Goal: Complete application form

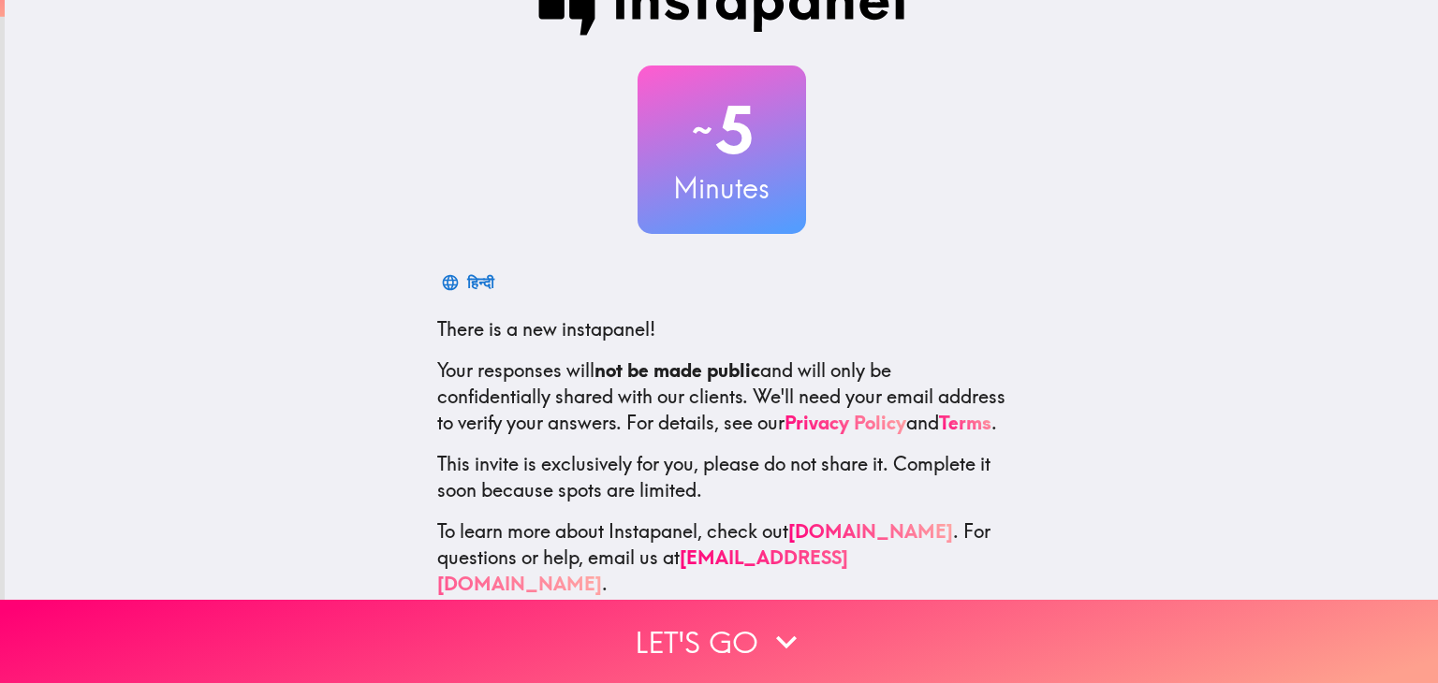
scroll to position [95, 0]
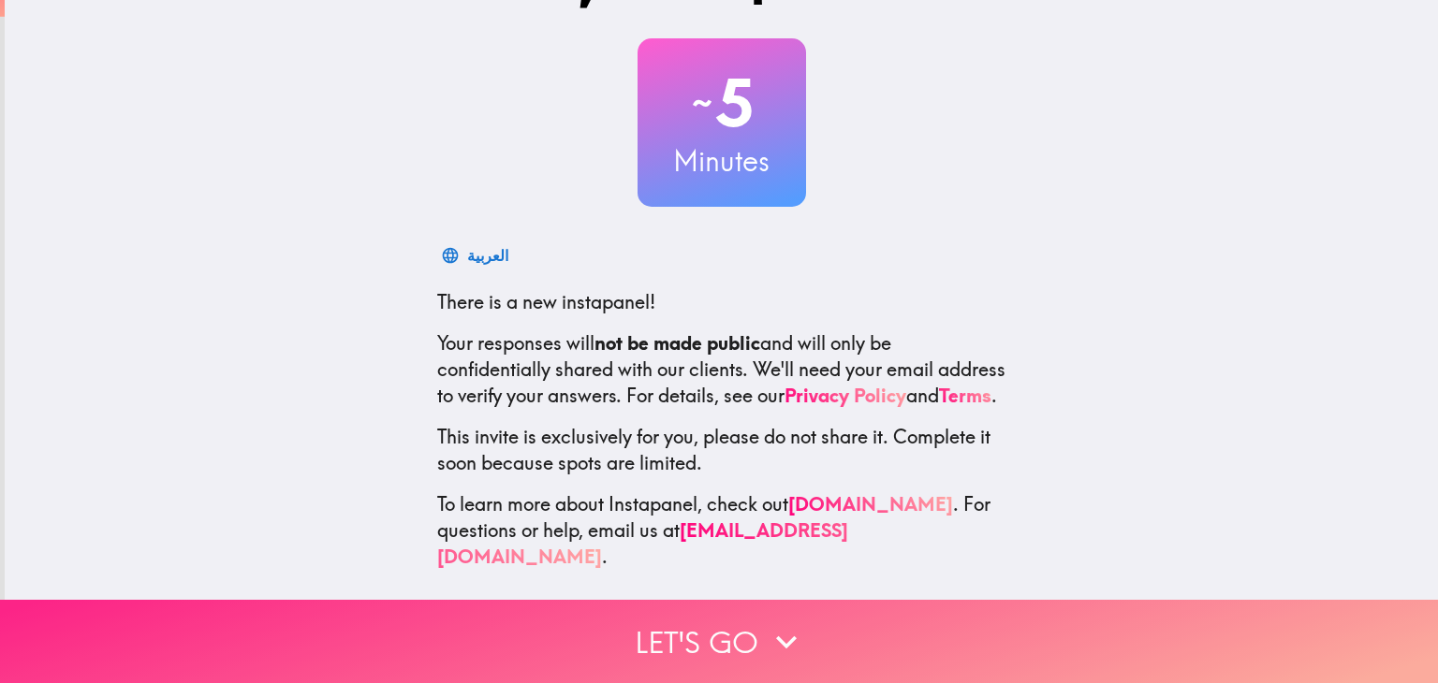
click at [779, 622] on icon "button" at bounding box center [786, 642] width 41 height 41
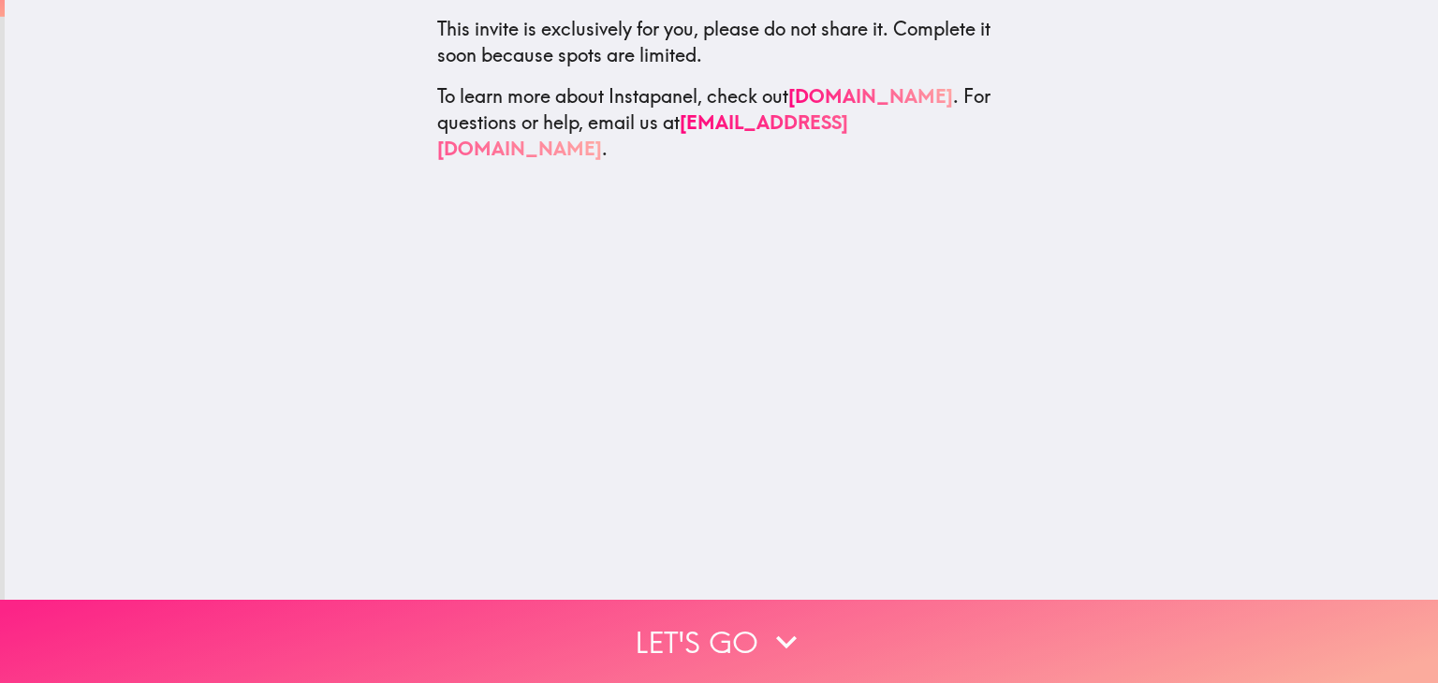
scroll to position [0, 0]
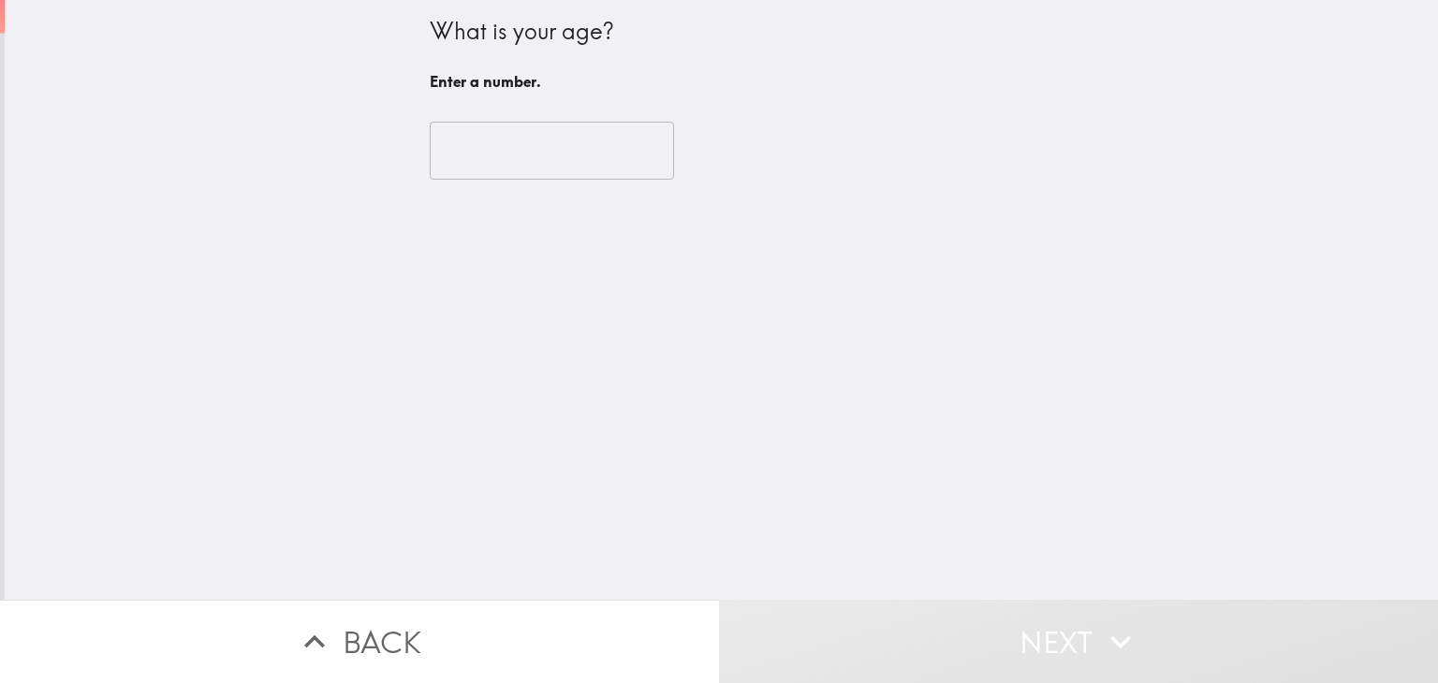
click at [550, 155] on input "number" at bounding box center [552, 151] width 244 height 58
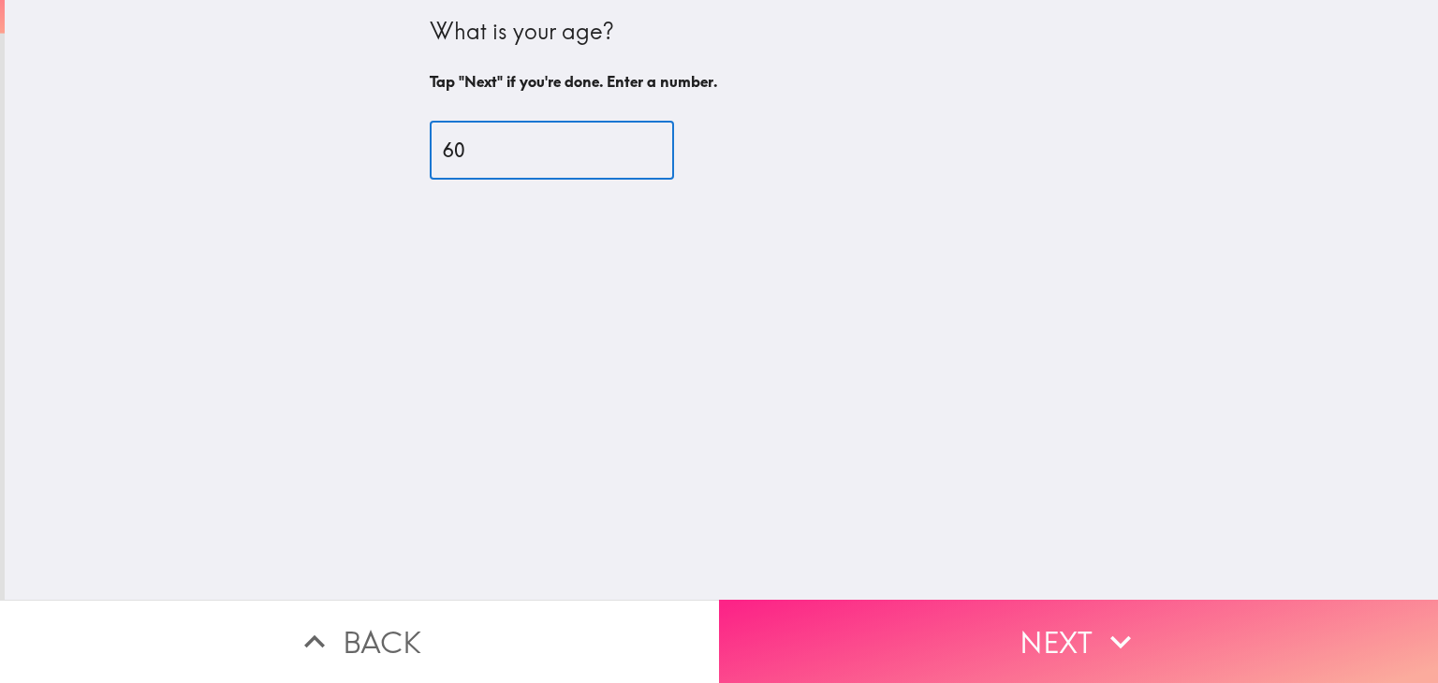
type input "60"
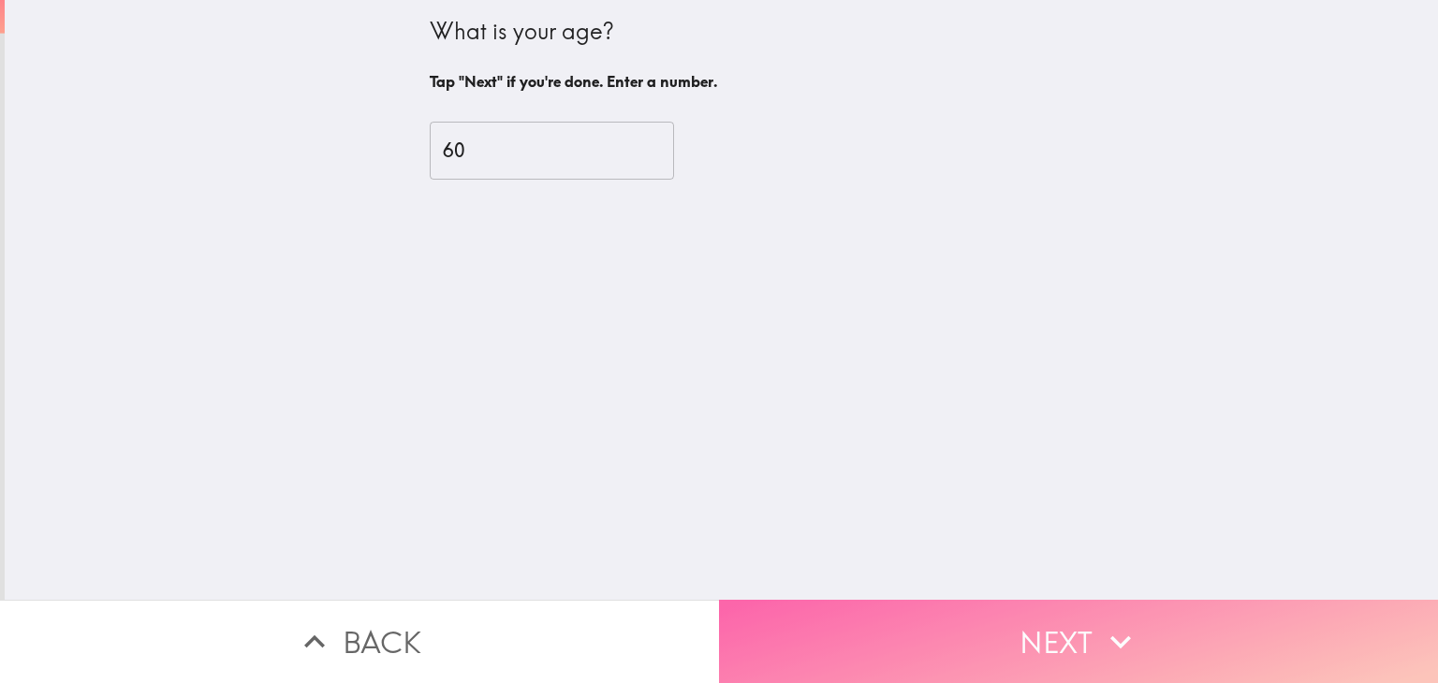
click at [1068, 602] on button "Next" at bounding box center [1078, 641] width 719 height 83
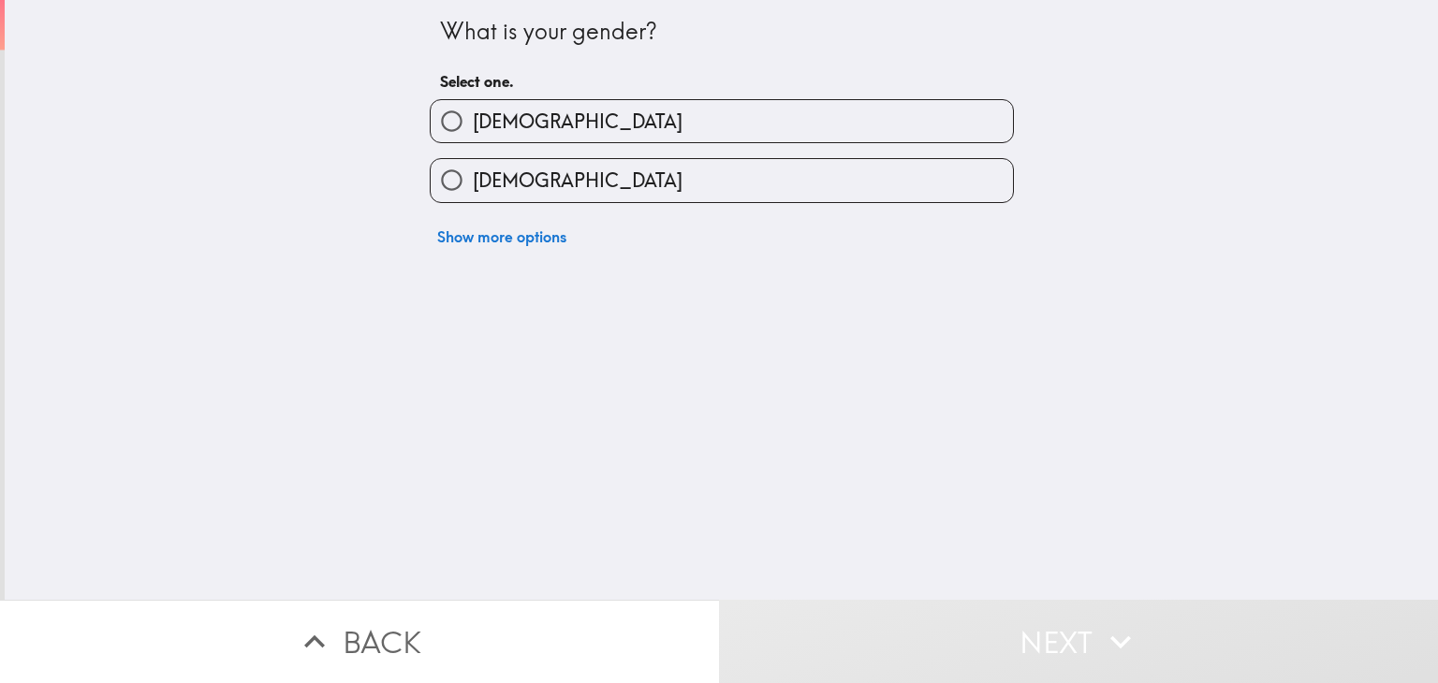
click at [556, 121] on label "[DEMOGRAPHIC_DATA]" at bounding box center [722, 121] width 582 height 42
click at [473, 121] on input "[DEMOGRAPHIC_DATA]" at bounding box center [452, 121] width 42 height 42
radio input "true"
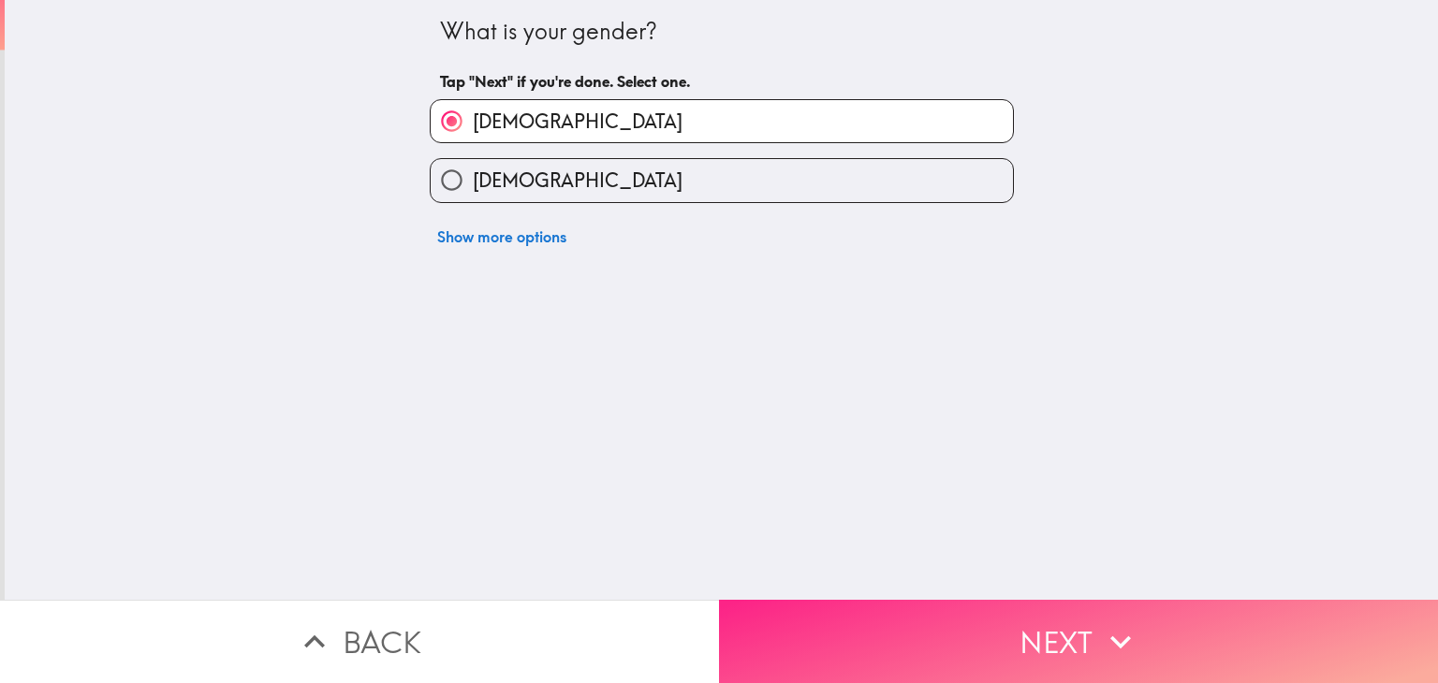
click at [885, 615] on button "Next" at bounding box center [1078, 641] width 719 height 83
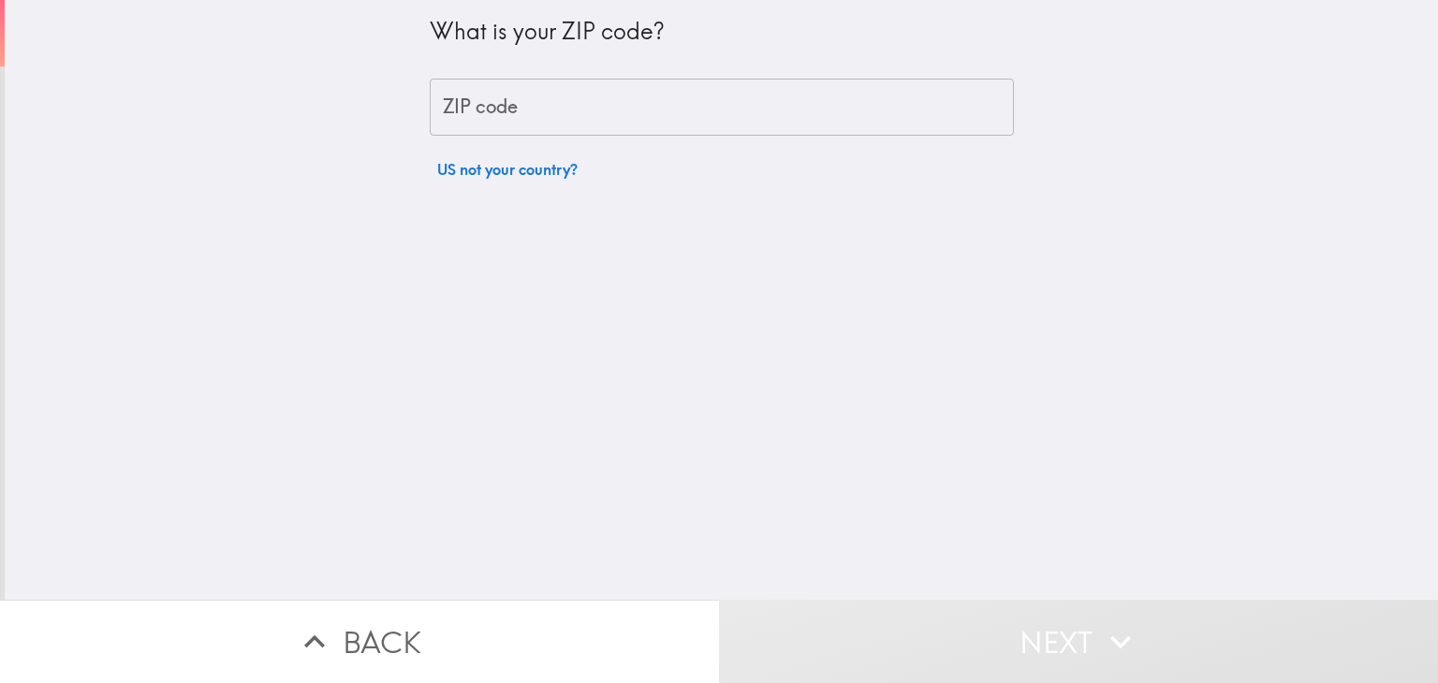
click at [575, 98] on input "ZIP code" at bounding box center [722, 108] width 584 height 58
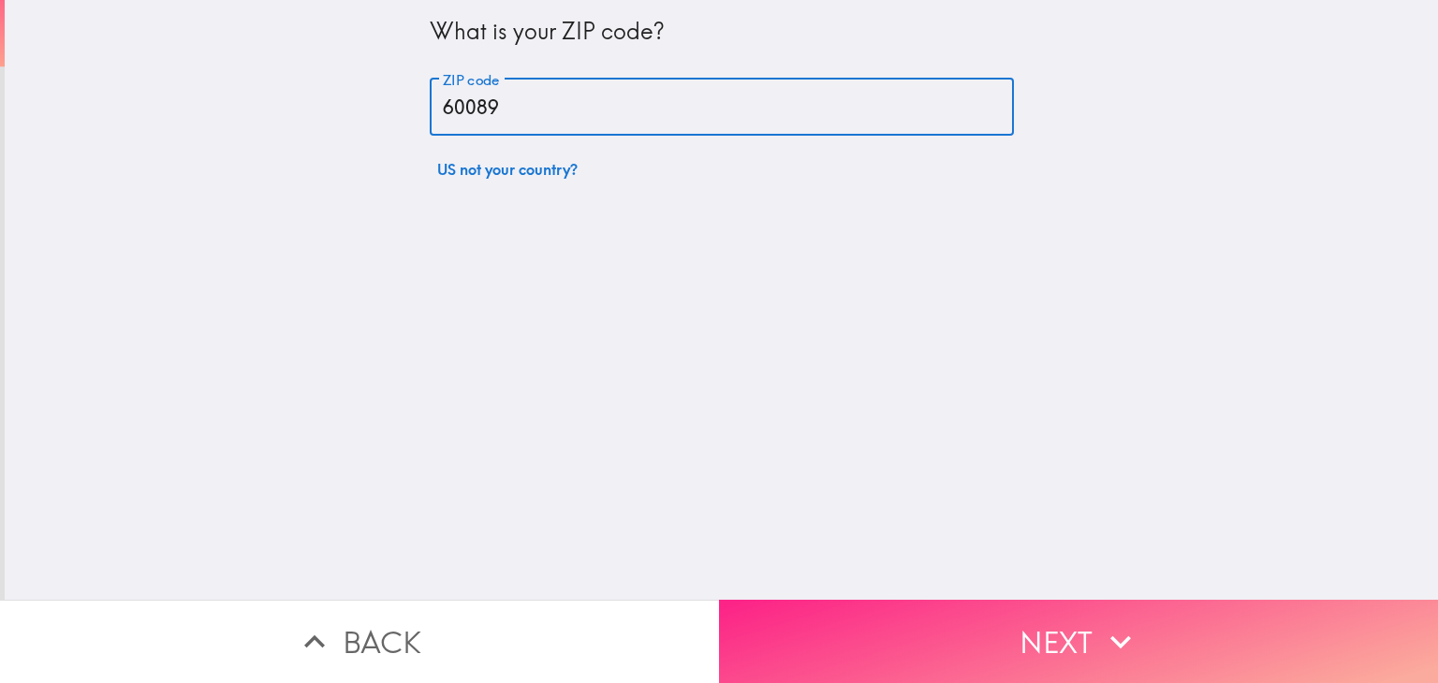
type input "60089"
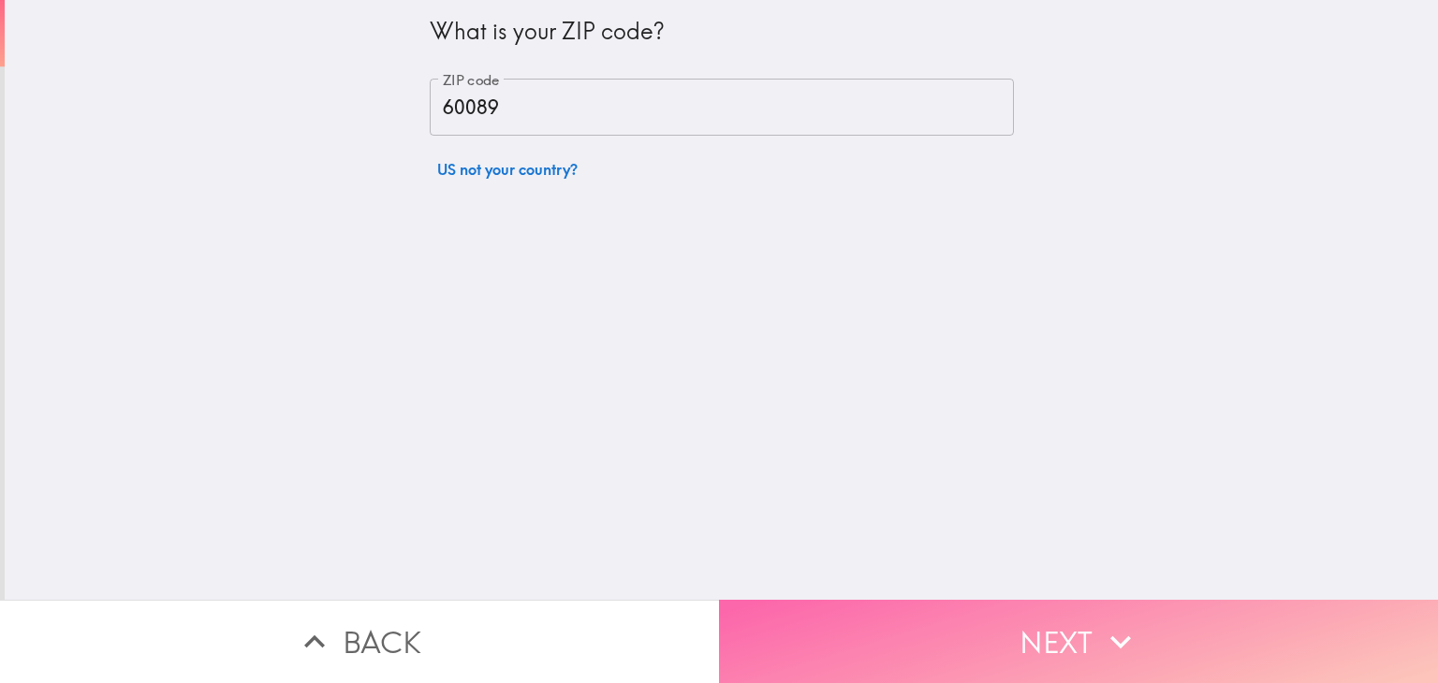
click at [1145, 648] on button "Next" at bounding box center [1078, 641] width 719 height 83
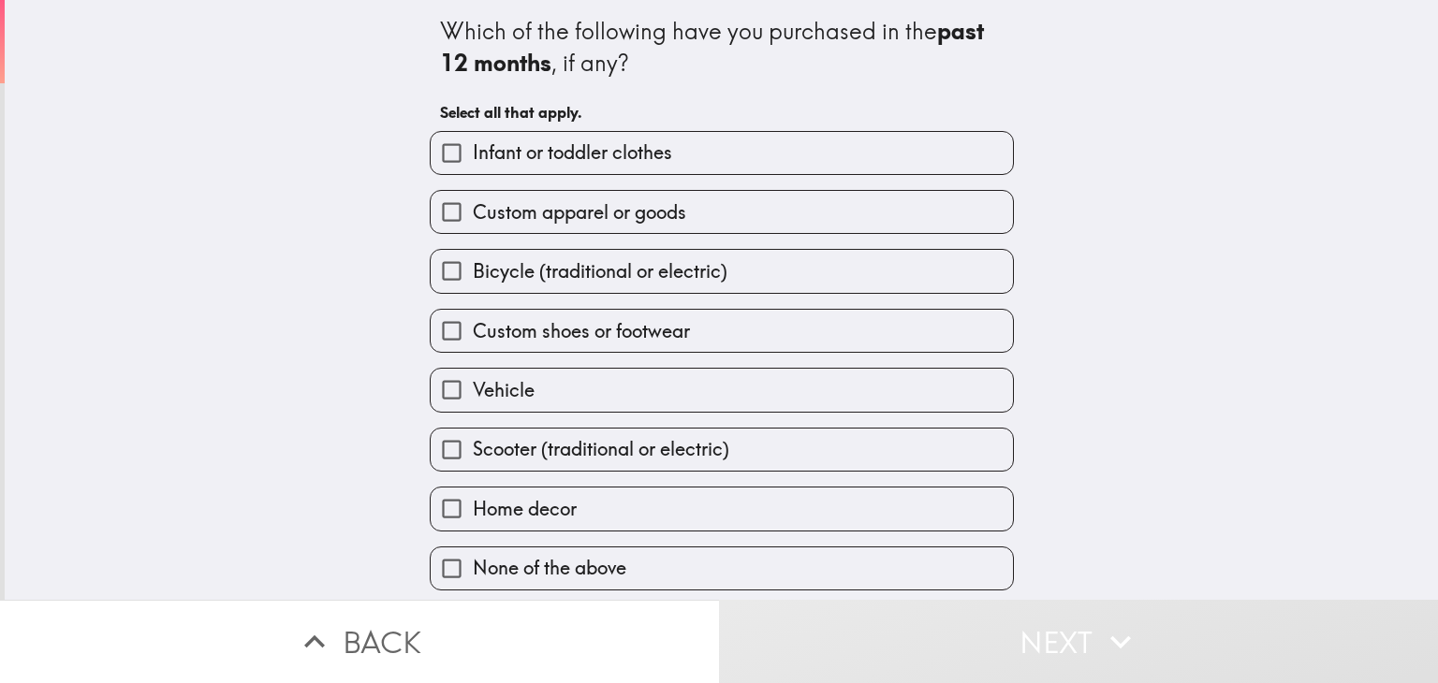
drag, startPoint x: 405, startPoint y: 27, endPoint x: 574, endPoint y: 87, distance: 178.8
click at [574, 87] on div "Which of the following have you purchased in the past 12 months , if any? Selec…" at bounding box center [721, 300] width 1433 height 600
drag, startPoint x: 427, startPoint y: 23, endPoint x: 498, endPoint y: 73, distance: 86.7
click at [498, 73] on div "Which of the following have you purchased in the past 12 months , if any?" at bounding box center [722, 47] width 564 height 63
drag, startPoint x: 915, startPoint y: 32, endPoint x: 988, endPoint y: 38, distance: 73.3
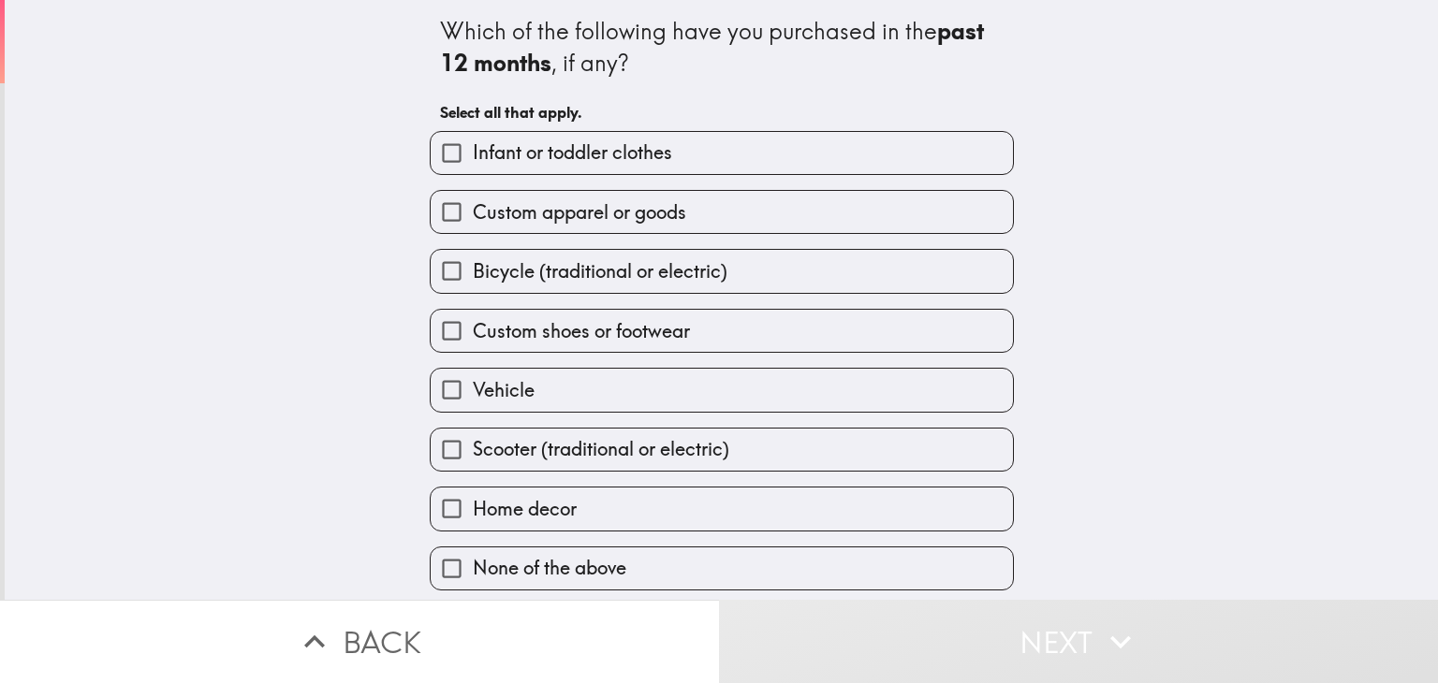
click at [988, 38] on div "Which of the following have you purchased in the past 12 months , if any?" at bounding box center [722, 47] width 564 height 63
drag, startPoint x: 427, startPoint y: 24, endPoint x: 558, endPoint y: 66, distance: 137.4
click at [558, 66] on div "Which of the following have you purchased in the past 12 months , if any?" at bounding box center [722, 47] width 564 height 63
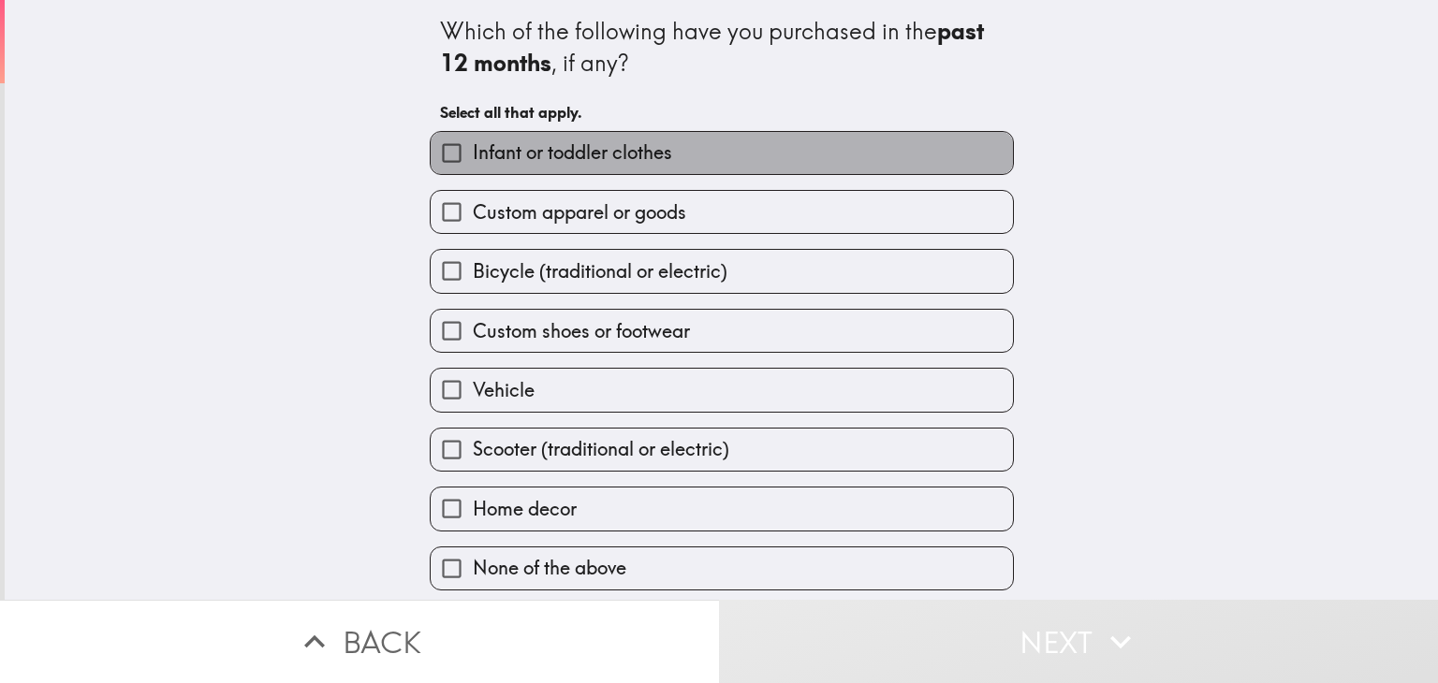
click at [492, 154] on span "Infant or toddler clothes" at bounding box center [572, 152] width 199 height 26
click at [473, 154] on input "Infant or toddler clothes" at bounding box center [452, 153] width 42 height 42
checkbox input "true"
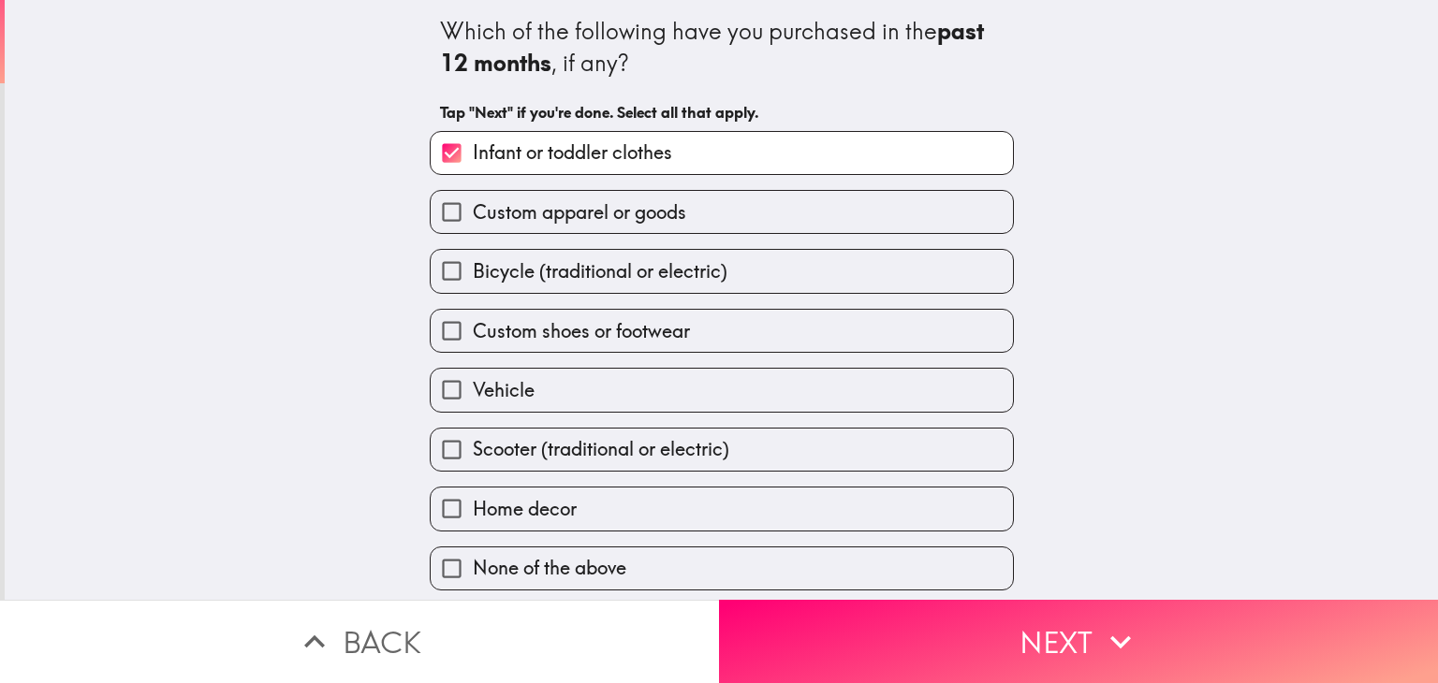
click at [587, 375] on label "Vehicle" at bounding box center [722, 390] width 582 height 42
click at [473, 375] on input "Vehicle" at bounding box center [452, 390] width 42 height 42
checkbox input "true"
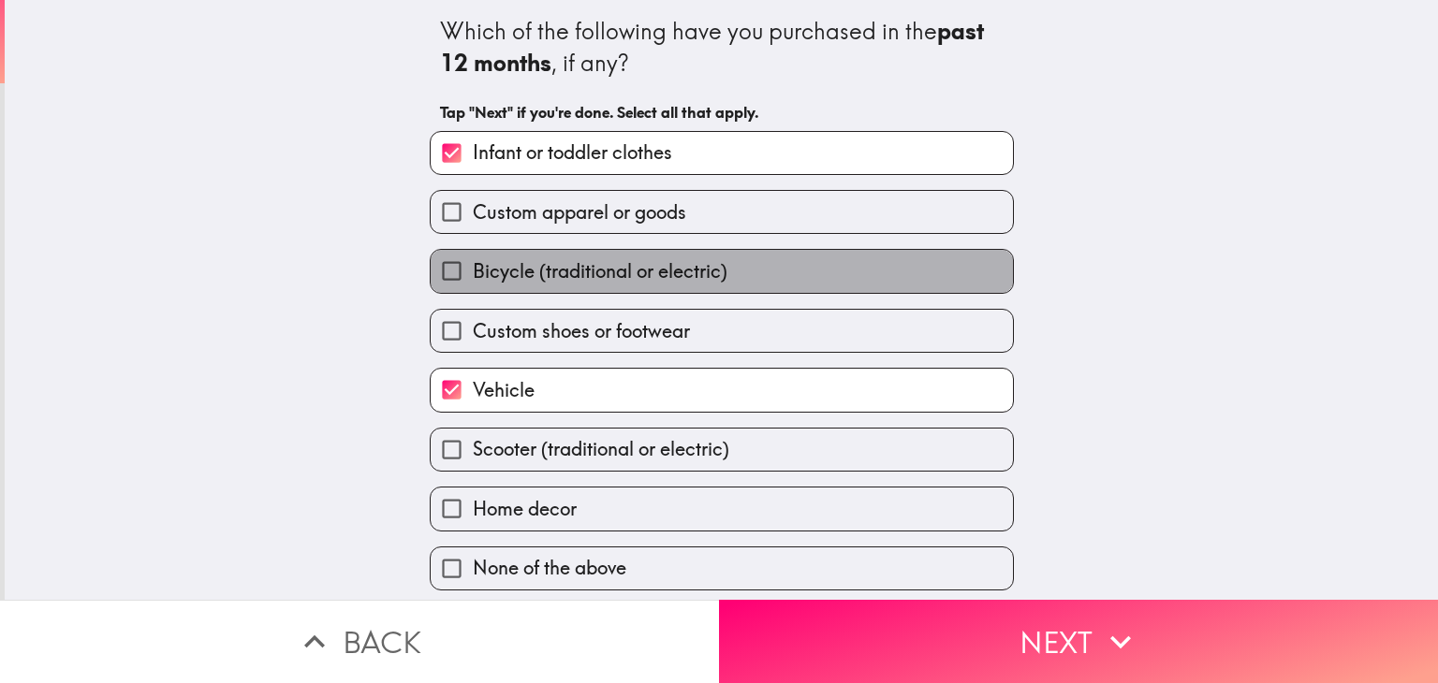
click at [566, 262] on span "Bicycle (traditional or electric)" at bounding box center [600, 271] width 255 height 26
click at [473, 262] on input "Bicycle (traditional or electric)" at bounding box center [452, 271] width 42 height 42
checkbox input "true"
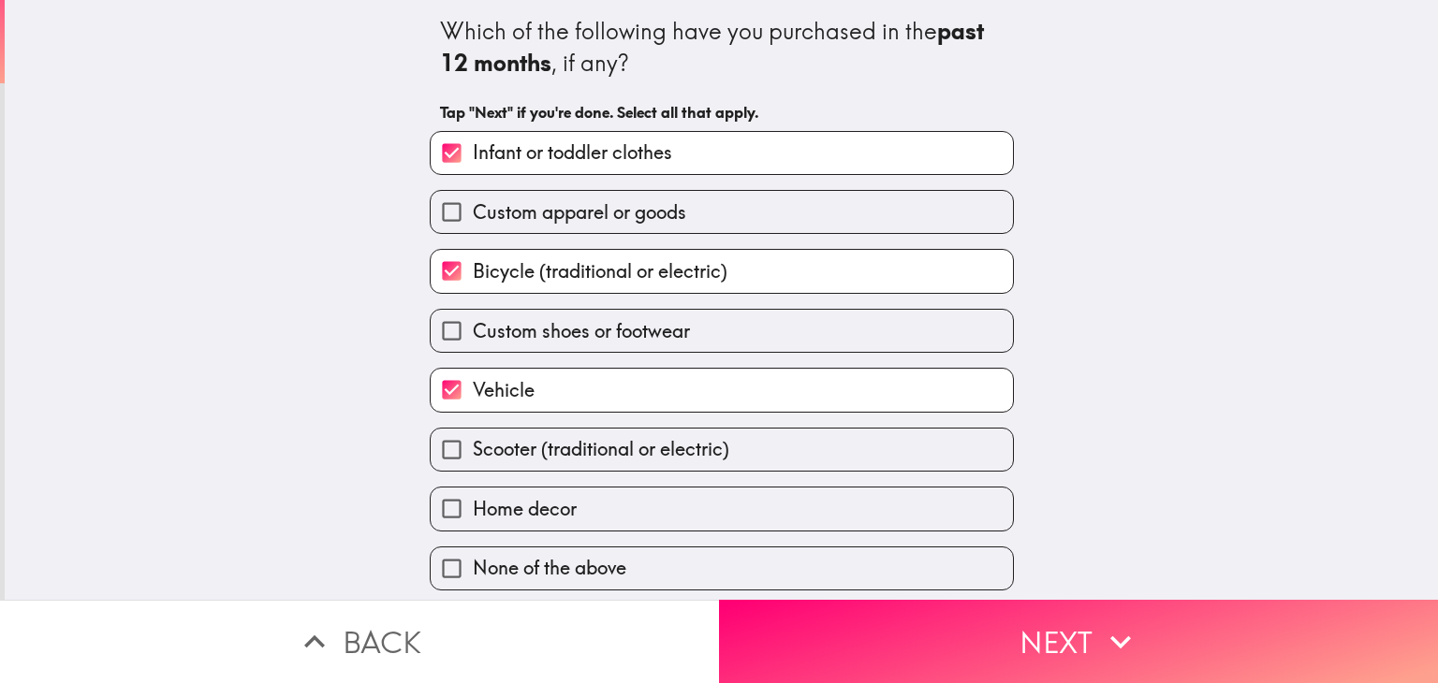
click at [539, 219] on span "Custom apparel or goods" at bounding box center [579, 212] width 213 height 26
click at [473, 219] on input "Custom apparel or goods" at bounding box center [452, 212] width 42 height 42
checkbox input "true"
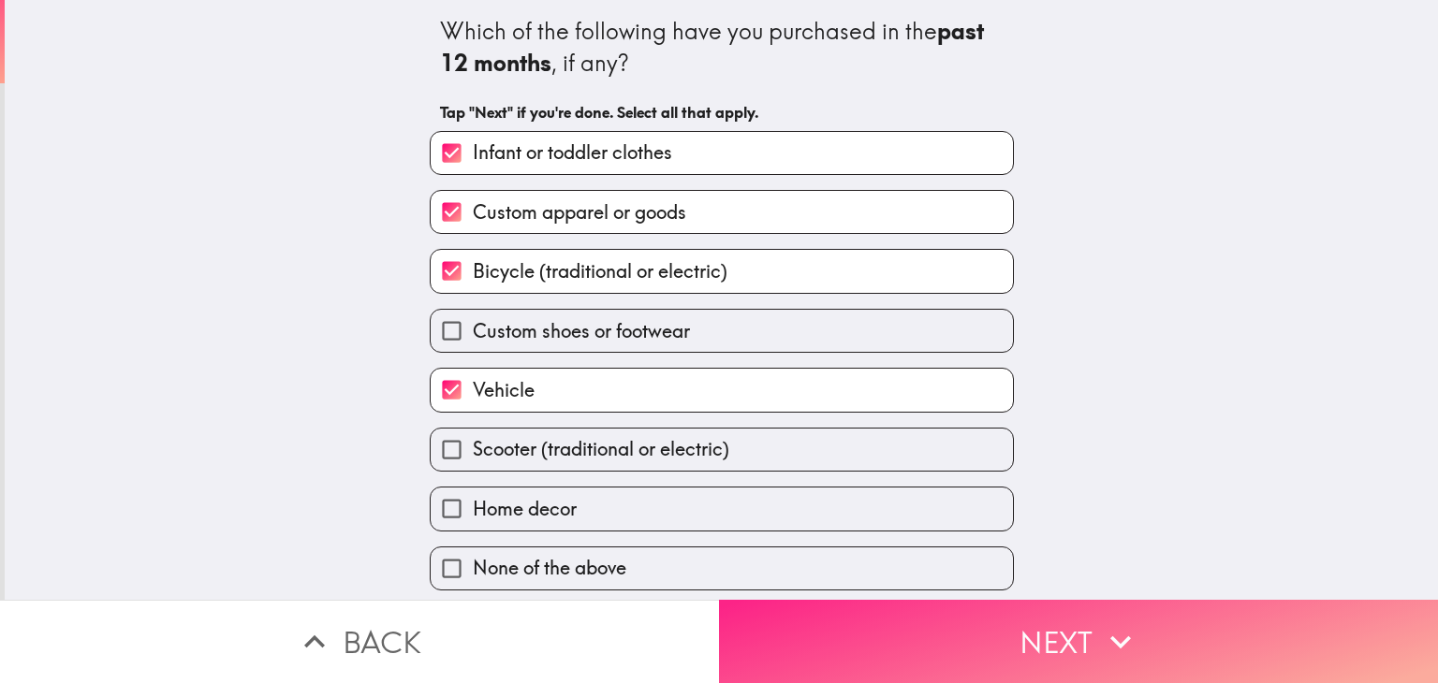
click at [829, 648] on button "Next" at bounding box center [1078, 641] width 719 height 83
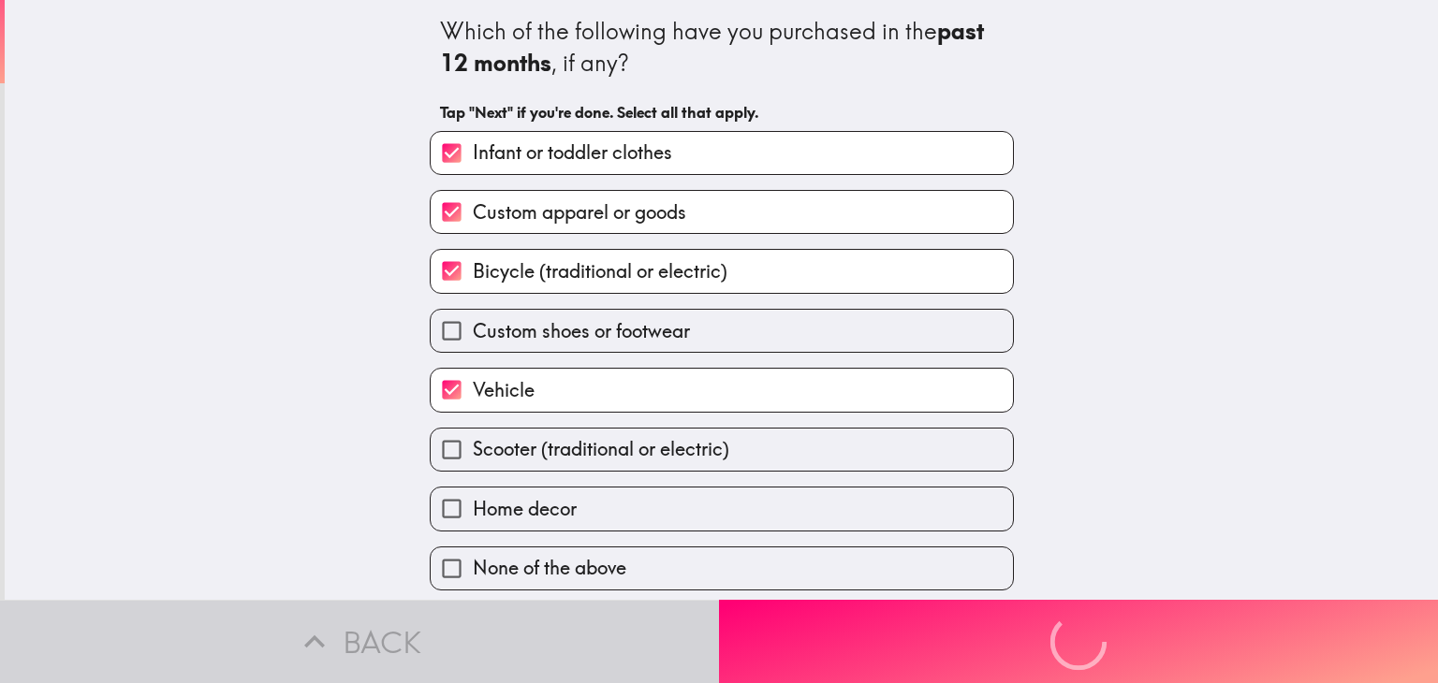
scroll to position [0, 0]
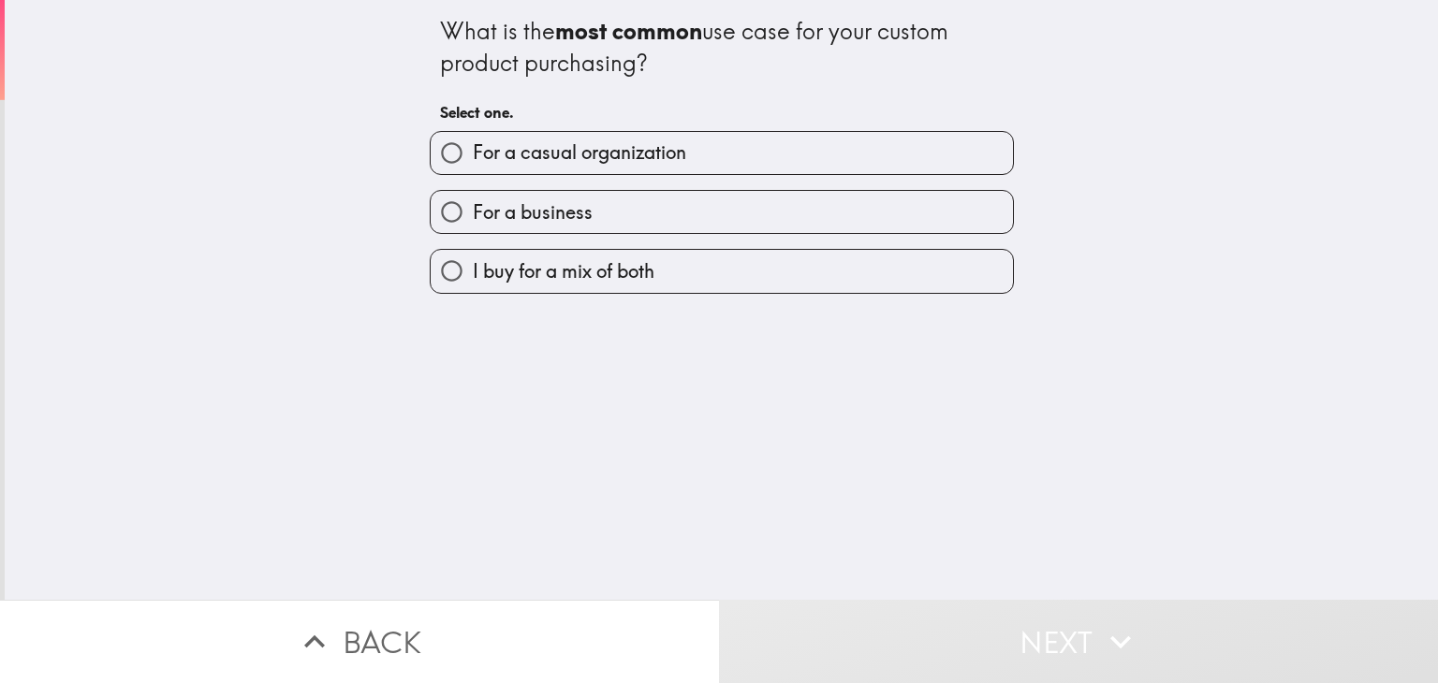
drag, startPoint x: 400, startPoint y: 23, endPoint x: 534, endPoint y: 38, distance: 135.6
click at [534, 38] on div "What is the most common use case for your custom product purchasing? Select one…" at bounding box center [721, 300] width 1433 height 600
click at [599, 158] on span "For a casual organization" at bounding box center [579, 152] width 213 height 26
click at [473, 158] on input "For a casual organization" at bounding box center [452, 153] width 42 height 42
radio input "true"
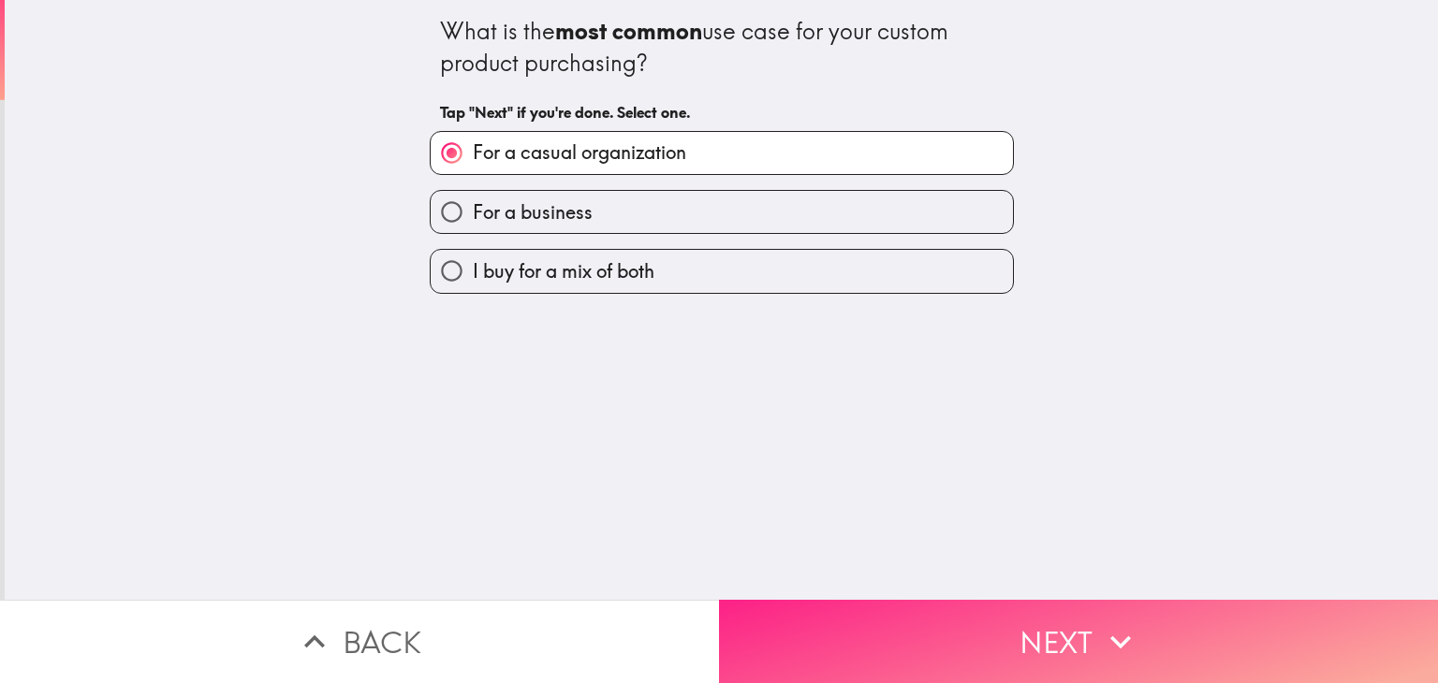
click at [948, 604] on button "Next" at bounding box center [1078, 641] width 719 height 83
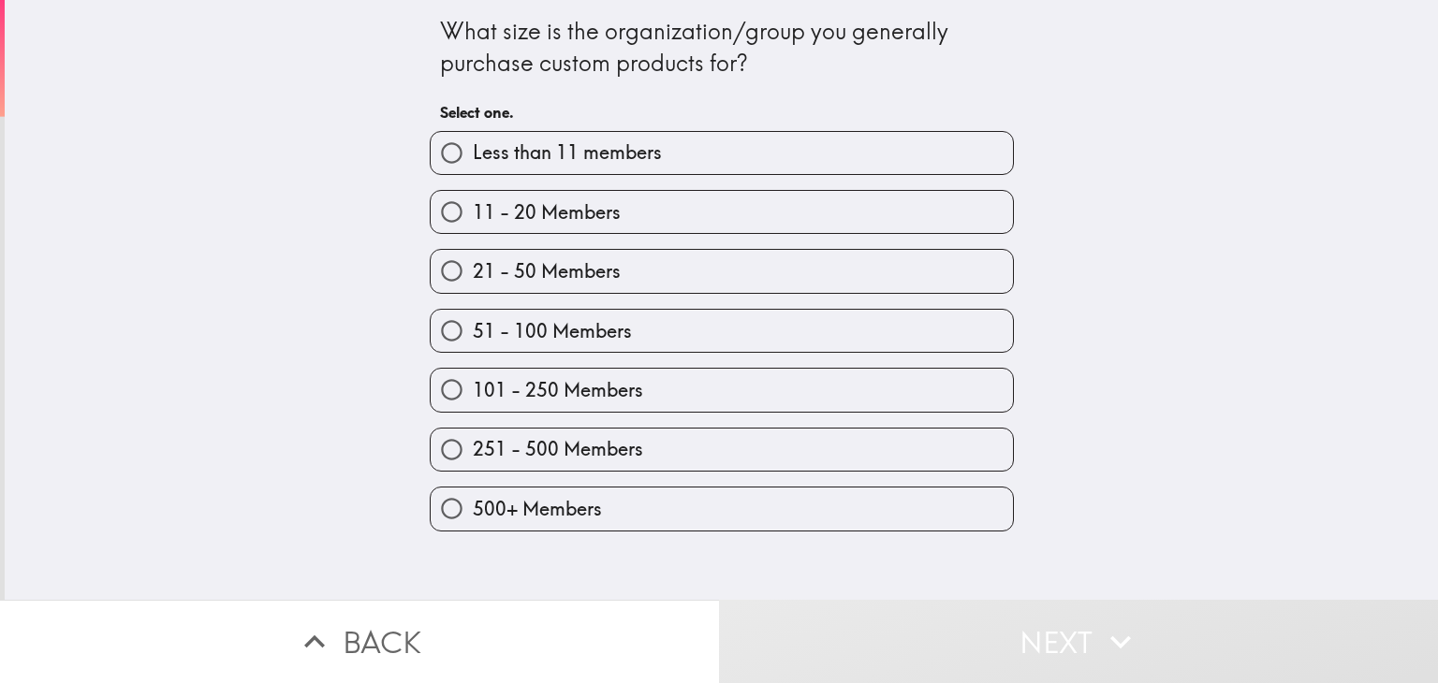
drag, startPoint x: 429, startPoint y: 27, endPoint x: 514, endPoint y: 95, distance: 109.2
click at [508, 95] on div "What size is the organization/group you generally purchase custom products for?…" at bounding box center [722, 73] width 564 height 116
click at [724, 65] on div "What size is the organization/group you generally purchase custom products for?" at bounding box center [722, 47] width 564 height 63
drag, startPoint x: 724, startPoint y: 65, endPoint x: 409, endPoint y: 22, distance: 317.5
click at [422, 22] on div "What size is the organization/group you generally purchase custom products for?…" at bounding box center [721, 266] width 599 height 532
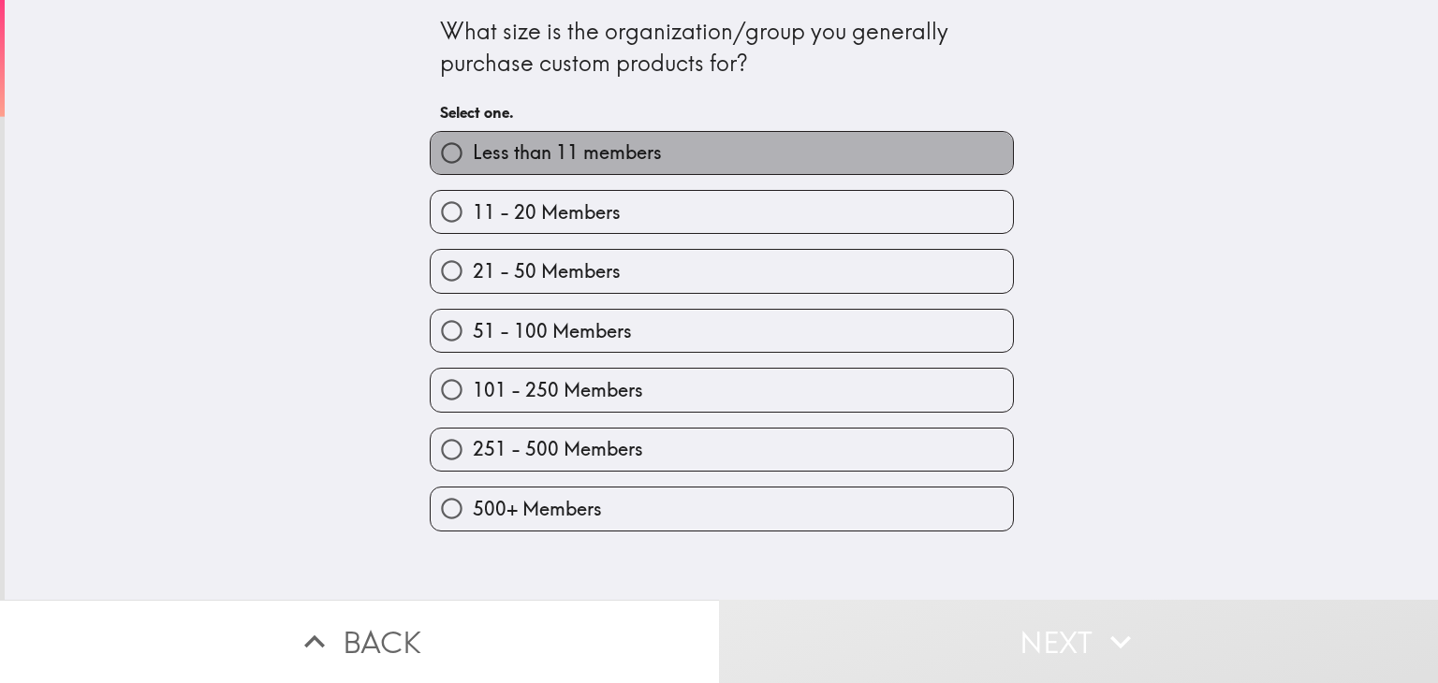
click at [558, 154] on span "Less than 11 members" at bounding box center [567, 152] width 189 height 26
click at [473, 154] on input "Less than 11 members" at bounding box center [452, 153] width 42 height 42
radio input "true"
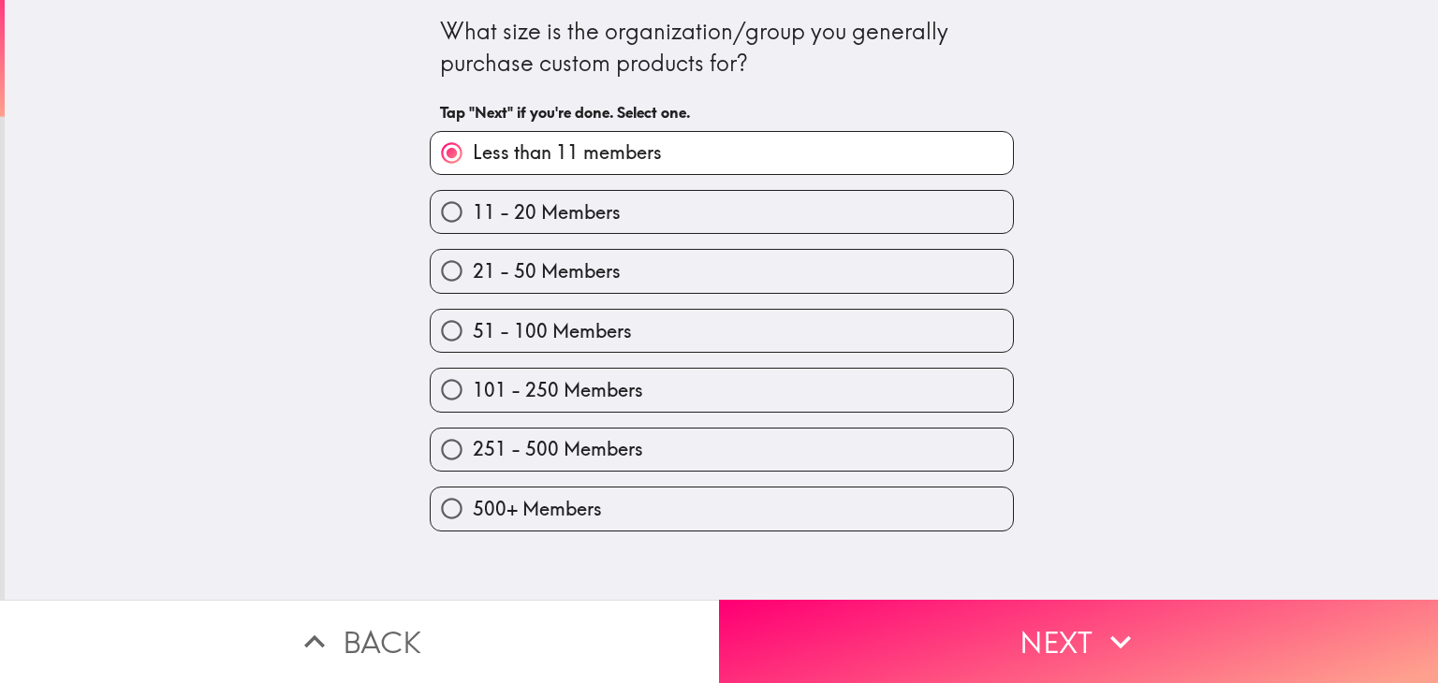
click at [611, 390] on span "101 - 250 Members" at bounding box center [558, 390] width 170 height 26
click at [473, 390] on input "101 - 250 Members" at bounding box center [452, 390] width 42 height 42
radio input "true"
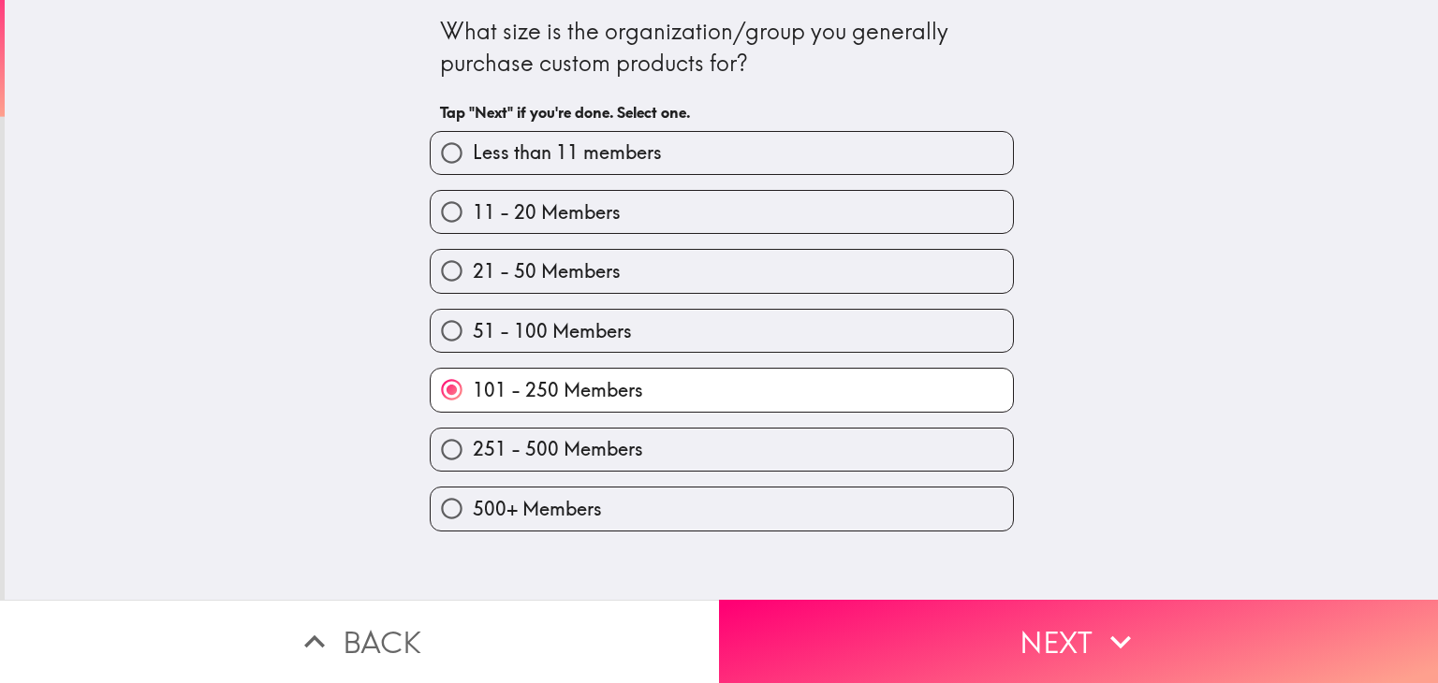
click at [601, 282] on span "21 - 50 Members" at bounding box center [547, 271] width 148 height 26
click at [473, 282] on input "21 - 50 Members" at bounding box center [452, 271] width 42 height 42
radio input "true"
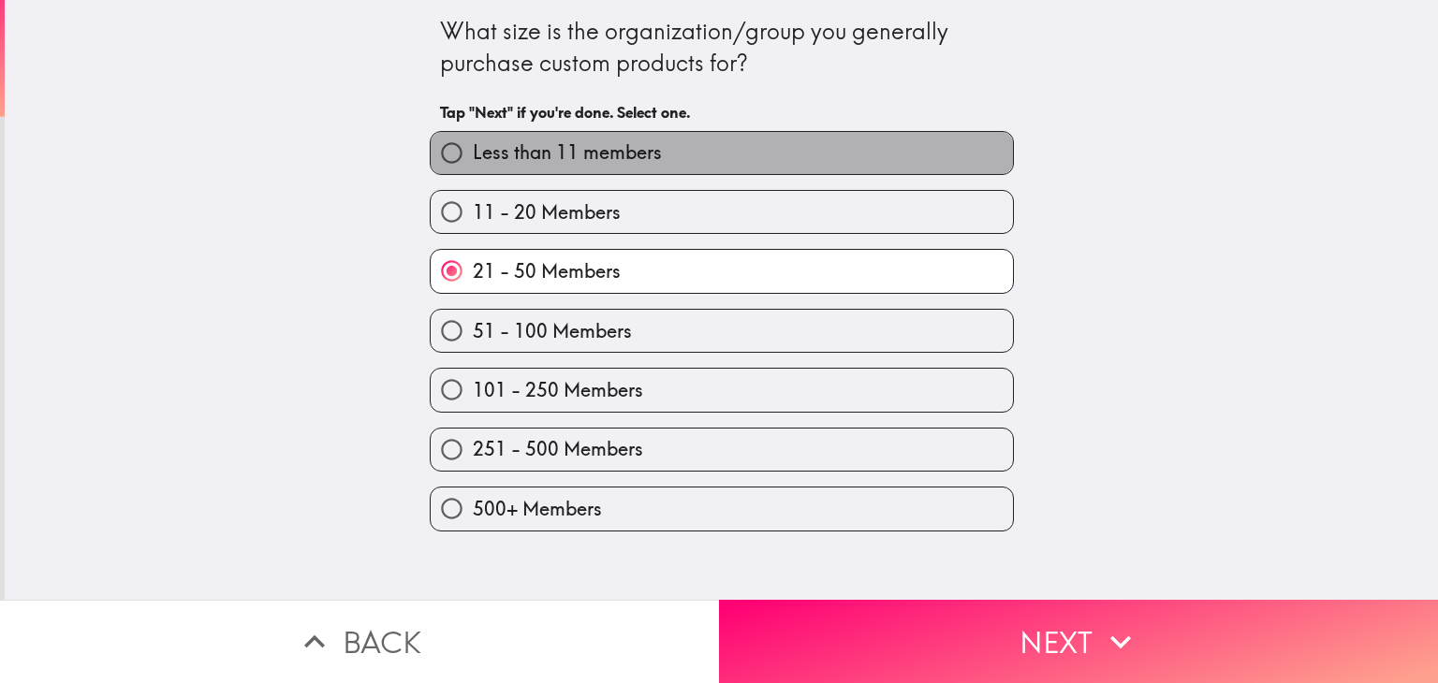
click at [622, 152] on span "Less than 11 members" at bounding box center [567, 152] width 189 height 26
click at [473, 152] on input "Less than 11 members" at bounding box center [452, 153] width 42 height 42
radio input "true"
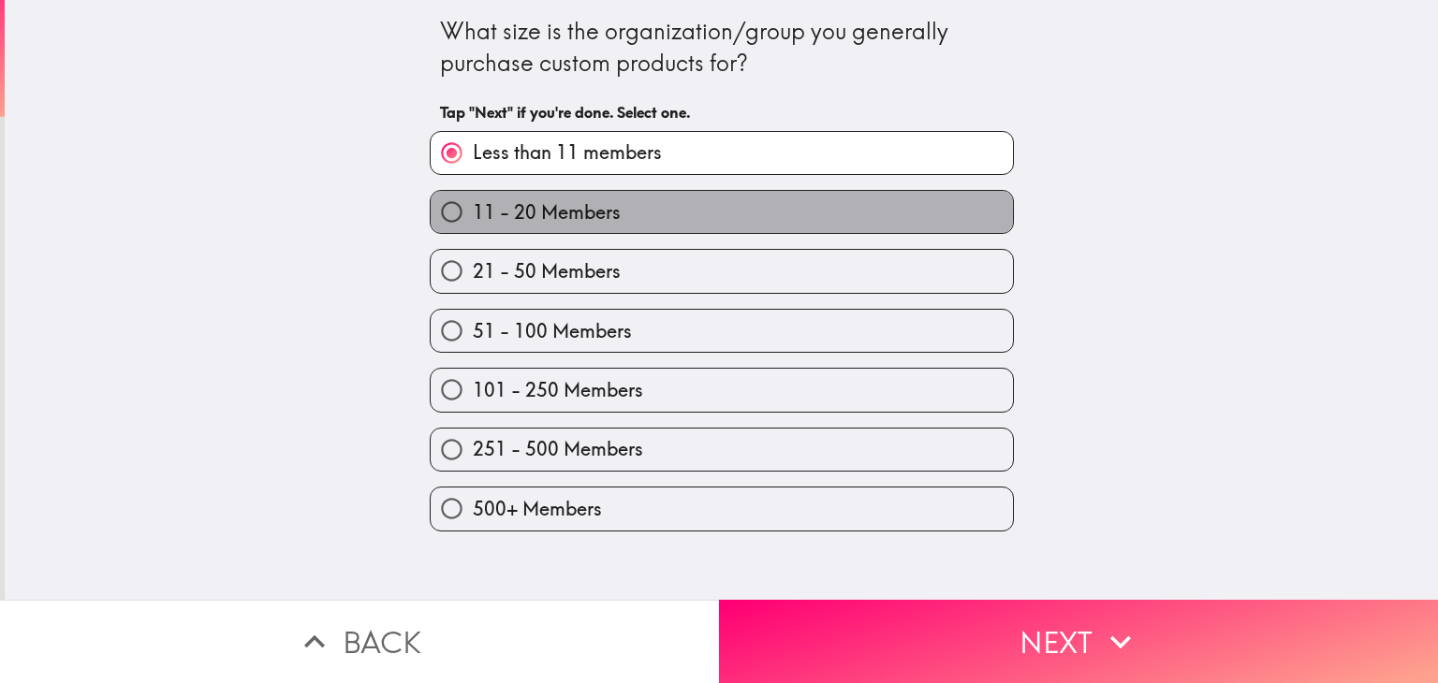
click at [563, 214] on span "11 - 20 Members" at bounding box center [547, 212] width 148 height 26
click at [473, 214] on input "11 - 20 Members" at bounding box center [452, 212] width 42 height 42
radio input "true"
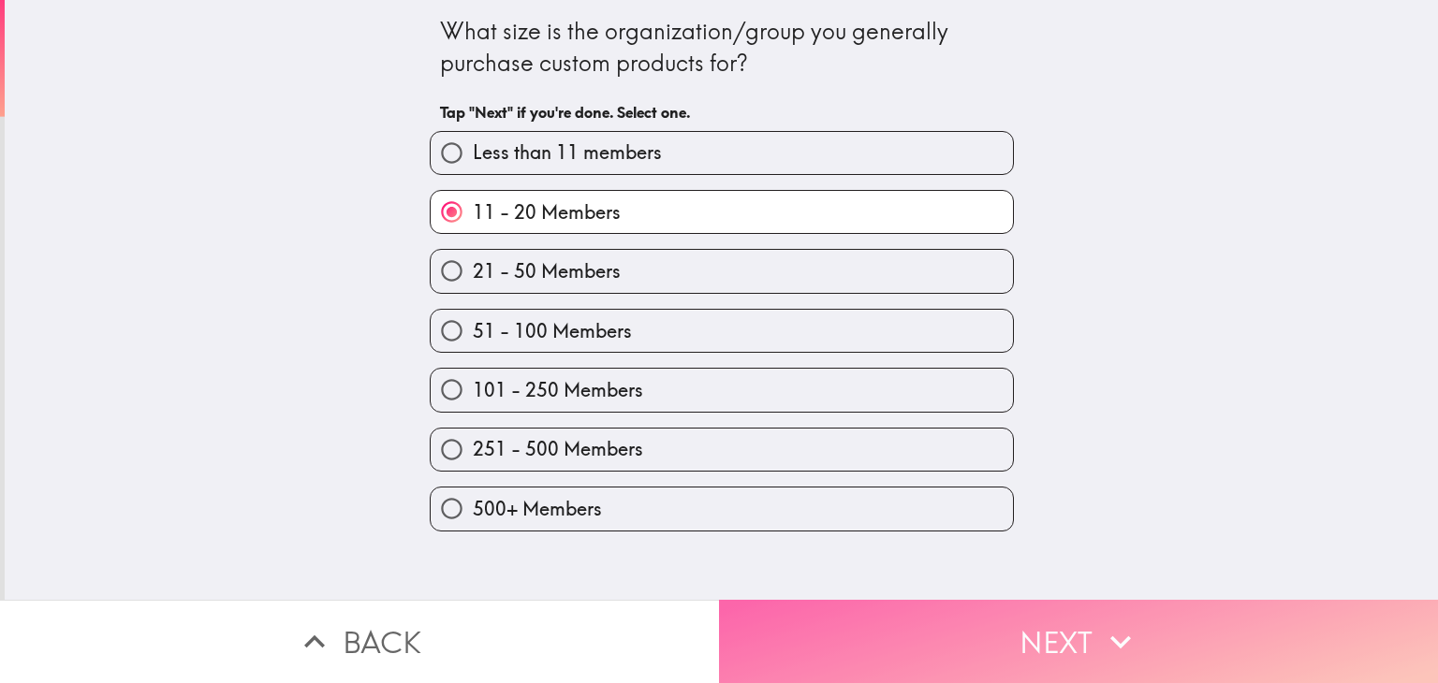
click at [814, 642] on button "Next" at bounding box center [1078, 641] width 719 height 83
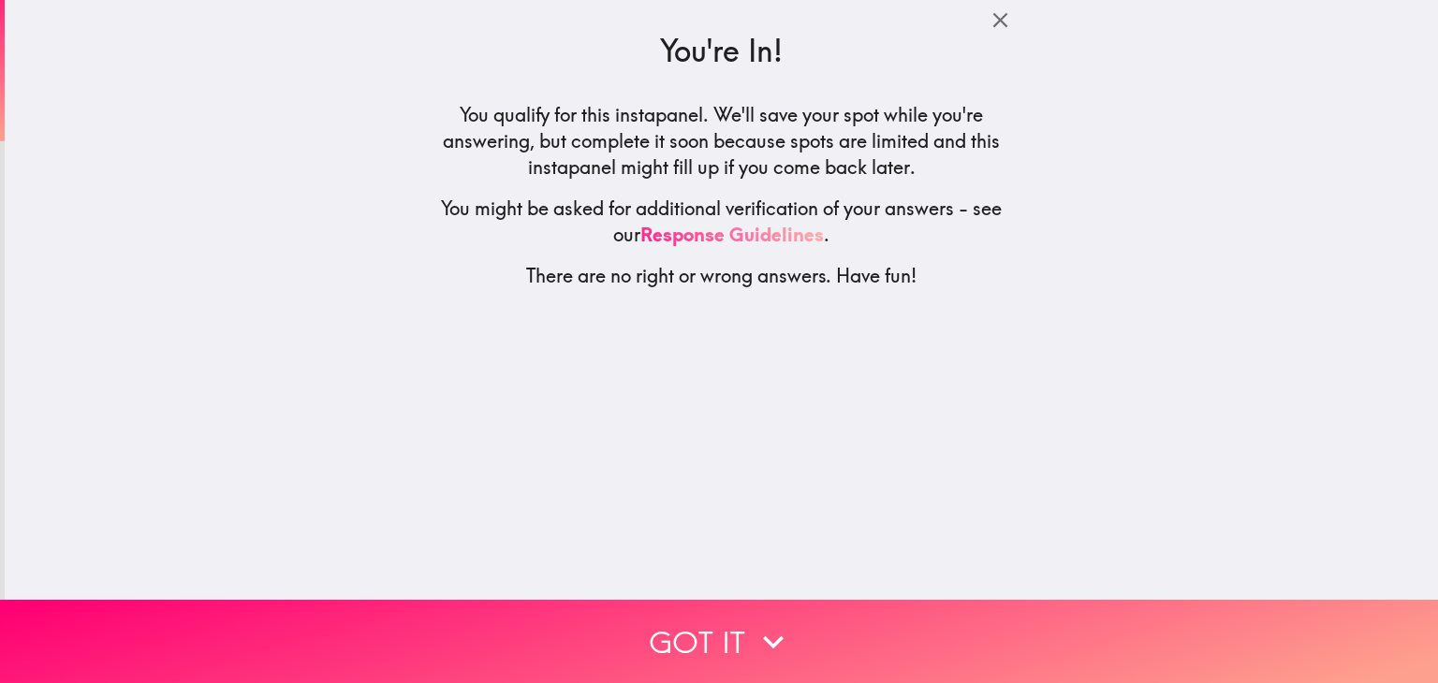
click at [715, 229] on link "Response Guidelines" at bounding box center [731, 234] width 183 height 23
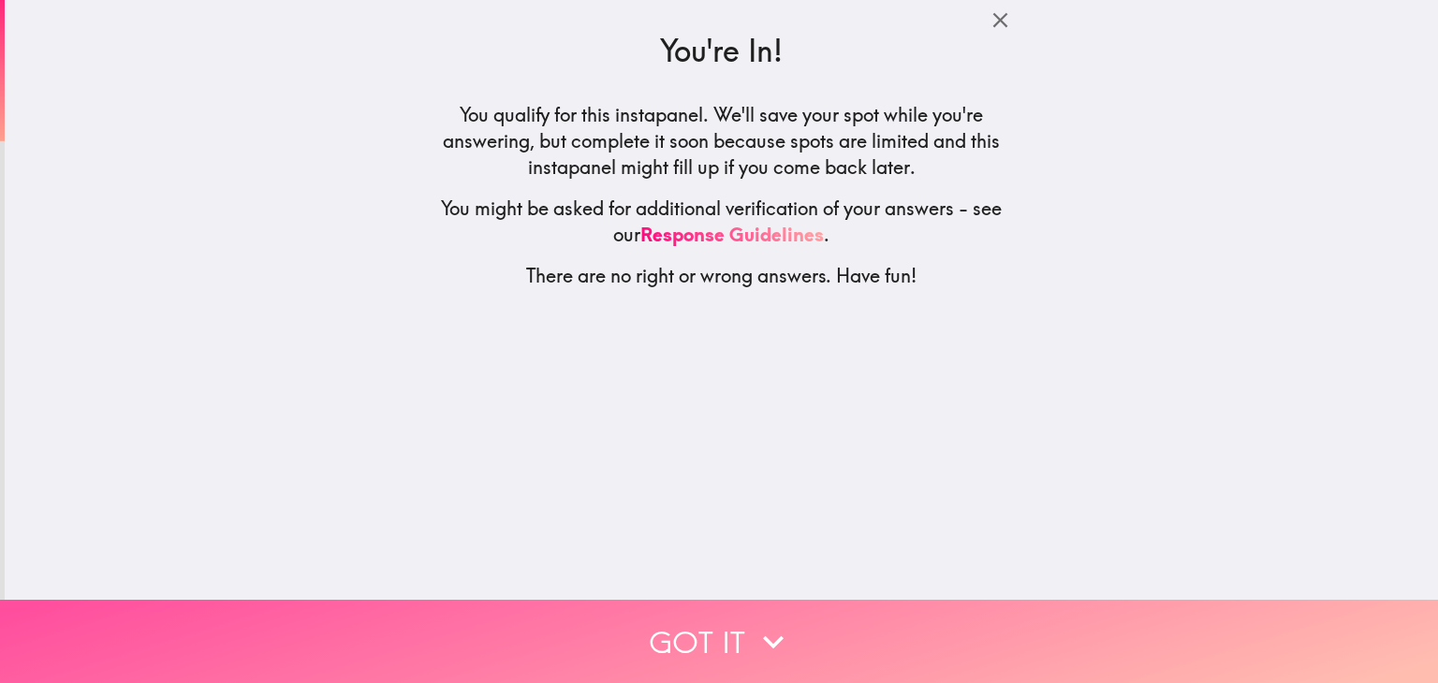
click at [666, 619] on button "Got it" at bounding box center [719, 641] width 1438 height 83
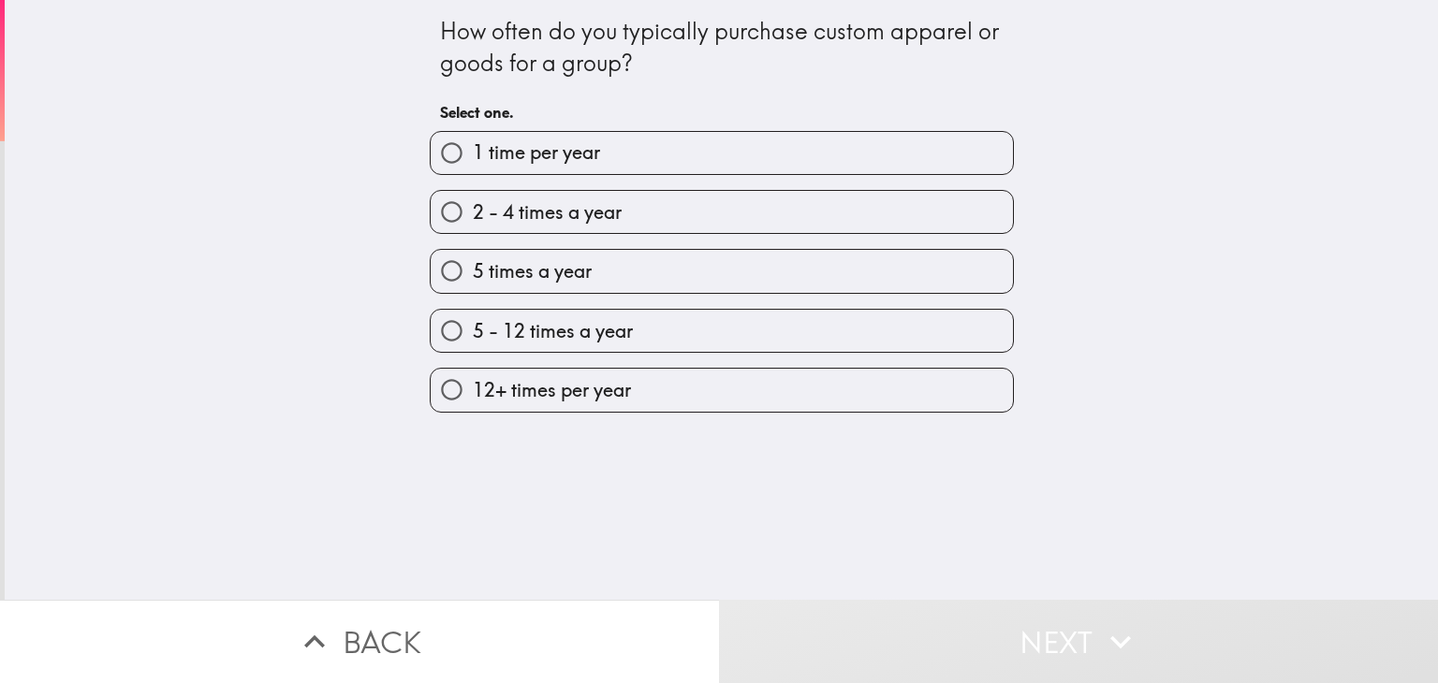
drag, startPoint x: 417, startPoint y: 15, endPoint x: 511, endPoint y: 88, distance: 118.7
click at [511, 88] on div "How often do you typically purchase custom apparel or goods for a group? Select…" at bounding box center [721, 206] width 599 height 413
click at [550, 162] on span "1 time per year" at bounding box center [536, 152] width 127 height 26
click at [473, 162] on input "1 time per year" at bounding box center [452, 153] width 42 height 42
radio input "true"
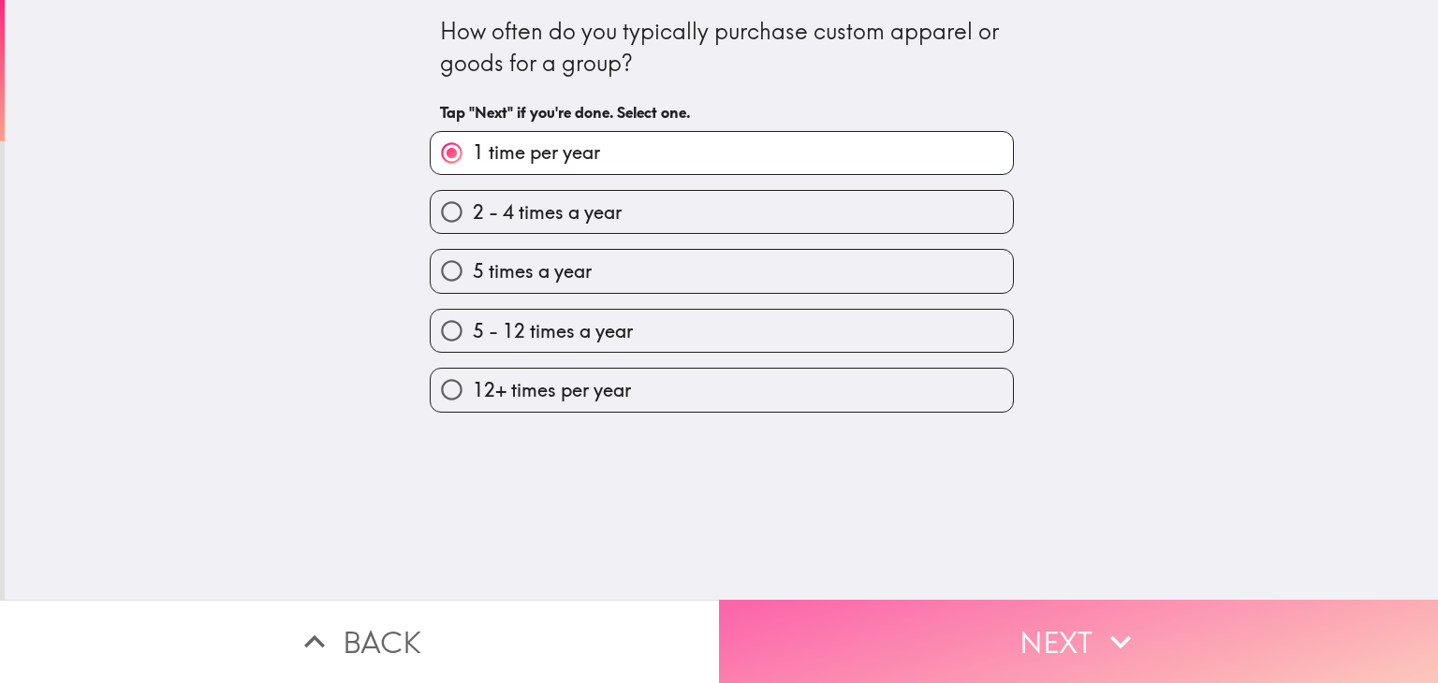
click at [840, 626] on button "Next" at bounding box center [1078, 641] width 719 height 83
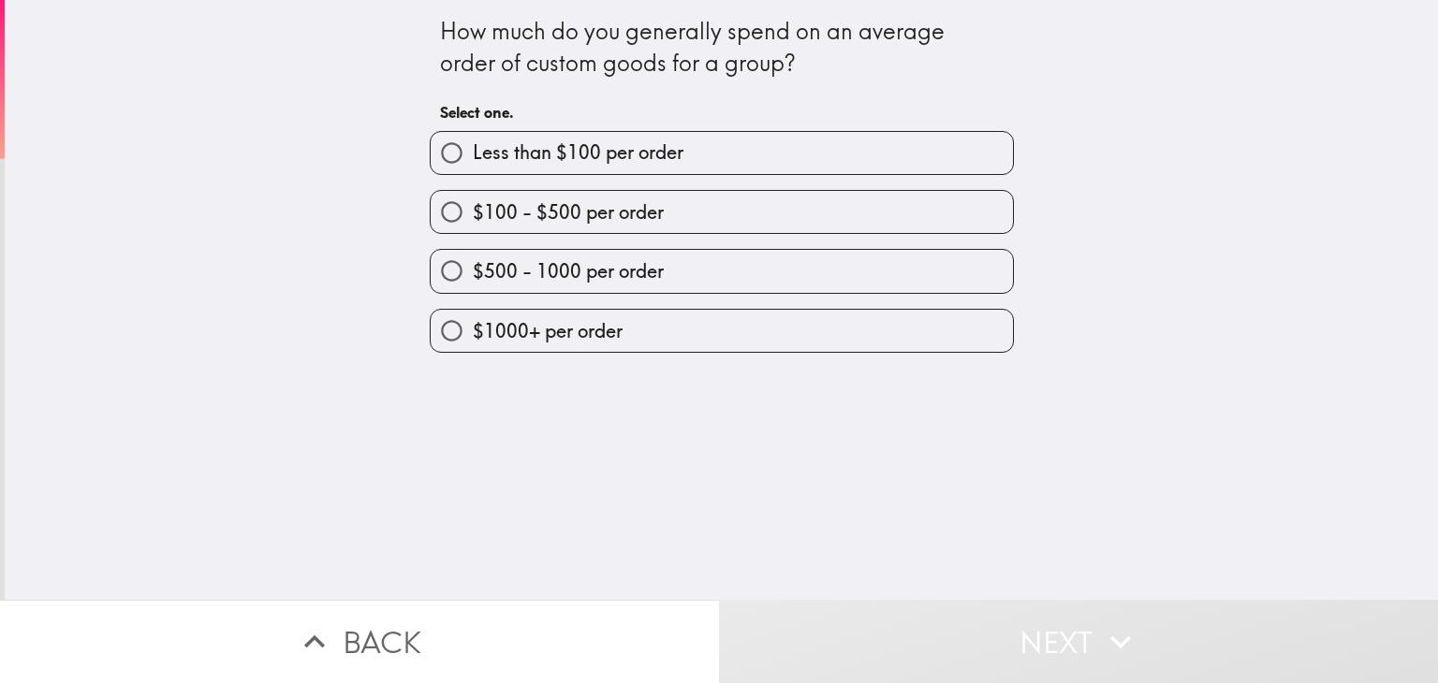
drag, startPoint x: 424, startPoint y: 20, endPoint x: 622, endPoint y: 91, distance: 209.9
click at [621, 89] on div "How much do you generally spend on an average order of custom goods for a group…" at bounding box center [722, 73] width 564 height 116
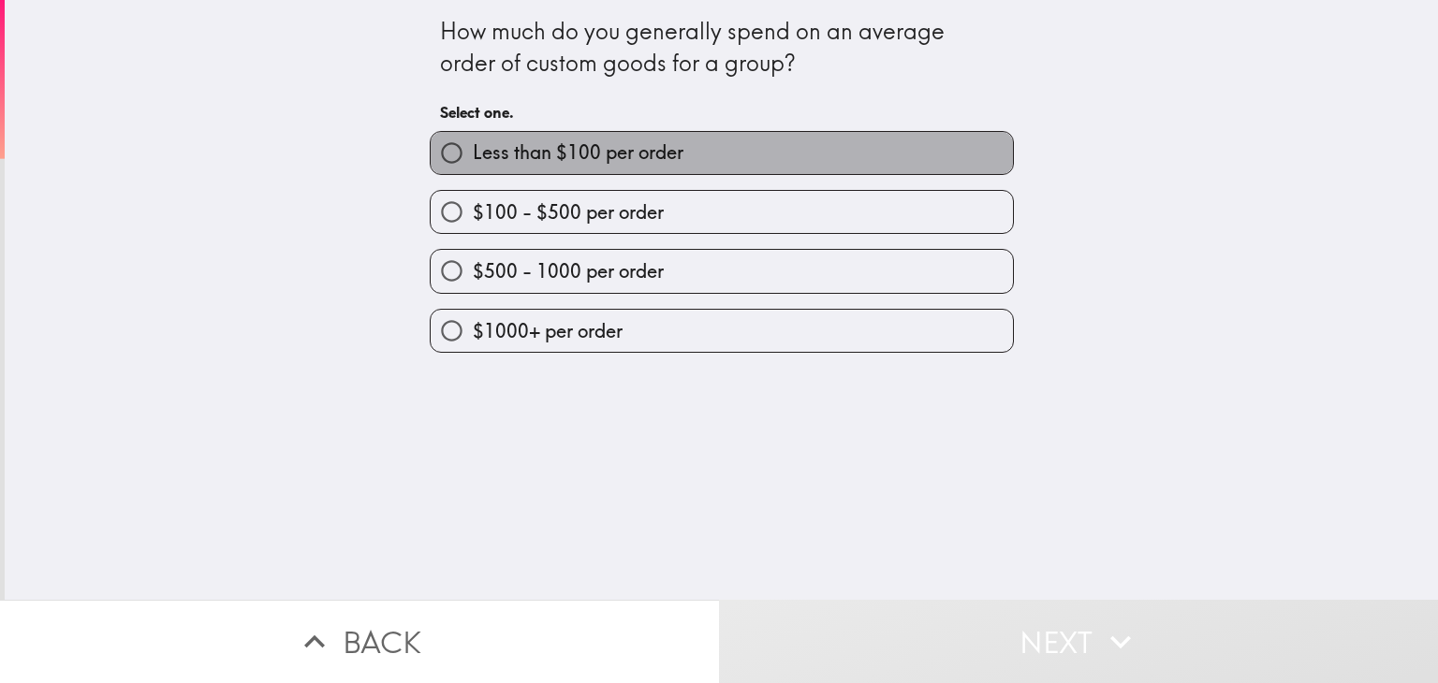
click at [625, 158] on span "Less than $100 per order" at bounding box center [578, 152] width 211 height 26
click at [473, 158] on input "Less than $100 per order" at bounding box center [452, 153] width 42 height 42
radio input "true"
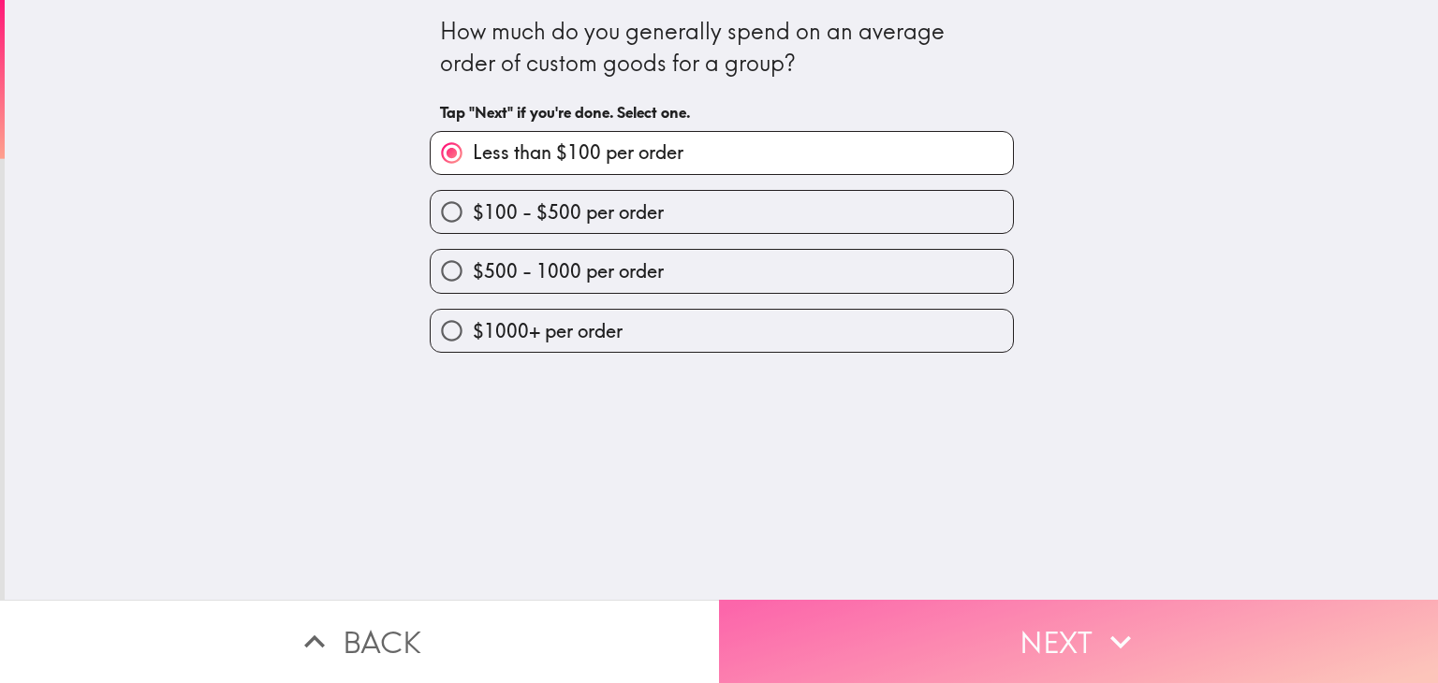
click at [937, 632] on button "Next" at bounding box center [1078, 641] width 719 height 83
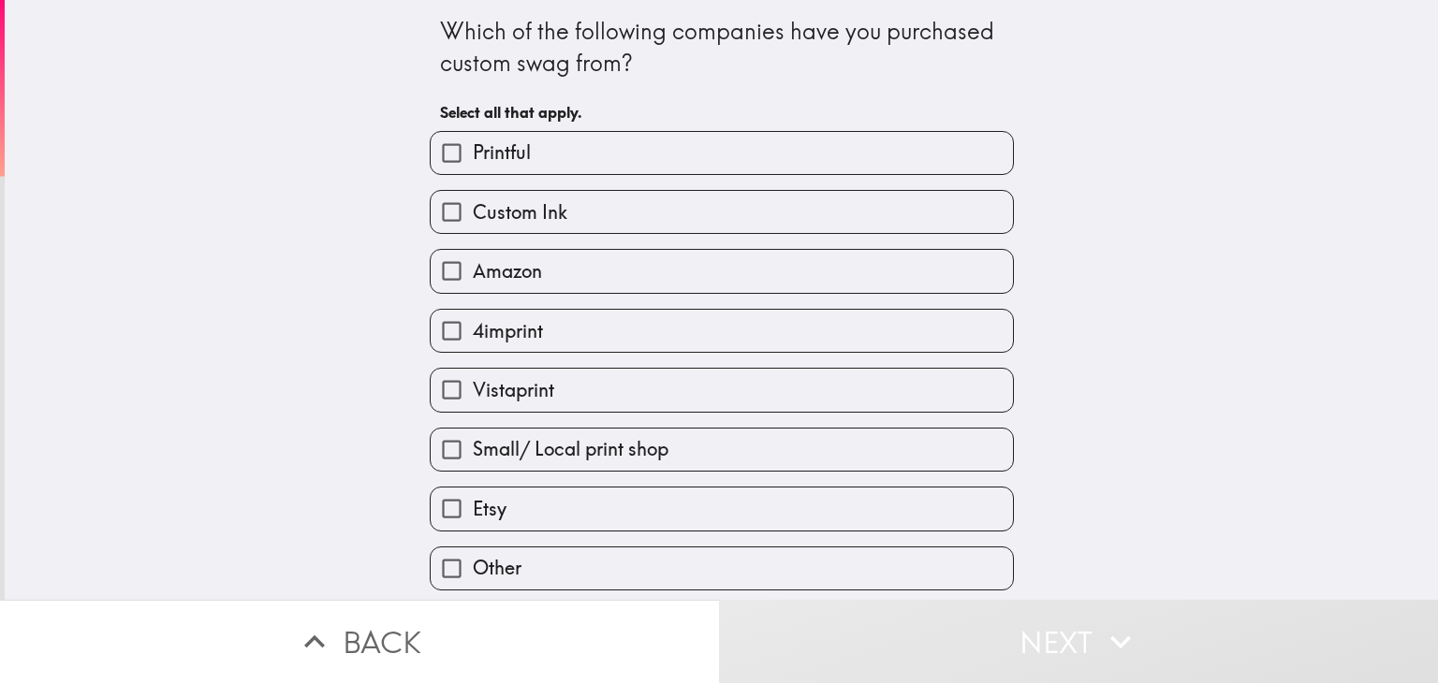
click at [534, 275] on label "Amazon" at bounding box center [722, 271] width 582 height 42
click at [473, 275] on input "Amazon" at bounding box center [452, 271] width 42 height 42
checkbox input "true"
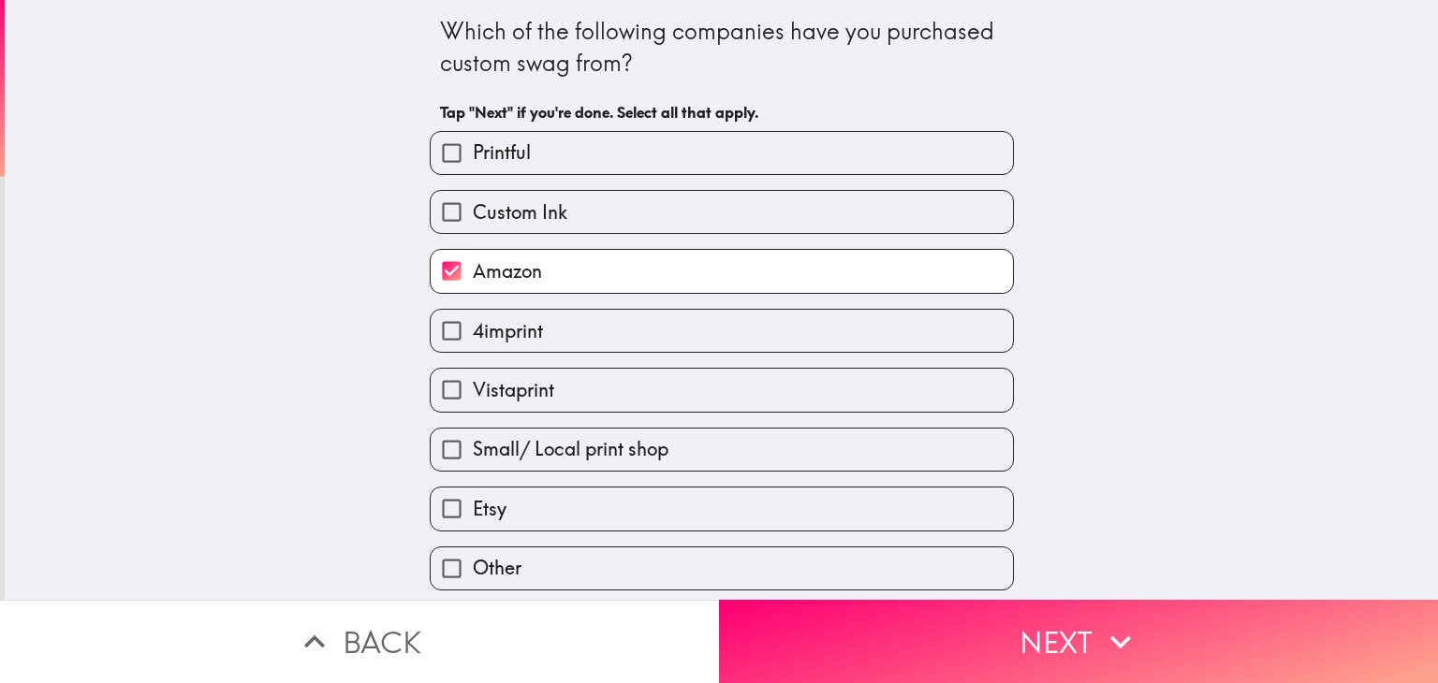
scroll to position [2, 0]
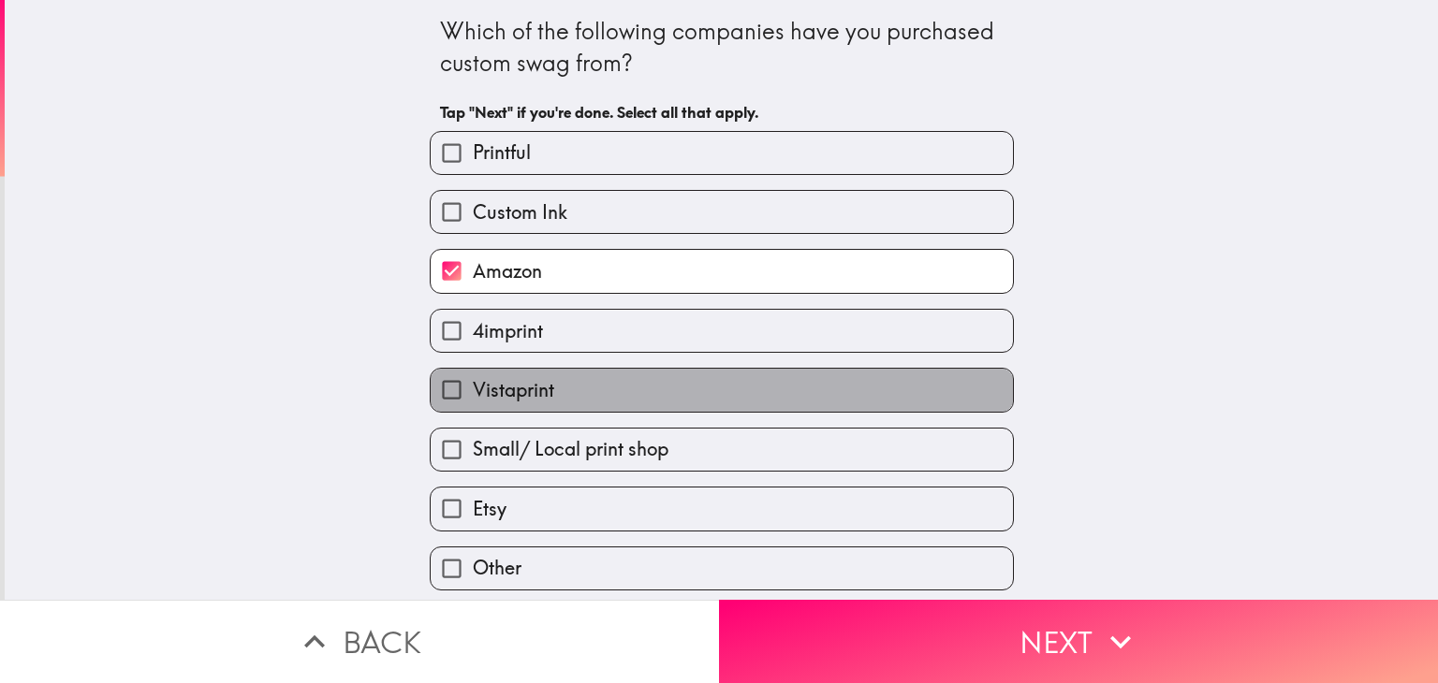
click at [524, 379] on span "Vistaprint" at bounding box center [513, 390] width 81 height 26
click at [473, 379] on input "Vistaprint" at bounding box center [452, 390] width 42 height 42
checkbox input "true"
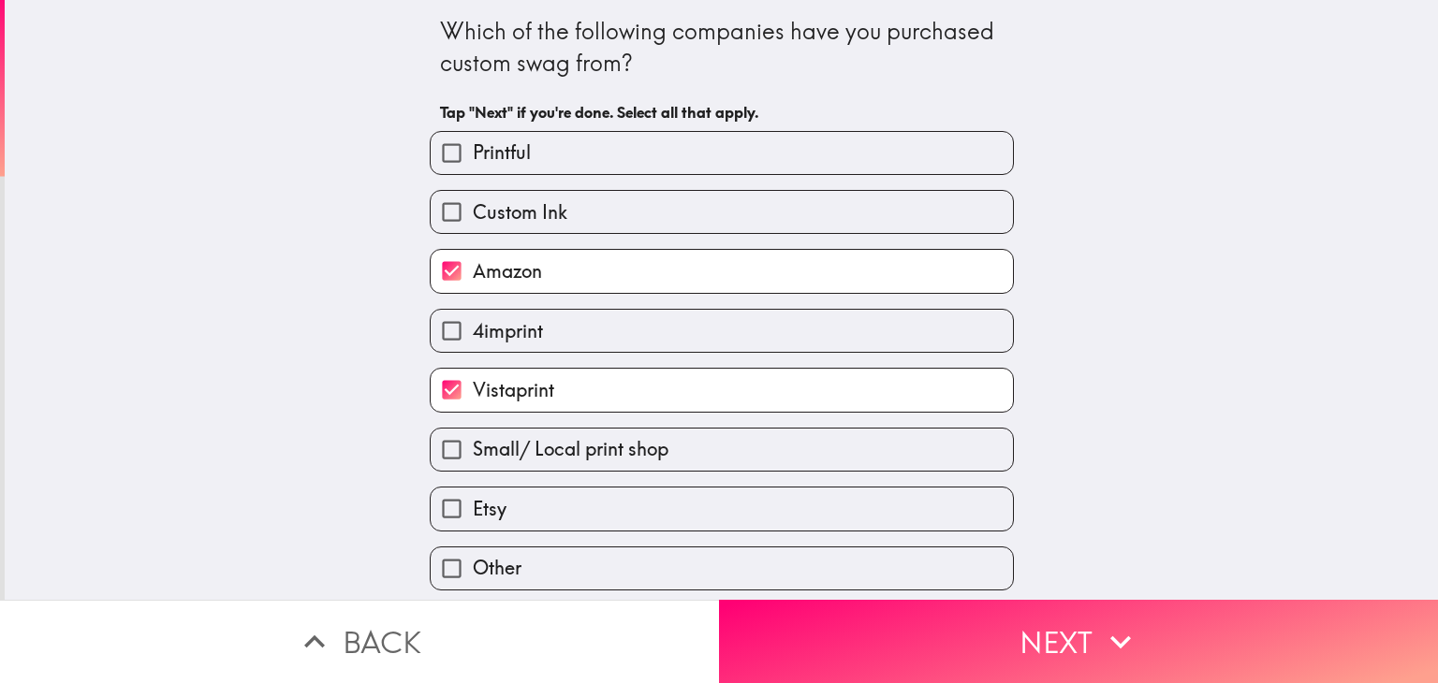
click at [569, 150] on label "Printful" at bounding box center [722, 153] width 582 height 42
click at [473, 150] on input "Printful" at bounding box center [452, 153] width 42 height 42
checkbox input "true"
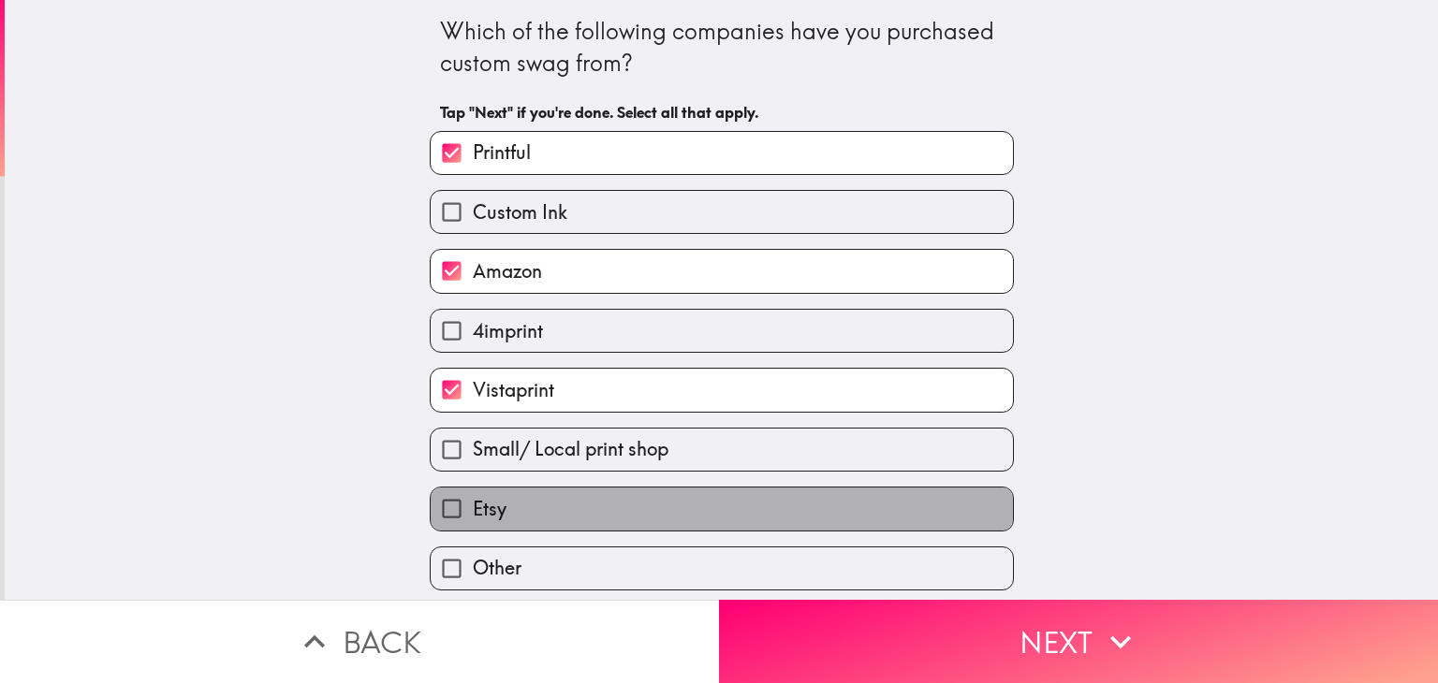
click at [518, 504] on label "Etsy" at bounding box center [722, 509] width 582 height 42
click at [473, 504] on input "Etsy" at bounding box center [452, 509] width 42 height 42
checkbox input "true"
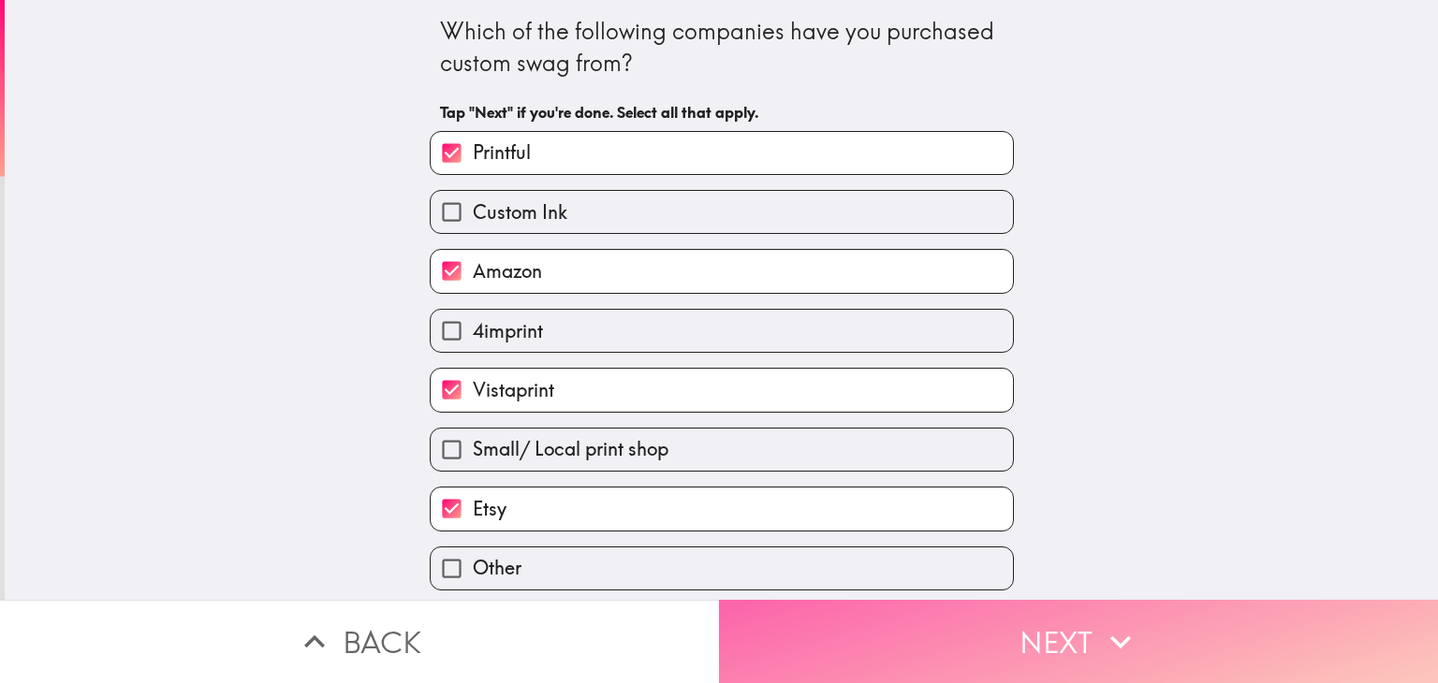
click at [827, 637] on button "Next" at bounding box center [1078, 641] width 719 height 83
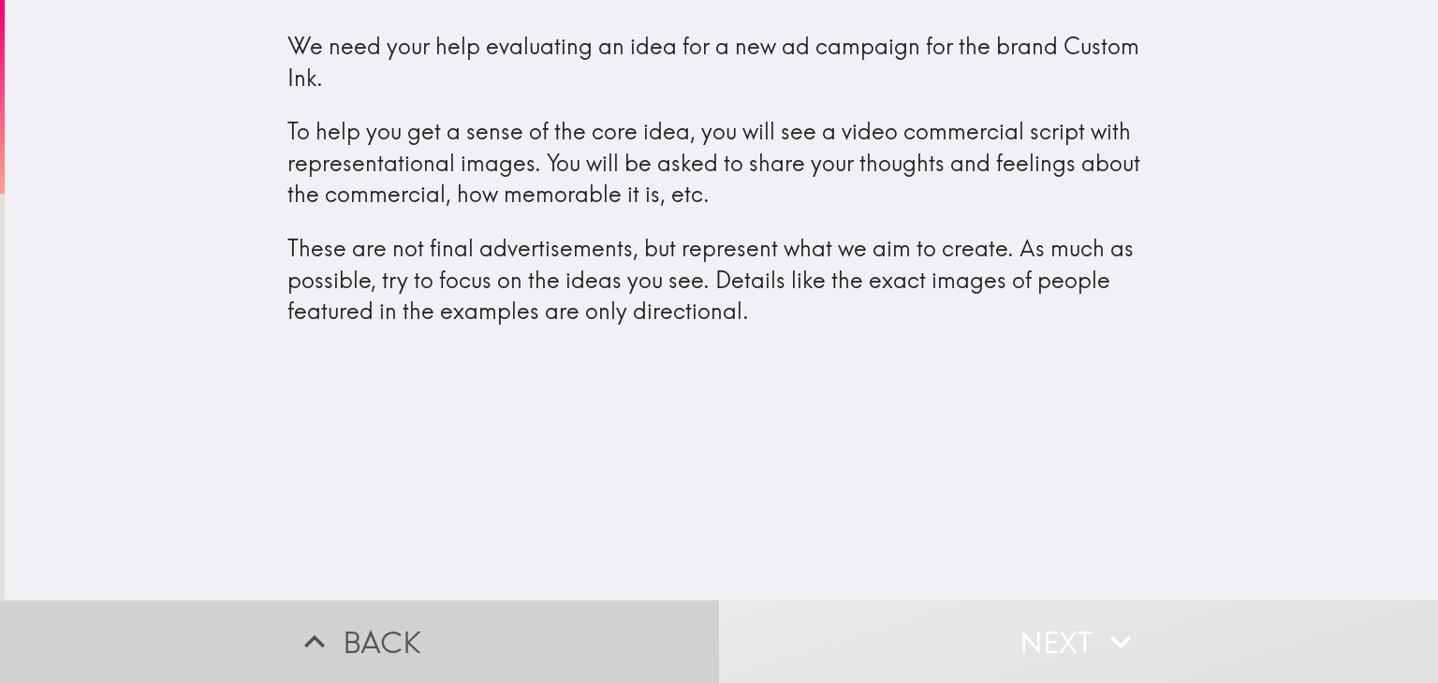
click at [401, 624] on button "Back" at bounding box center [359, 641] width 719 height 83
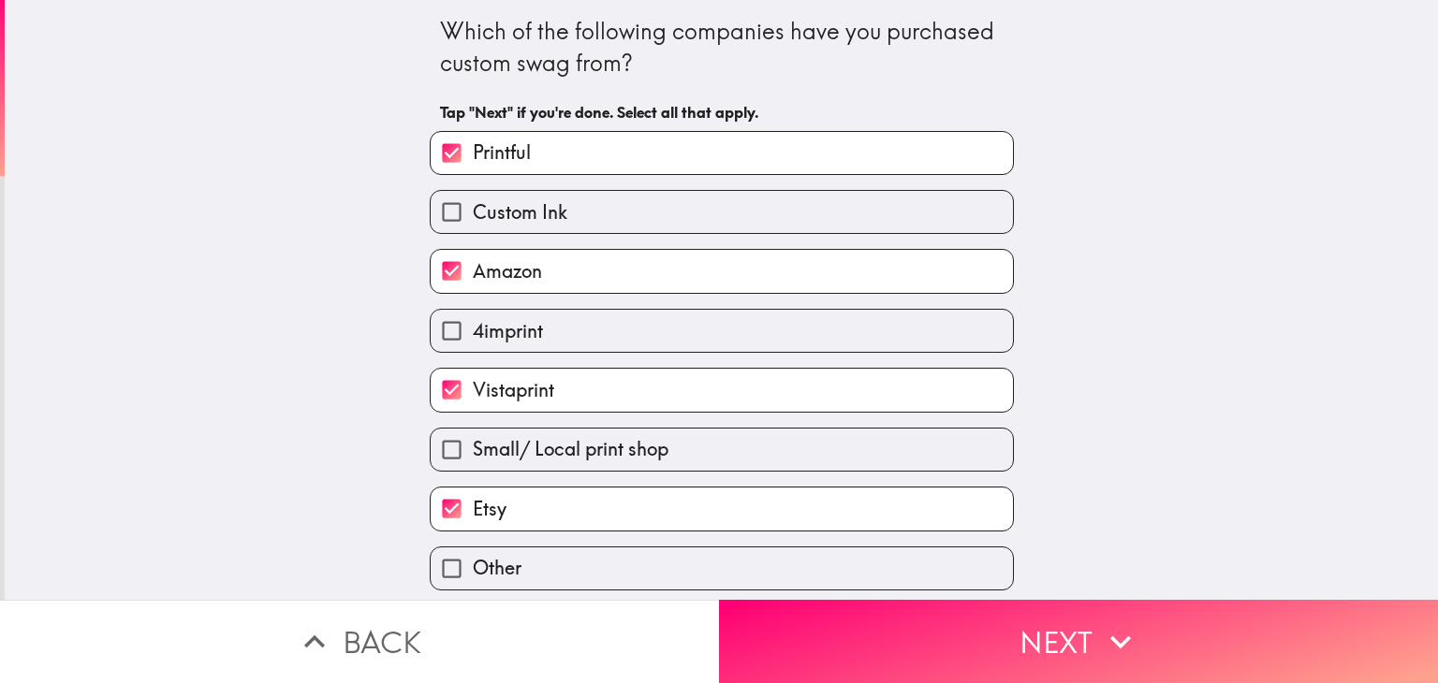
scroll to position [2, 0]
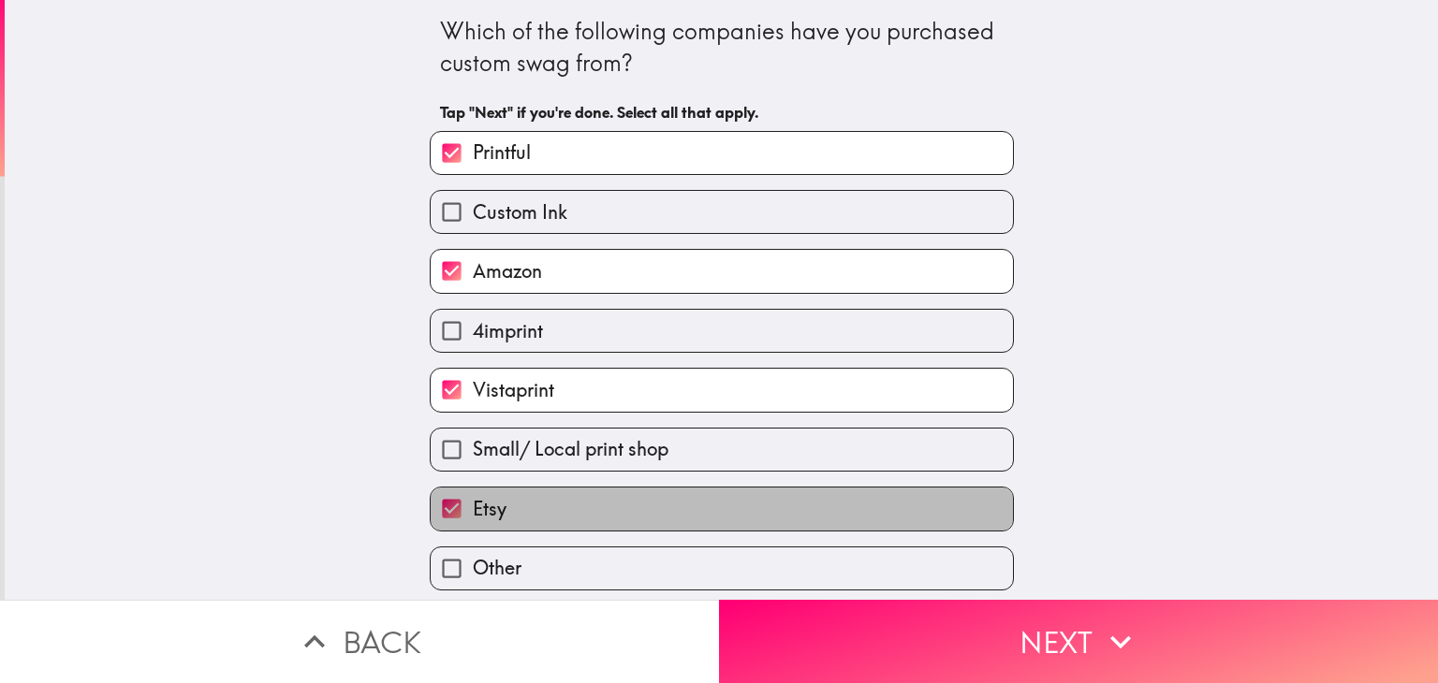
click at [516, 494] on label "Etsy" at bounding box center [722, 509] width 582 height 42
click at [473, 494] on input "Etsy" at bounding box center [452, 509] width 42 height 42
checkbox input "false"
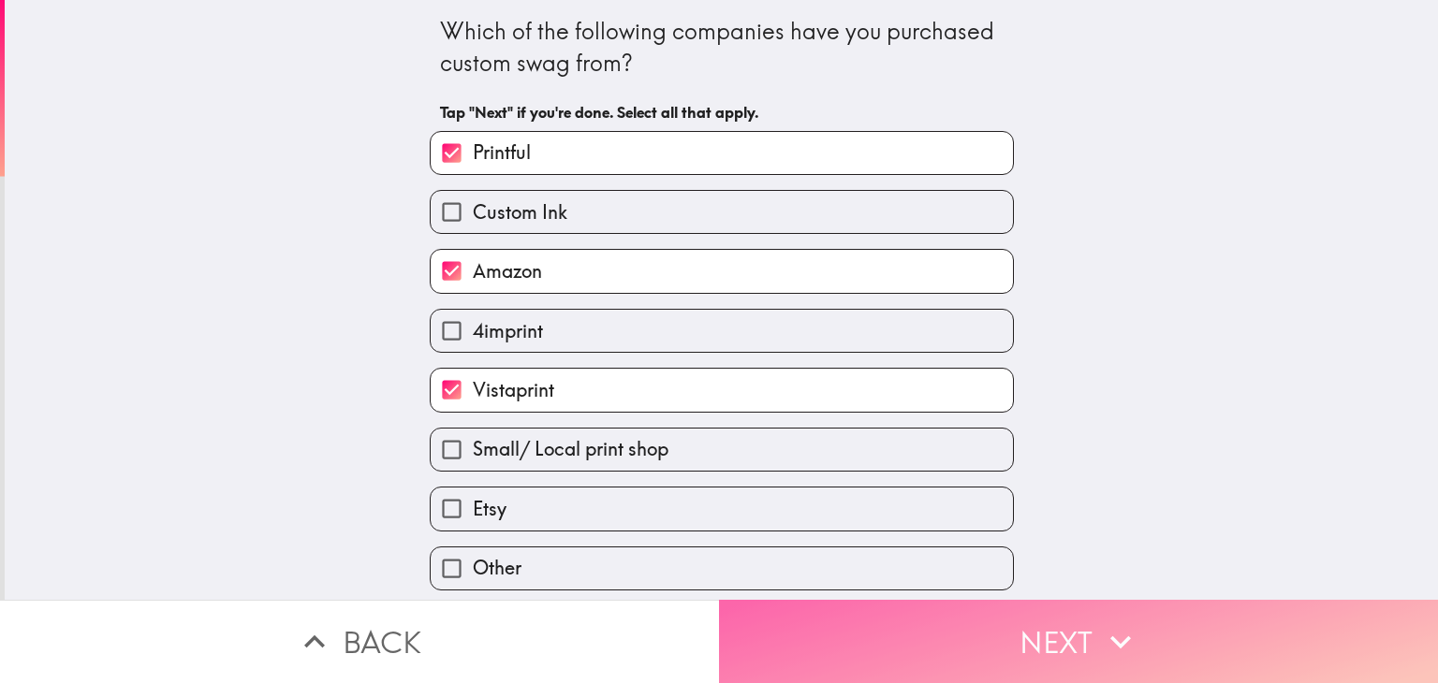
click at [852, 608] on button "Next" at bounding box center [1078, 641] width 719 height 83
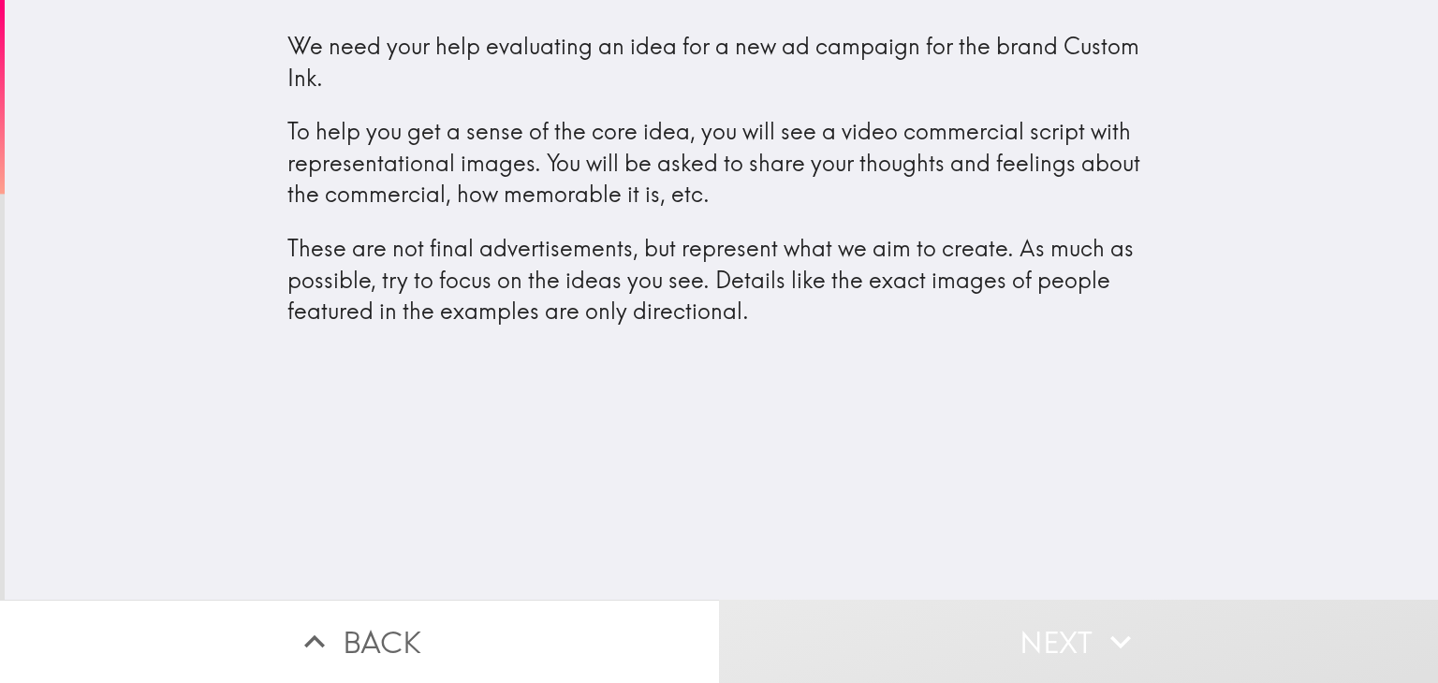
drag, startPoint x: 261, startPoint y: 35, endPoint x: 393, endPoint y: 225, distance: 231.4
click at [388, 198] on div "We need your help evaluating an idea for a new ad campaign for the brand Custom…" at bounding box center [721, 198] width 899 height 366
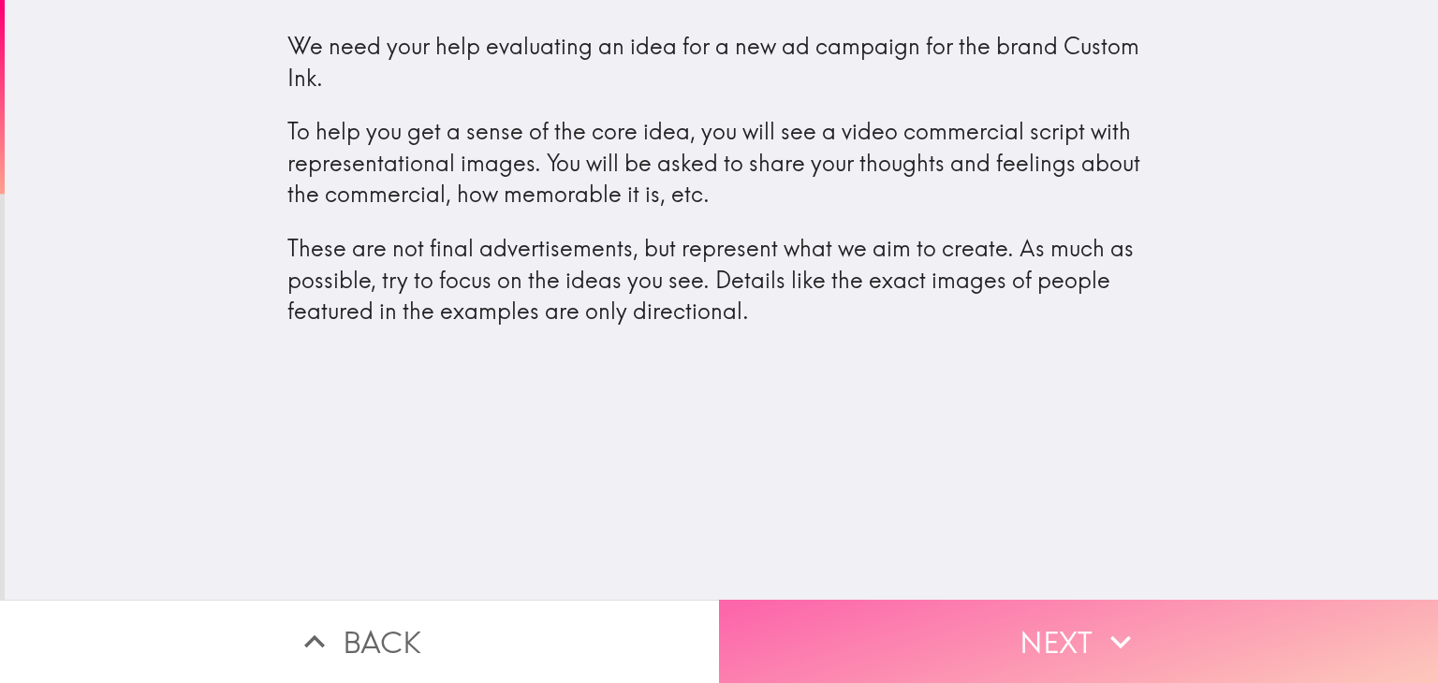
click at [784, 625] on button "Next" at bounding box center [1078, 641] width 719 height 83
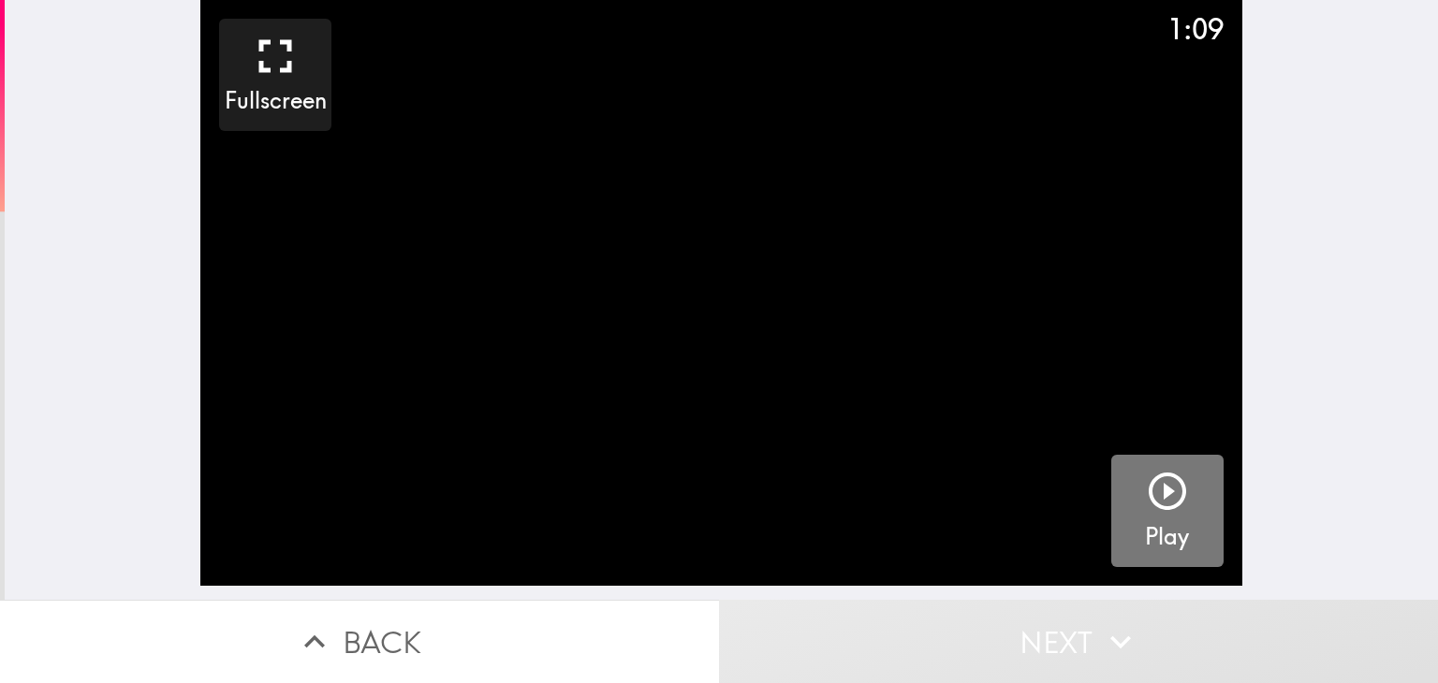
click at [1146, 498] on icon "button" at bounding box center [1167, 491] width 45 height 45
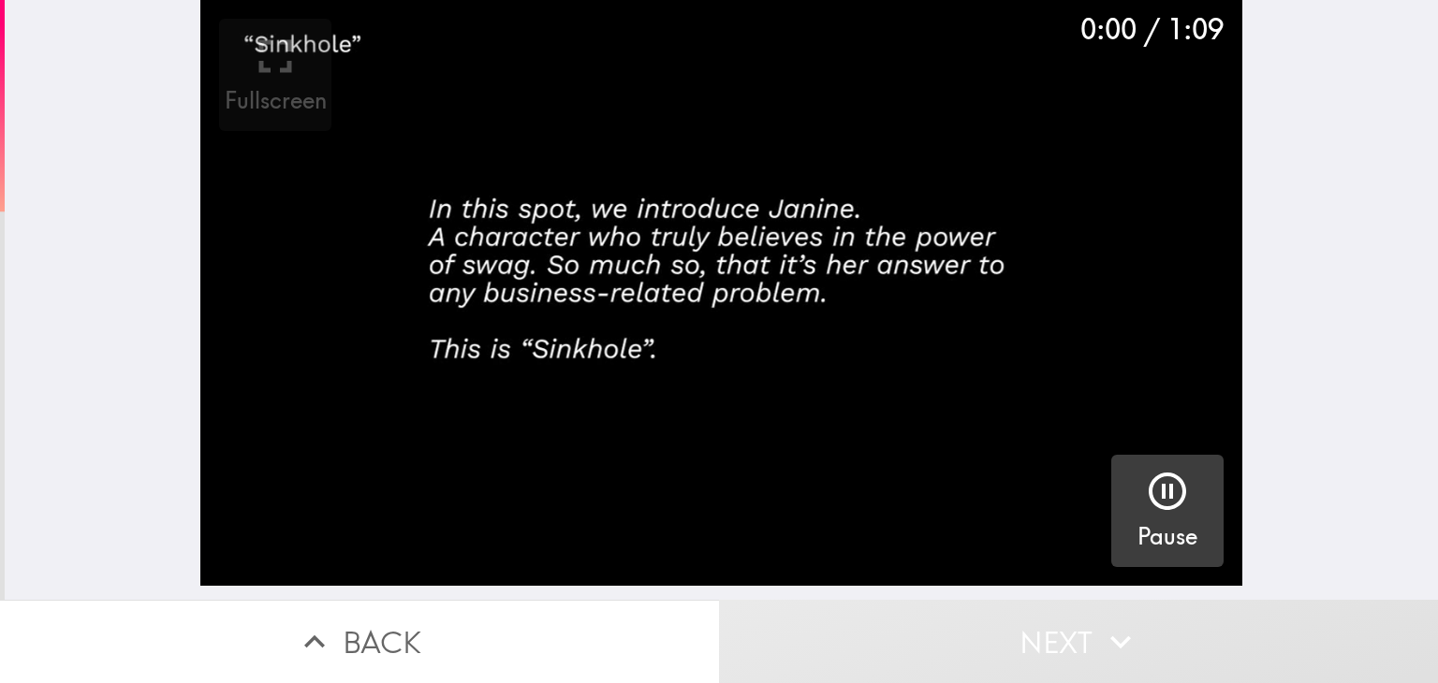
click at [677, 283] on video "button" at bounding box center [720, 293] width 1041 height 586
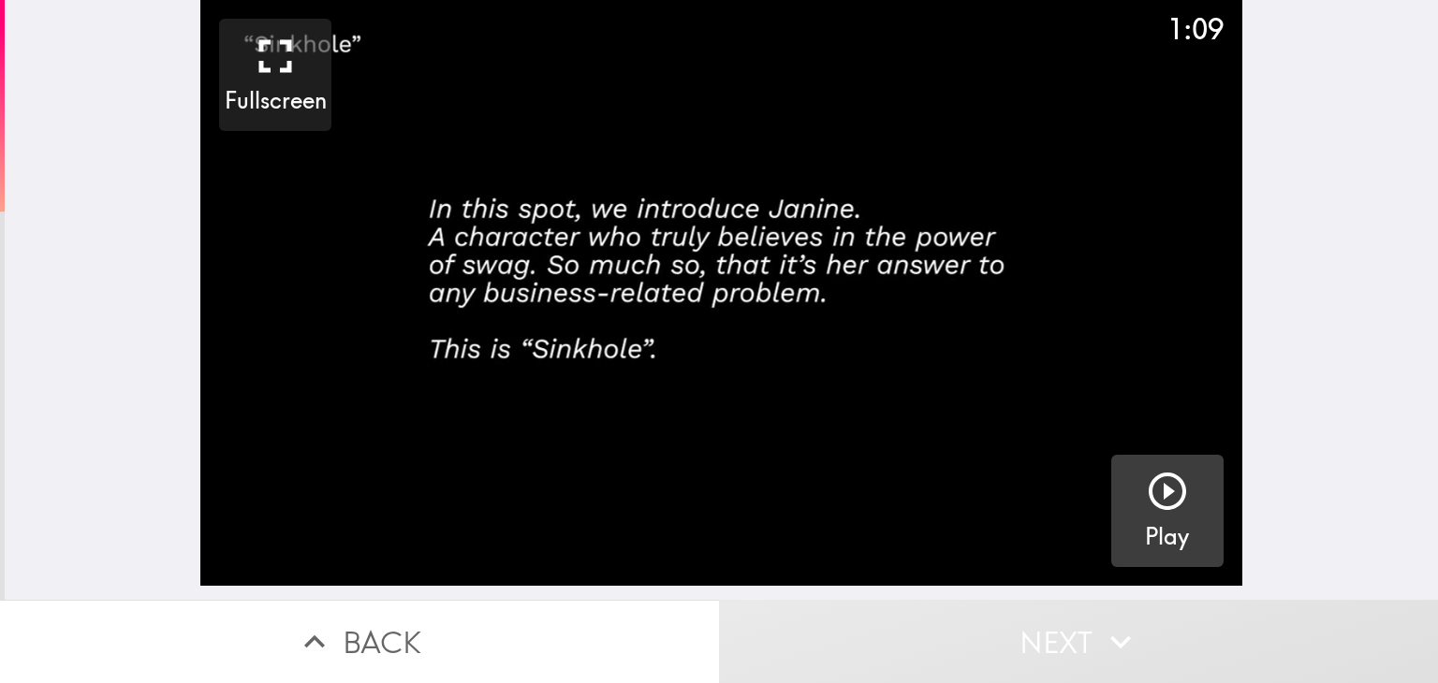
drag, startPoint x: 711, startPoint y: 226, endPoint x: 713, endPoint y: 238, distance: 12.3
click at [713, 238] on video "button" at bounding box center [720, 293] width 1041 height 586
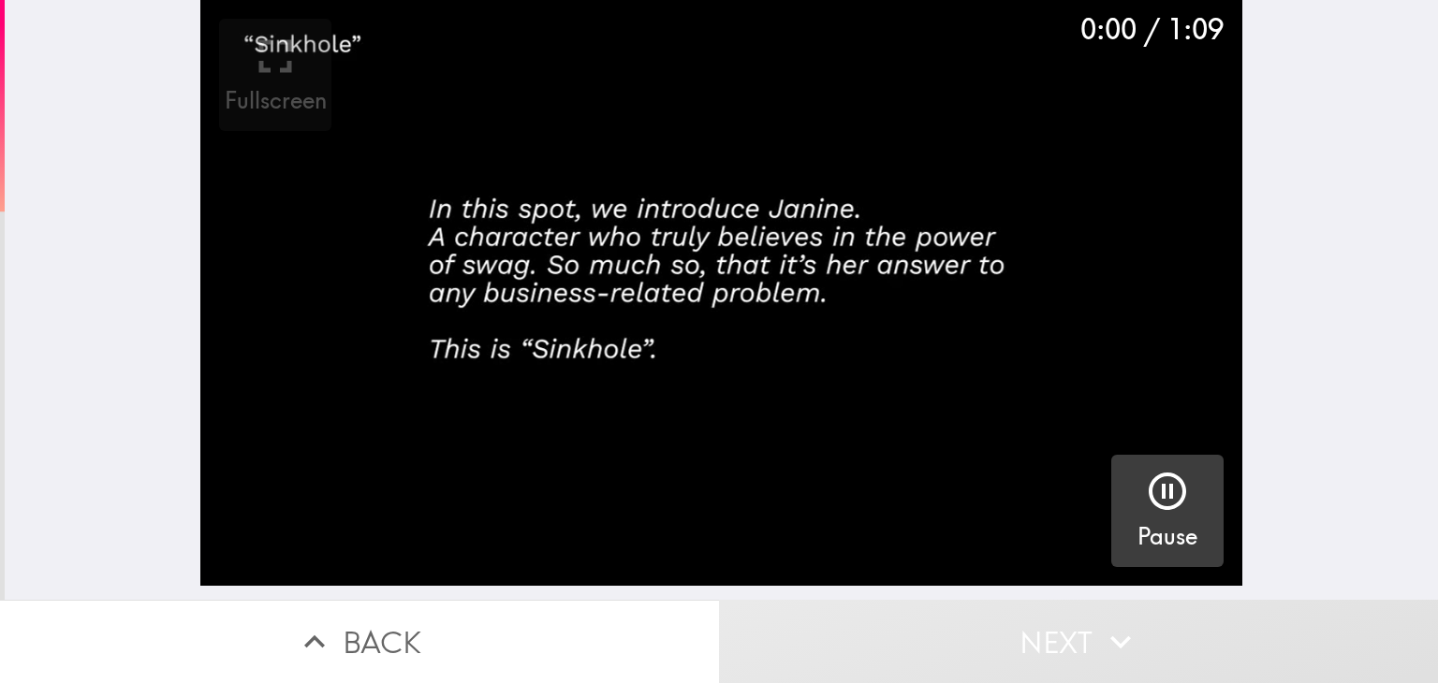
click at [1147, 499] on icon "button" at bounding box center [1167, 491] width 45 height 45
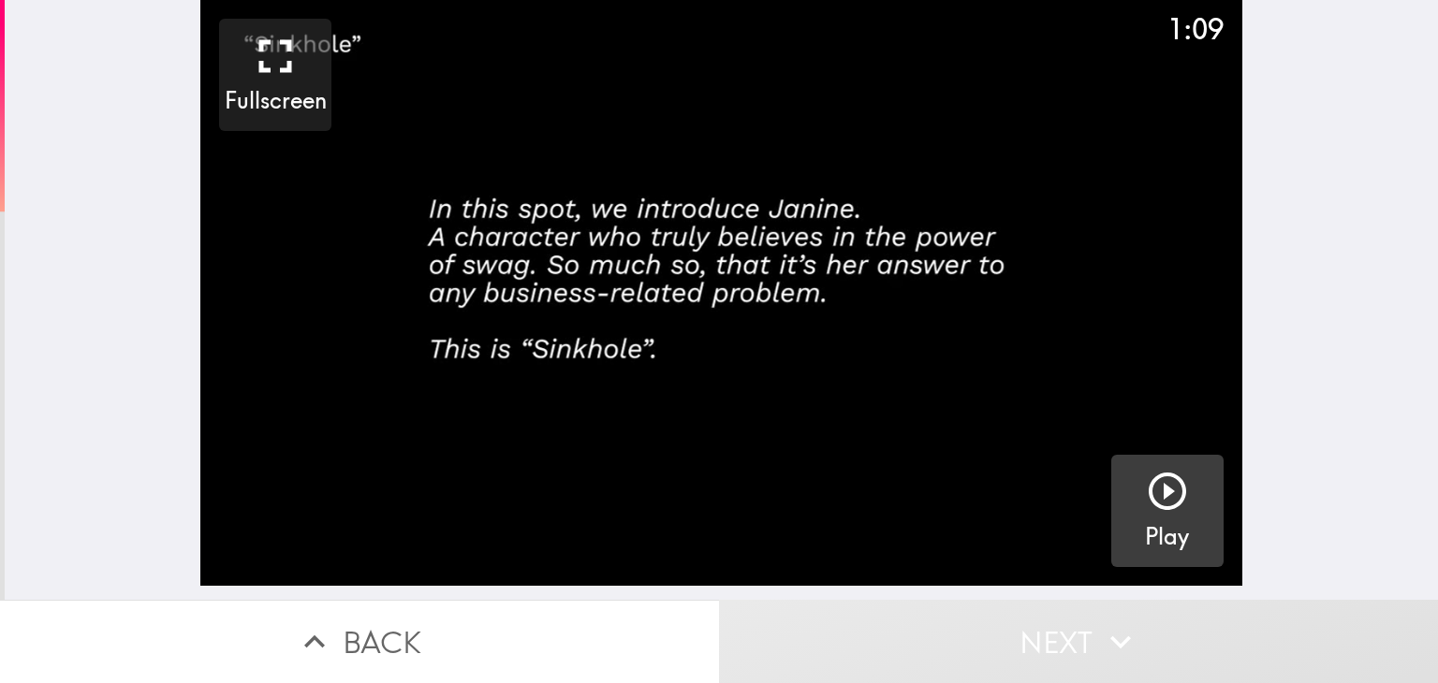
click at [1148, 491] on icon "button" at bounding box center [1167, 491] width 45 height 45
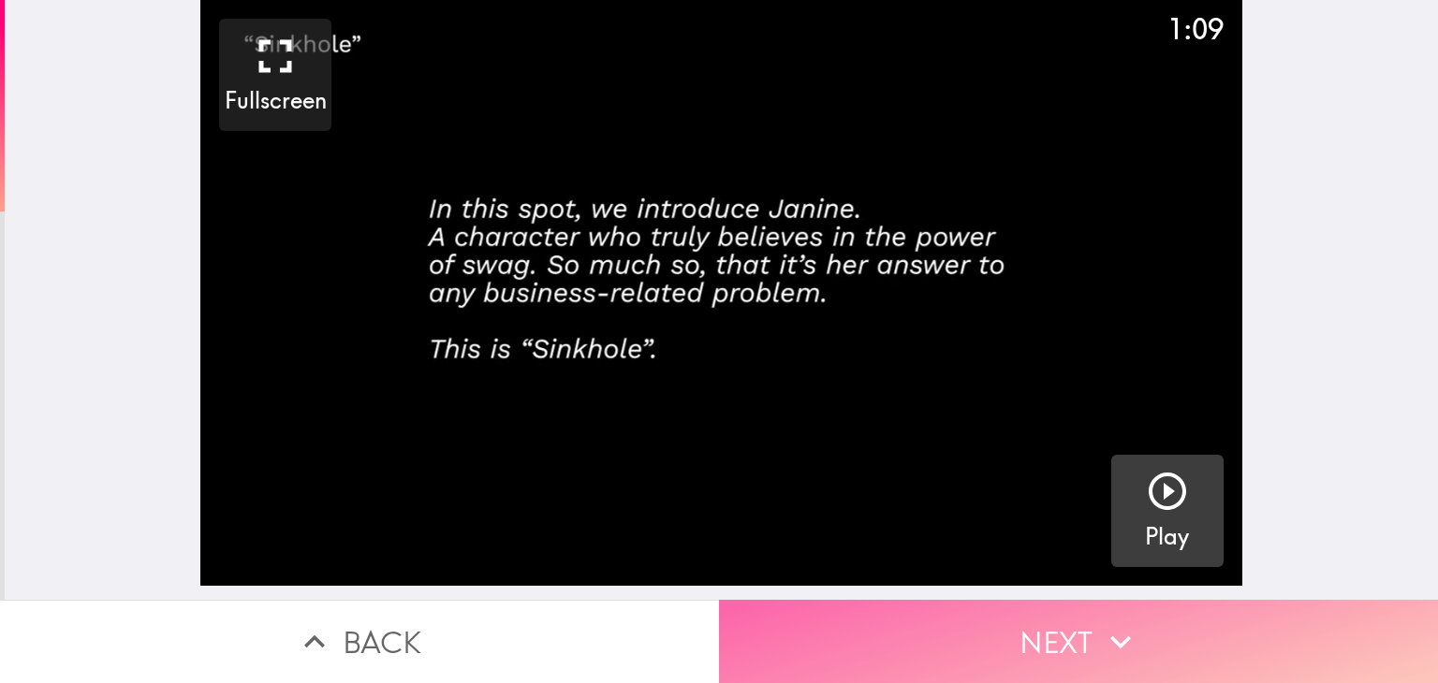
click at [922, 601] on button "Next" at bounding box center [1078, 641] width 719 height 83
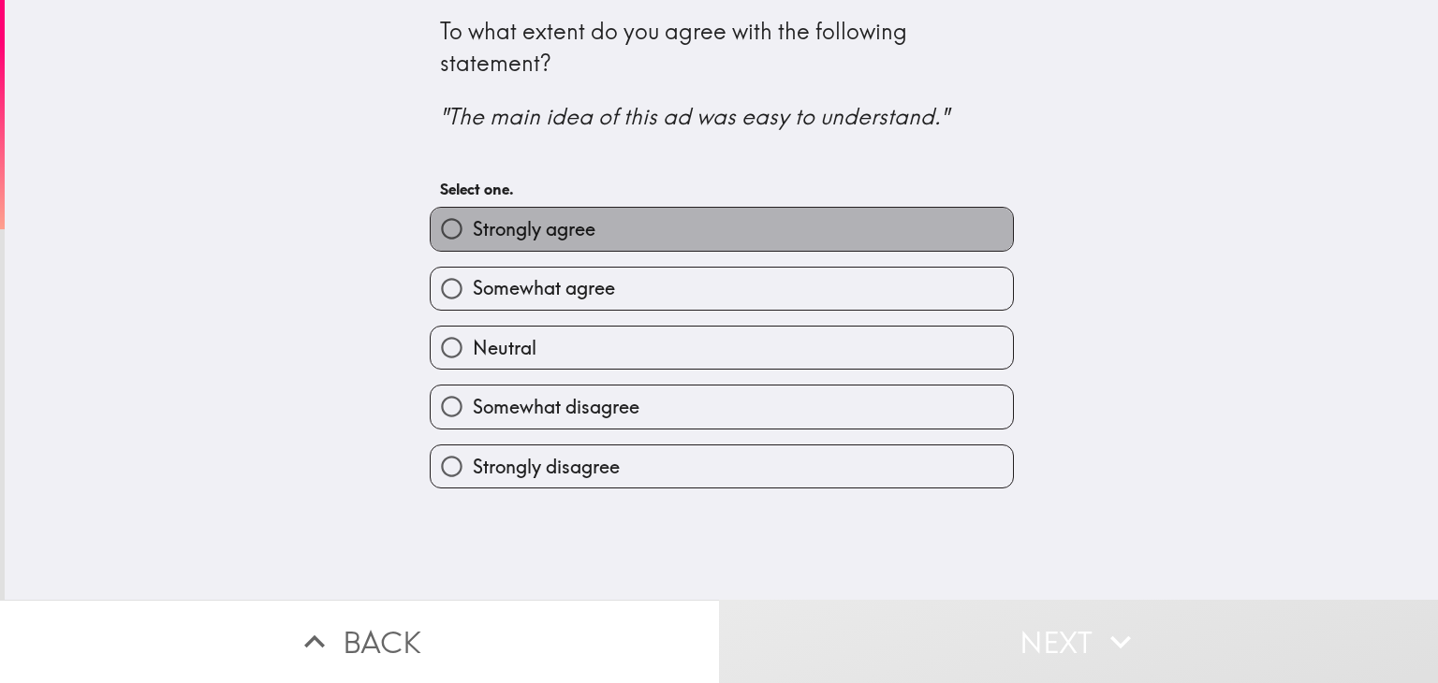
click at [485, 237] on span "Strongly agree" at bounding box center [534, 229] width 123 height 26
click at [473, 237] on input "Strongly agree" at bounding box center [452, 229] width 42 height 42
radio input "true"
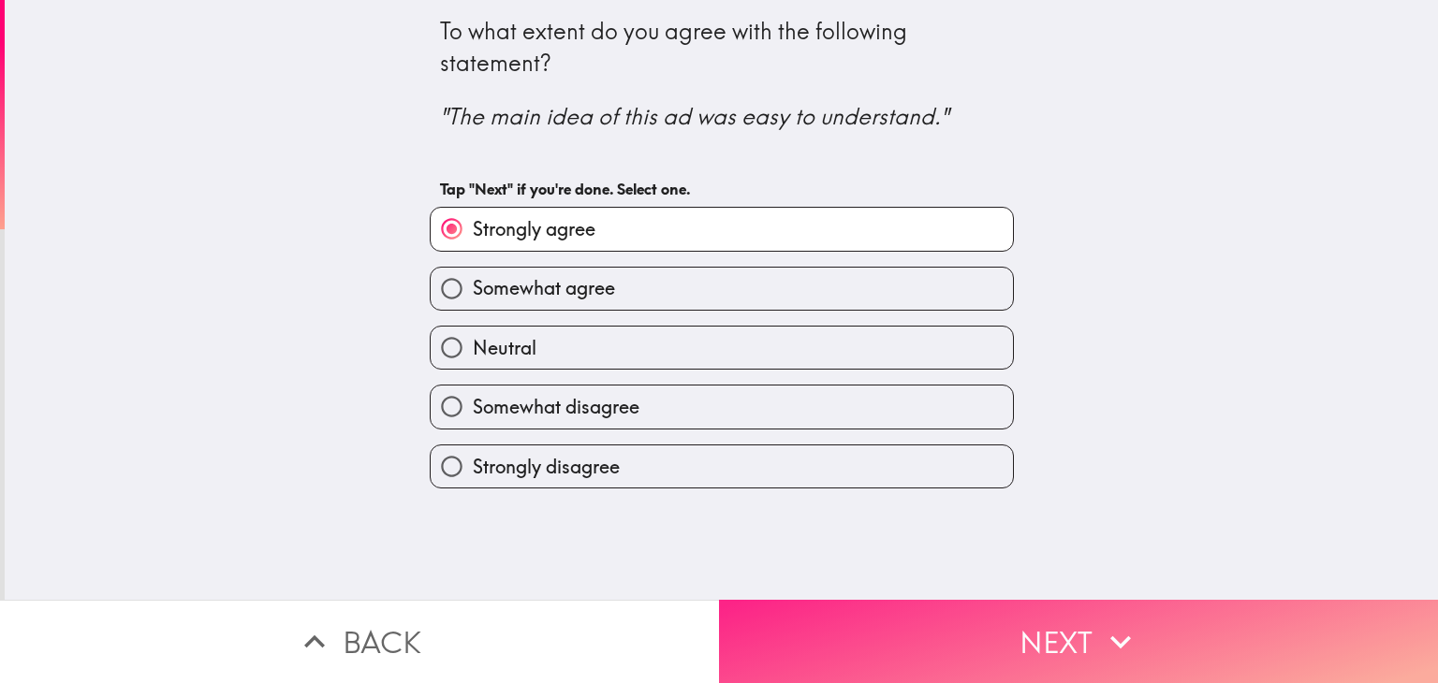
click at [895, 634] on button "Next" at bounding box center [1078, 641] width 719 height 83
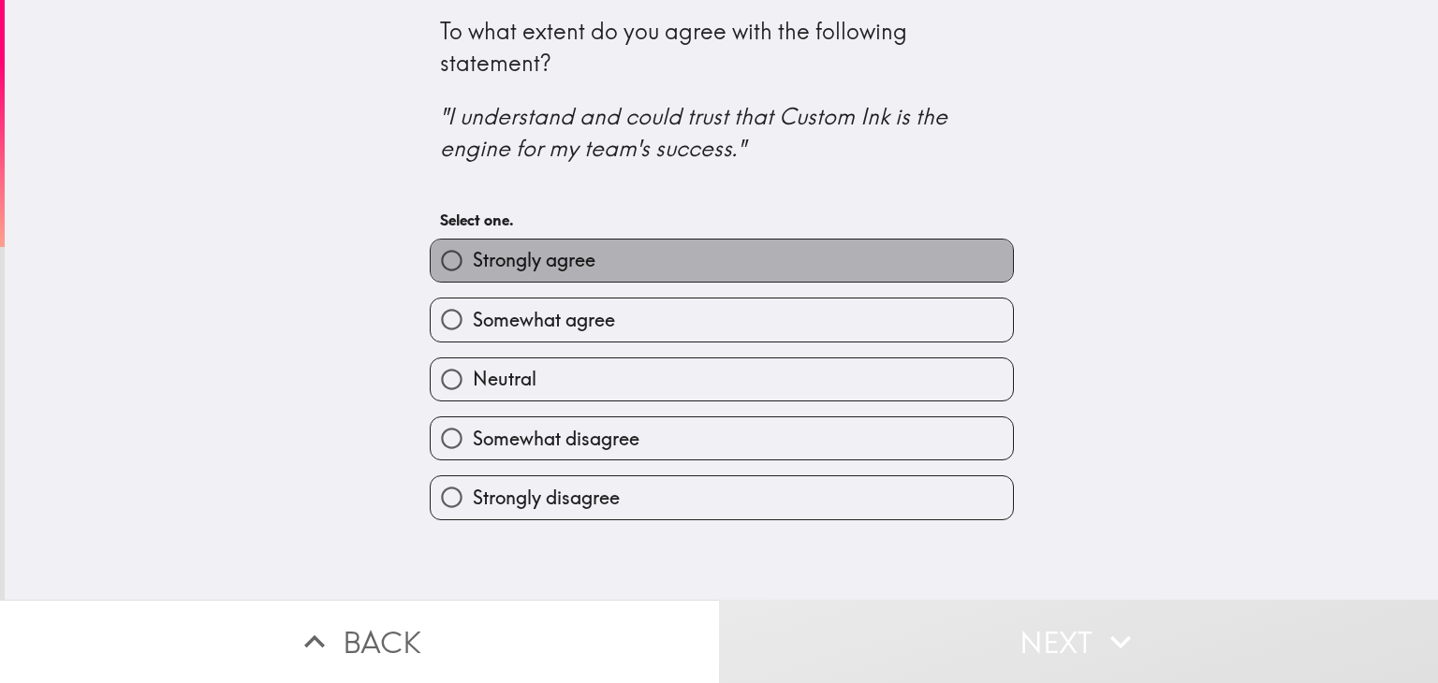
click at [545, 267] on span "Strongly agree" at bounding box center [534, 260] width 123 height 26
click at [473, 267] on input "Strongly agree" at bounding box center [452, 261] width 42 height 42
radio input "true"
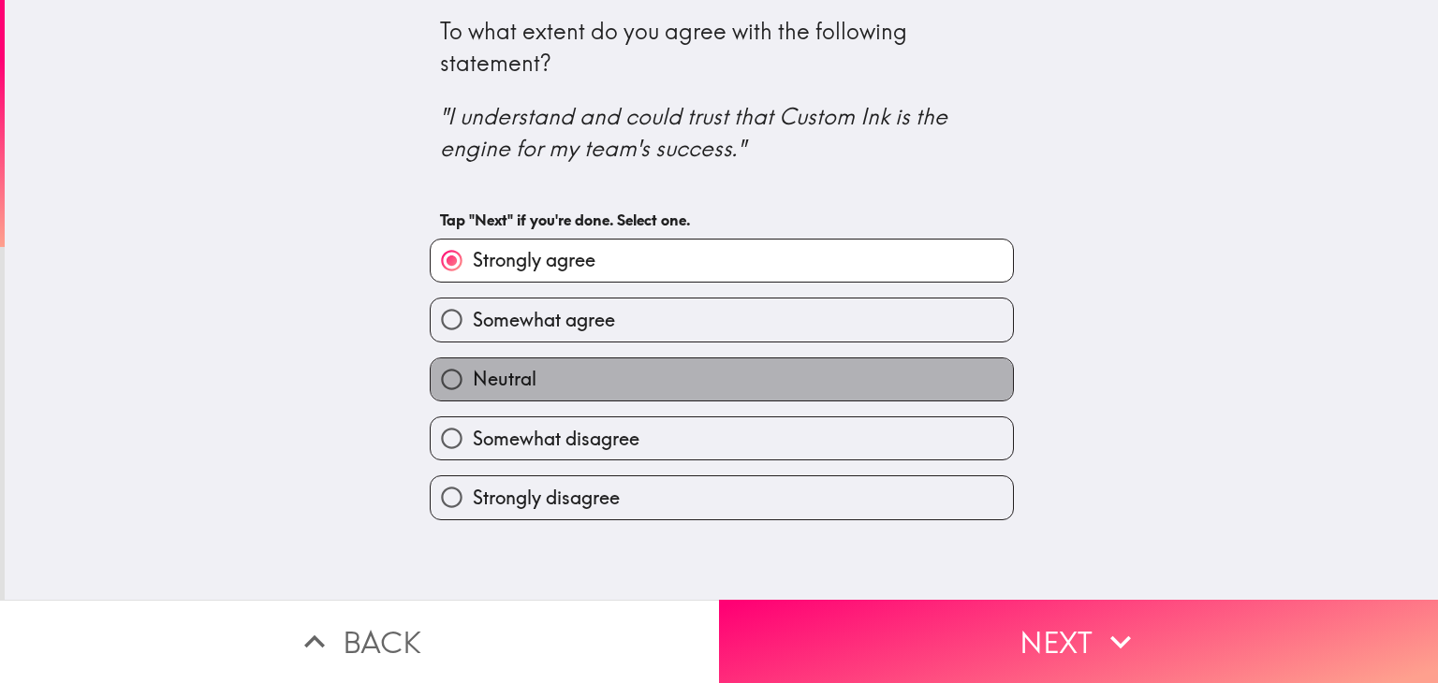
click at [584, 379] on label "Neutral" at bounding box center [722, 380] width 582 height 42
click at [473, 379] on input "Neutral" at bounding box center [452, 380] width 42 height 42
radio input "true"
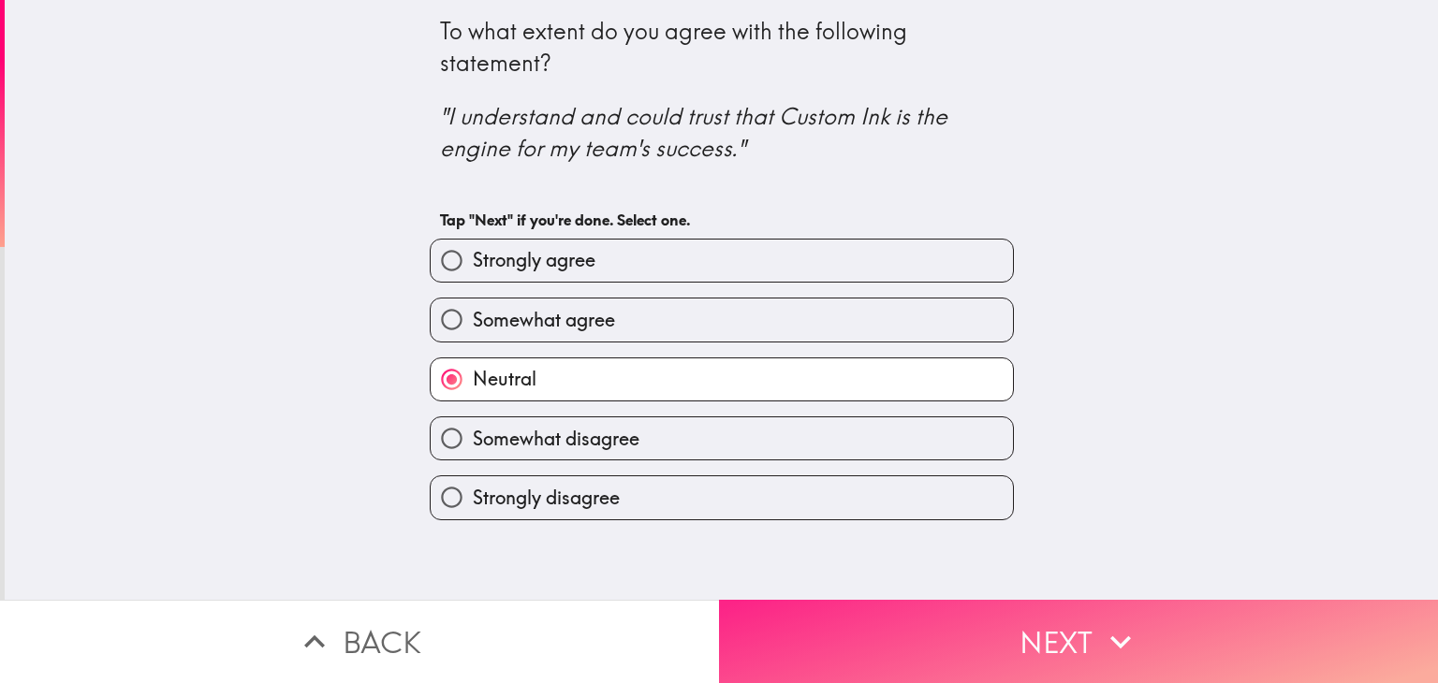
click at [815, 611] on button "Next" at bounding box center [1078, 641] width 719 height 83
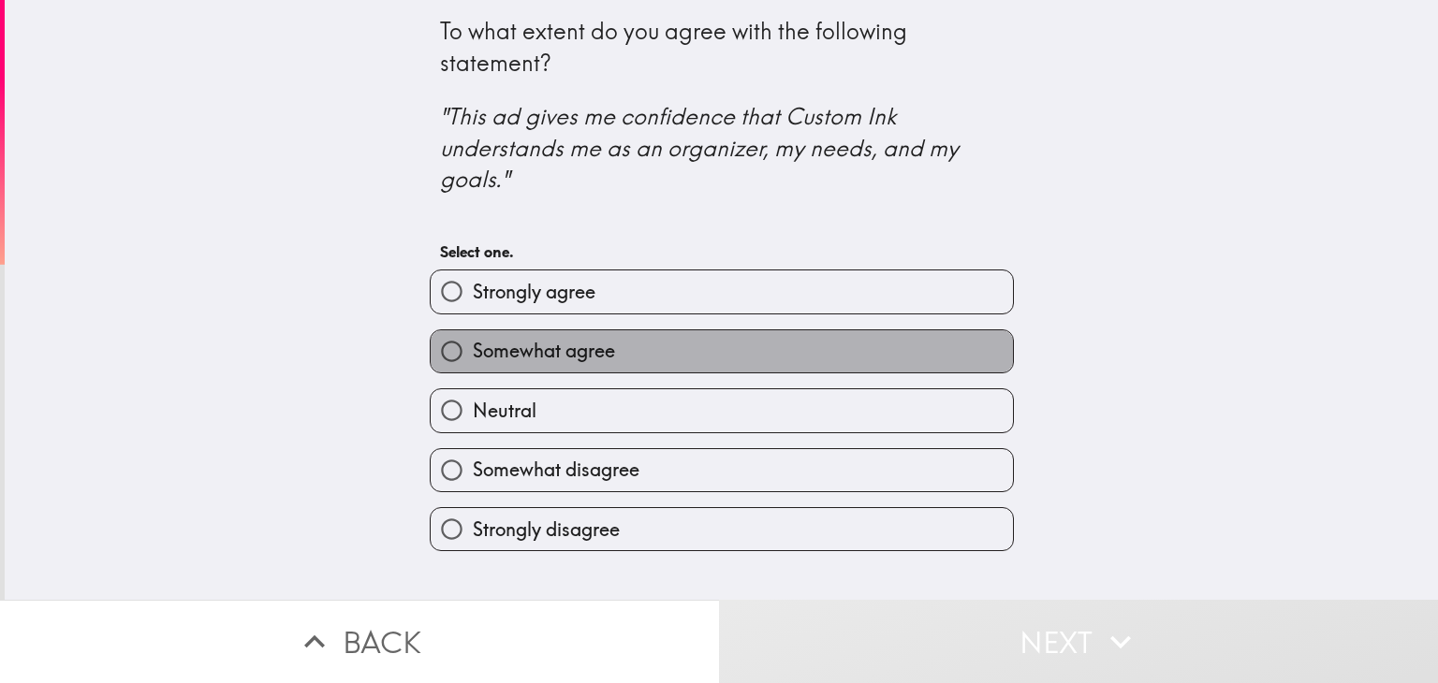
click at [558, 348] on span "Somewhat agree" at bounding box center [544, 351] width 142 height 26
click at [473, 348] on input "Somewhat agree" at bounding box center [452, 351] width 42 height 42
radio input "true"
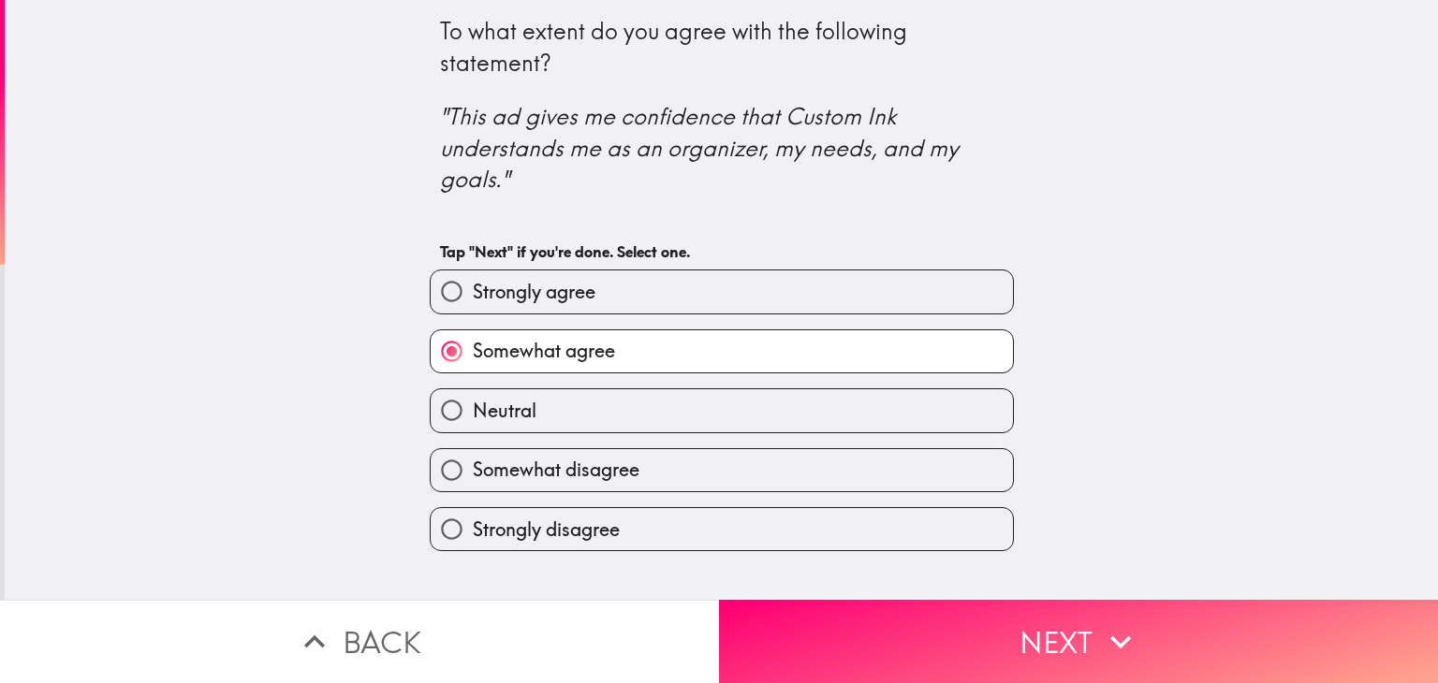
click at [588, 457] on span "Somewhat disagree" at bounding box center [556, 470] width 167 height 26
click at [473, 457] on input "Somewhat disagree" at bounding box center [452, 470] width 42 height 42
radio input "true"
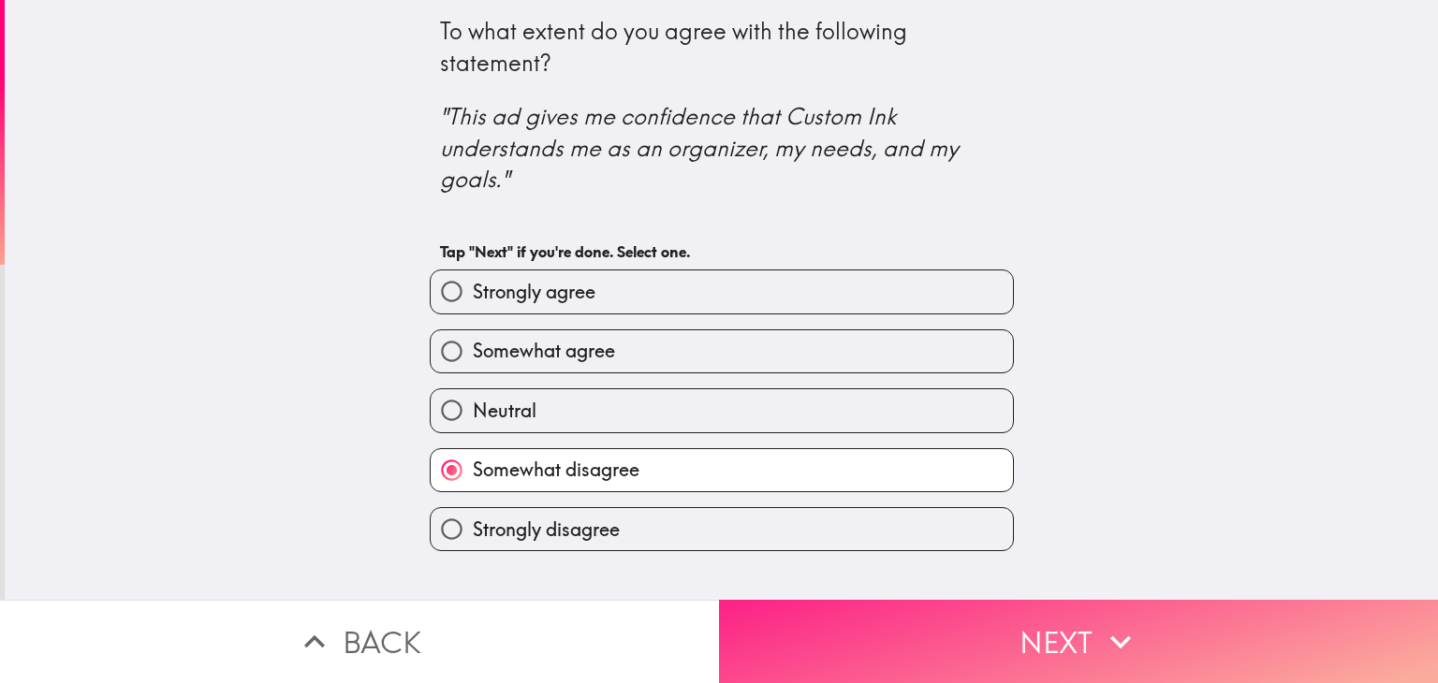
click at [831, 604] on button "Next" at bounding box center [1078, 641] width 719 height 83
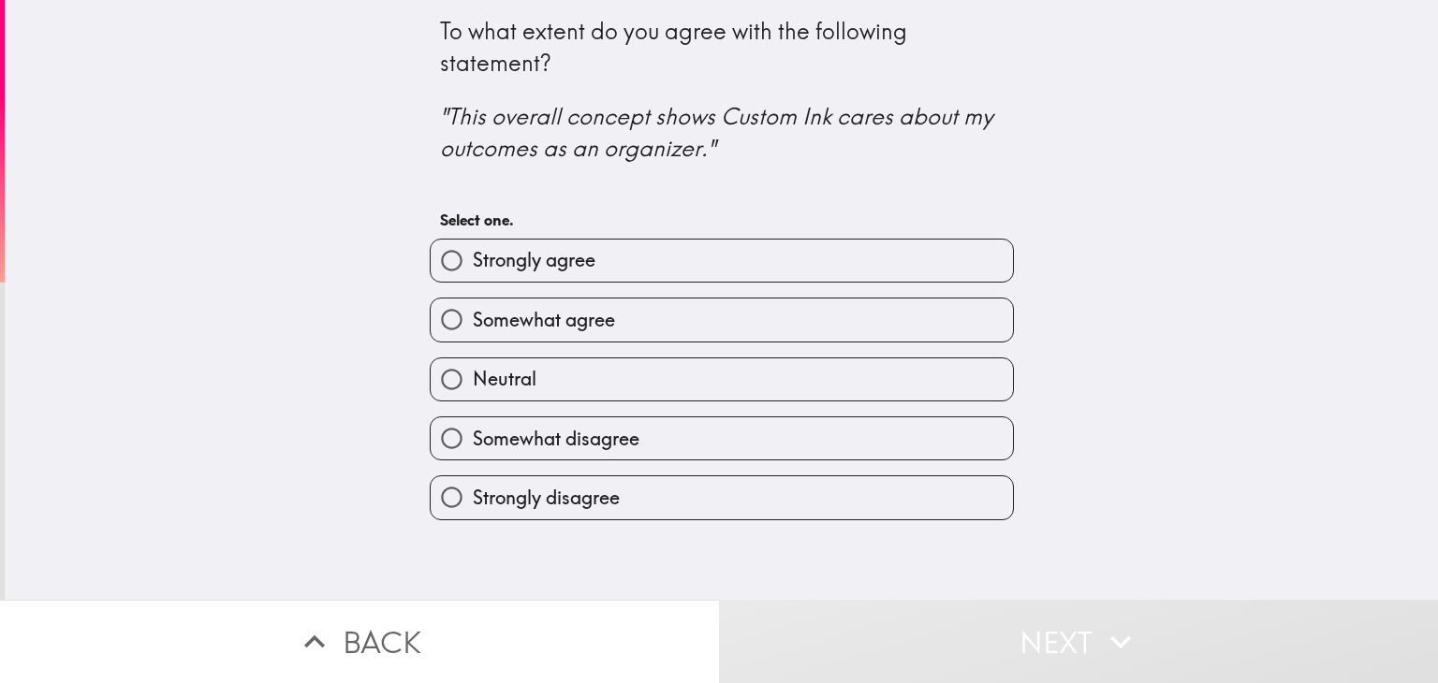
click at [526, 370] on label "Neutral" at bounding box center [722, 380] width 582 height 42
click at [473, 370] on input "Neutral" at bounding box center [452, 380] width 42 height 42
radio input "true"
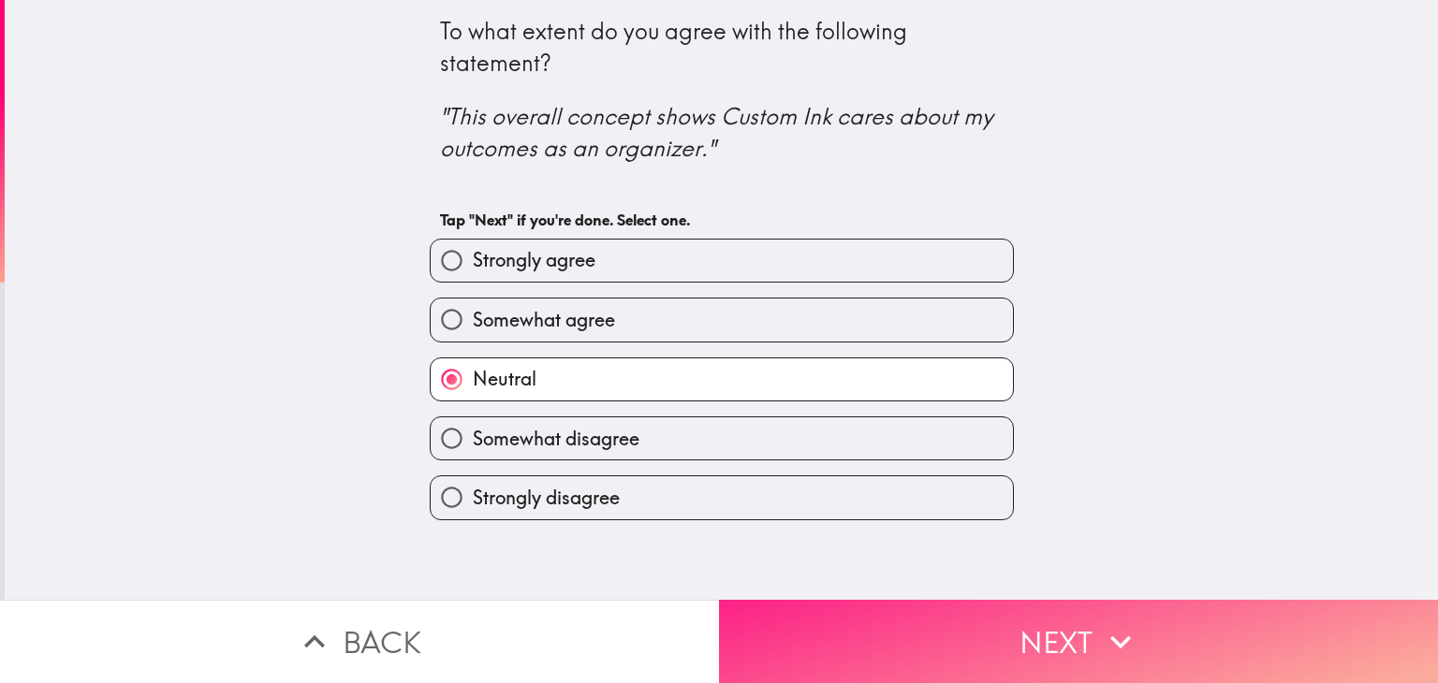
click at [858, 624] on button "Next" at bounding box center [1078, 641] width 719 height 83
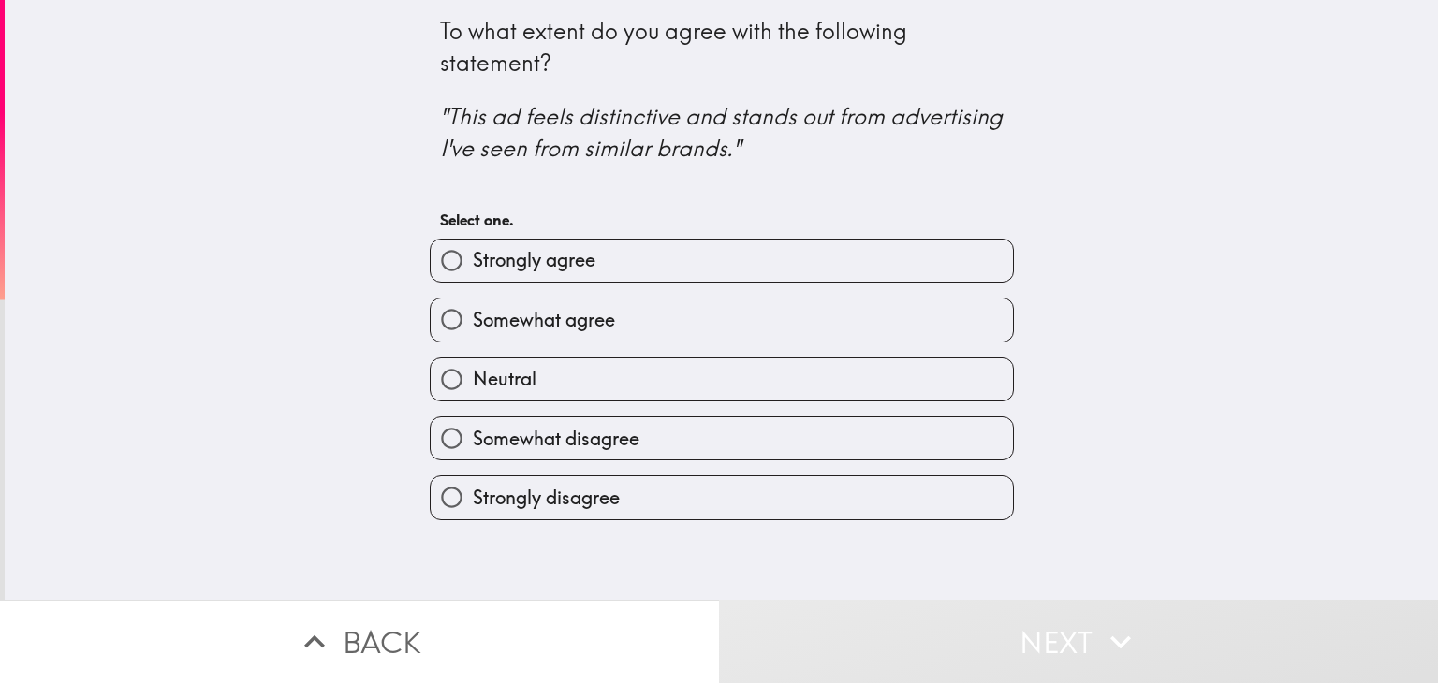
click at [549, 430] on span "Somewhat disagree" at bounding box center [556, 439] width 167 height 26
click at [473, 430] on input "Somewhat disagree" at bounding box center [452, 438] width 42 height 42
radio input "true"
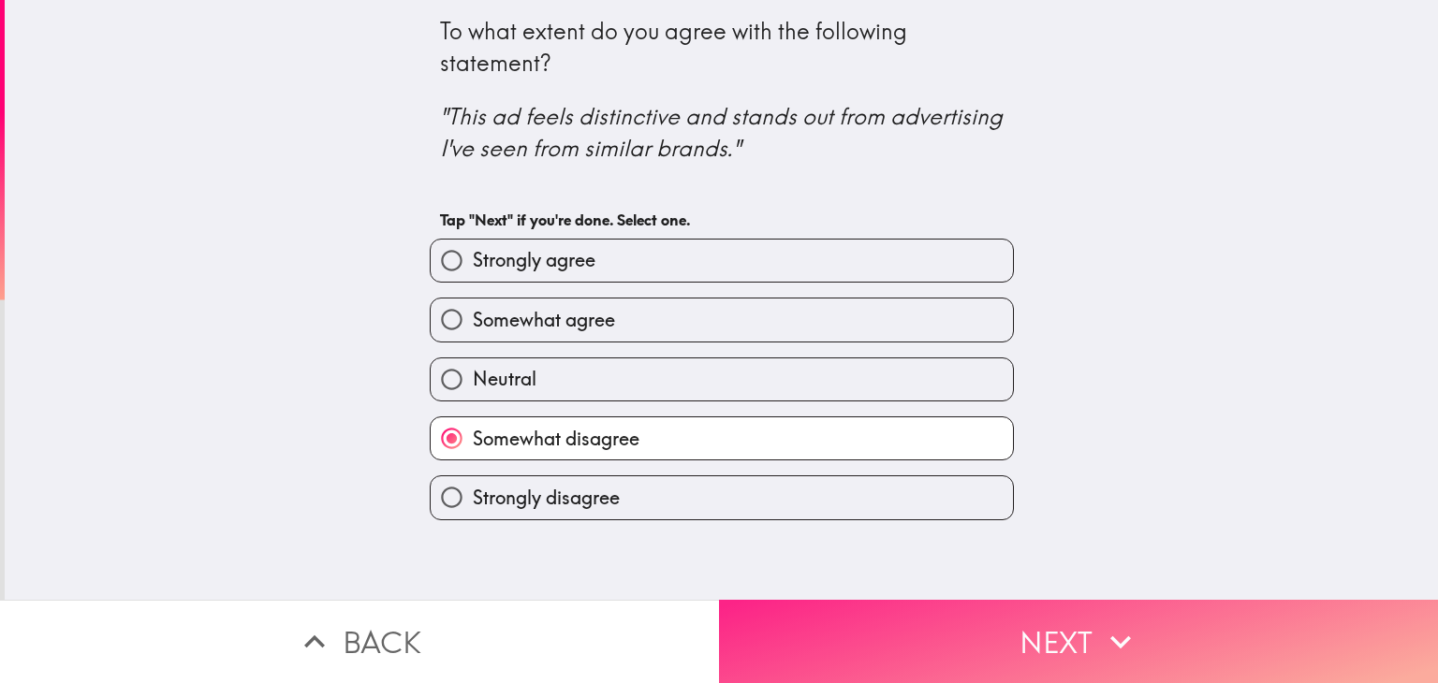
click at [876, 624] on button "Next" at bounding box center [1078, 641] width 719 height 83
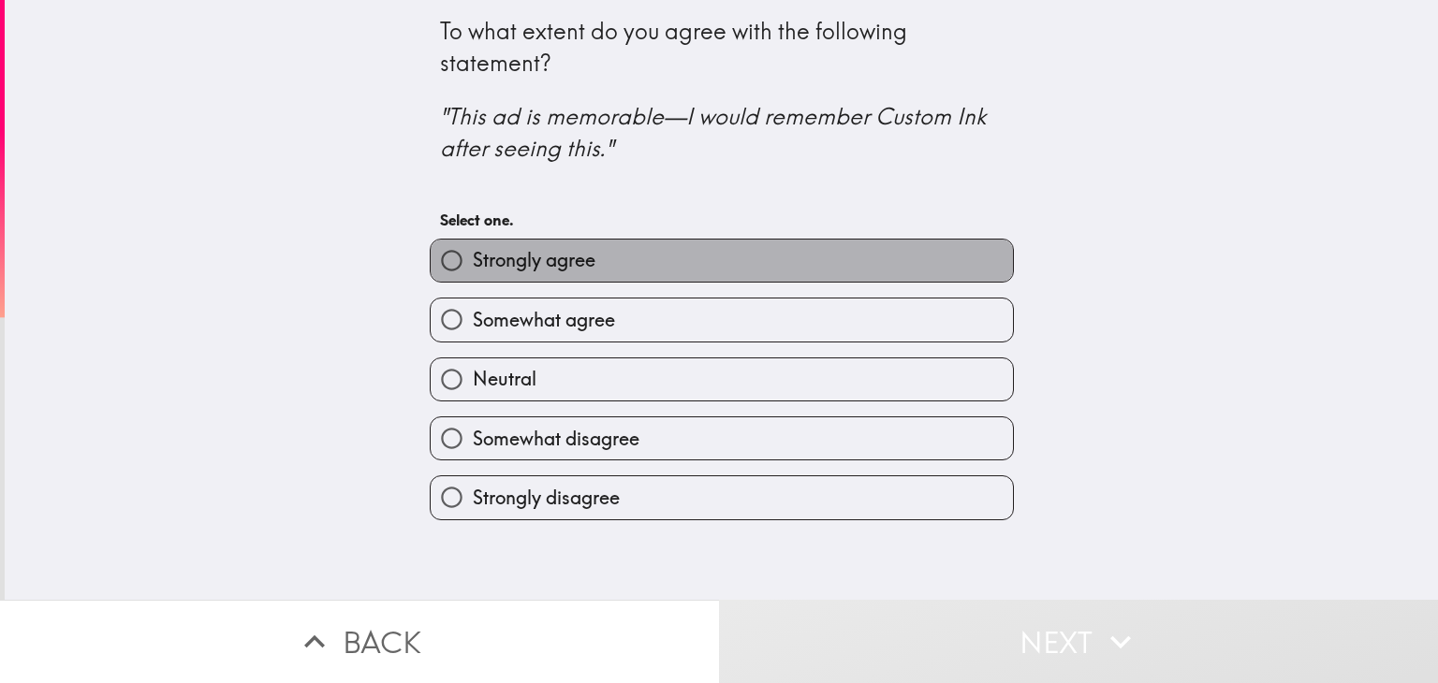
click at [510, 270] on span "Strongly agree" at bounding box center [534, 260] width 123 height 26
click at [473, 270] on input "Strongly agree" at bounding box center [452, 261] width 42 height 42
radio input "true"
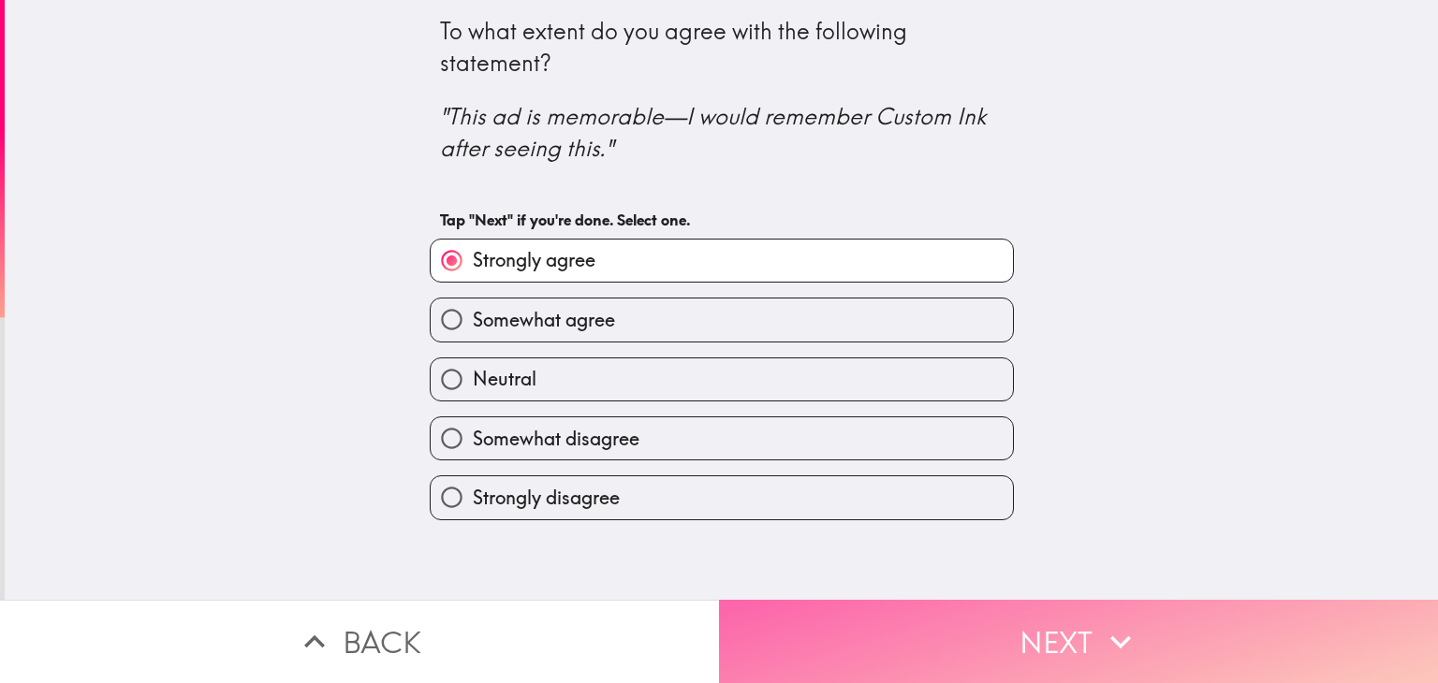
click at [895, 633] on button "Next" at bounding box center [1078, 641] width 719 height 83
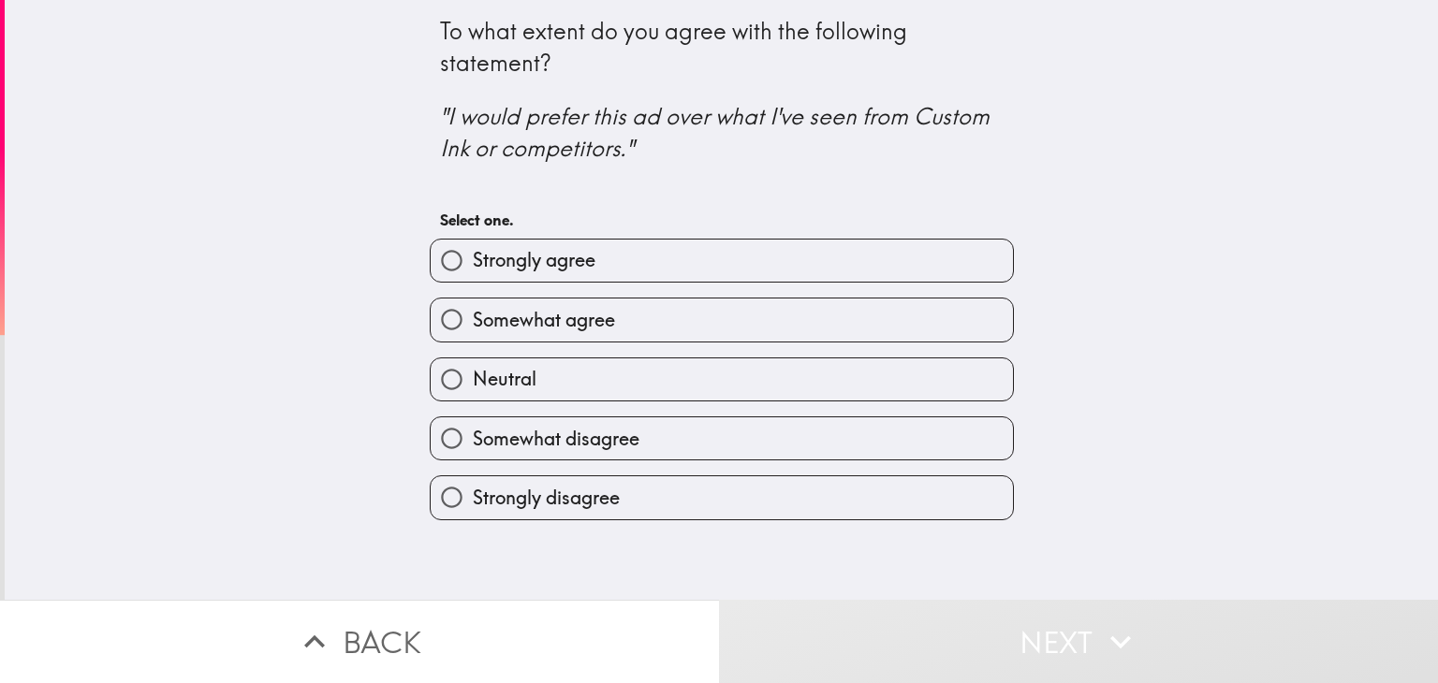
click at [560, 329] on span "Somewhat agree" at bounding box center [544, 320] width 142 height 26
click at [473, 329] on input "Somewhat agree" at bounding box center [452, 320] width 42 height 42
radio input "true"
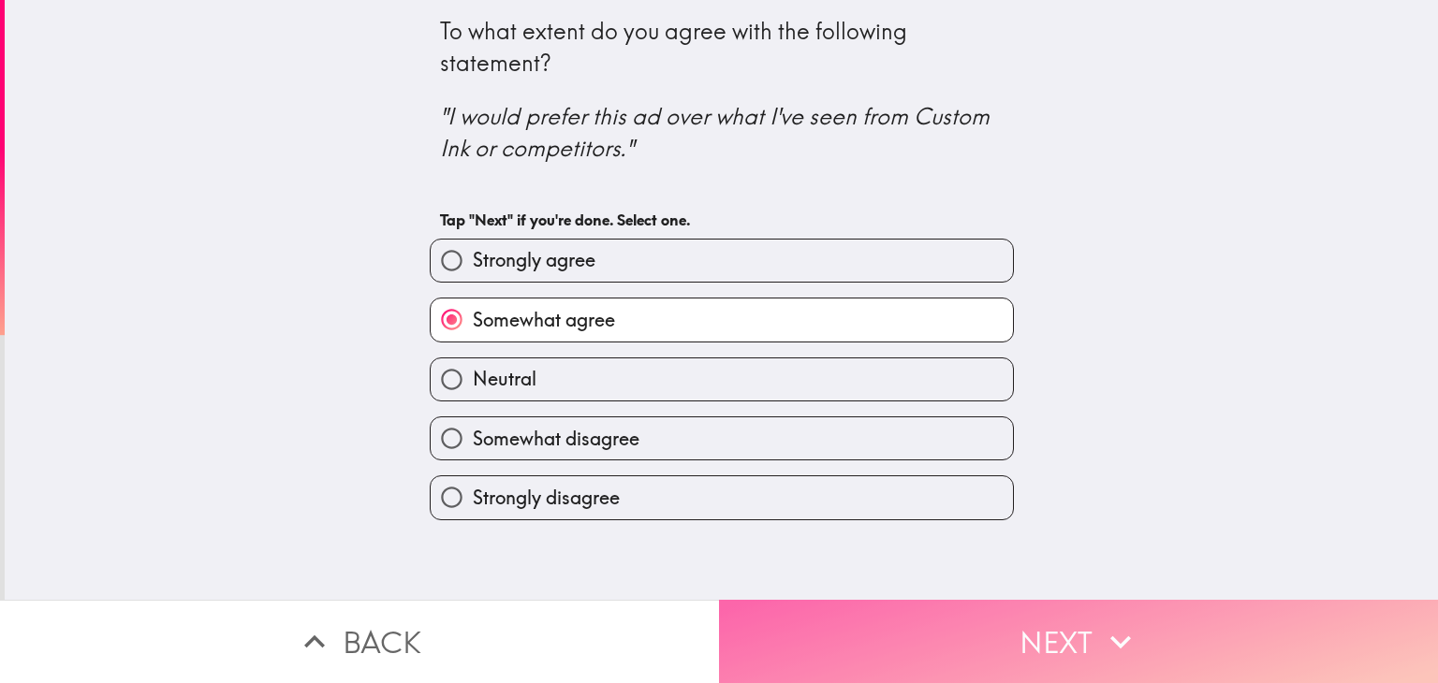
click at [905, 621] on button "Next" at bounding box center [1078, 641] width 719 height 83
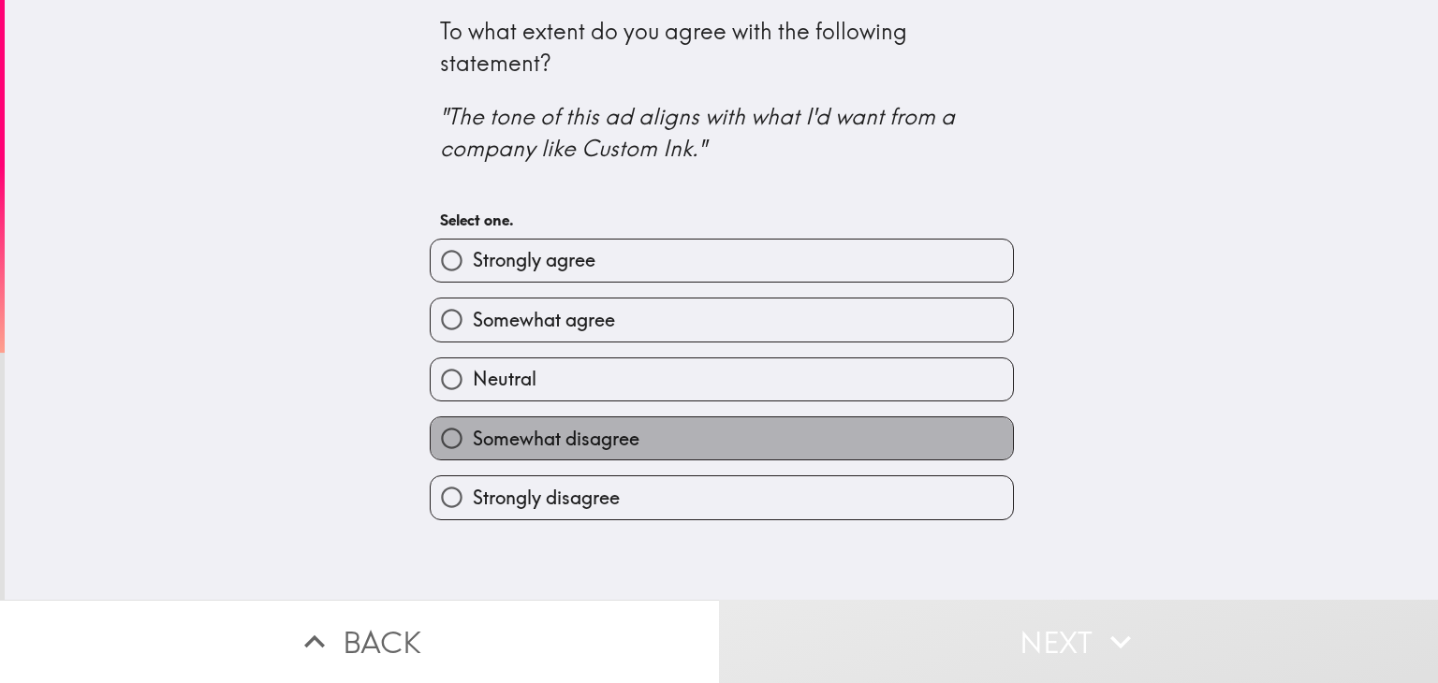
click at [580, 435] on span "Somewhat disagree" at bounding box center [556, 439] width 167 height 26
click at [473, 435] on input "Somewhat disagree" at bounding box center [452, 438] width 42 height 42
radio input "true"
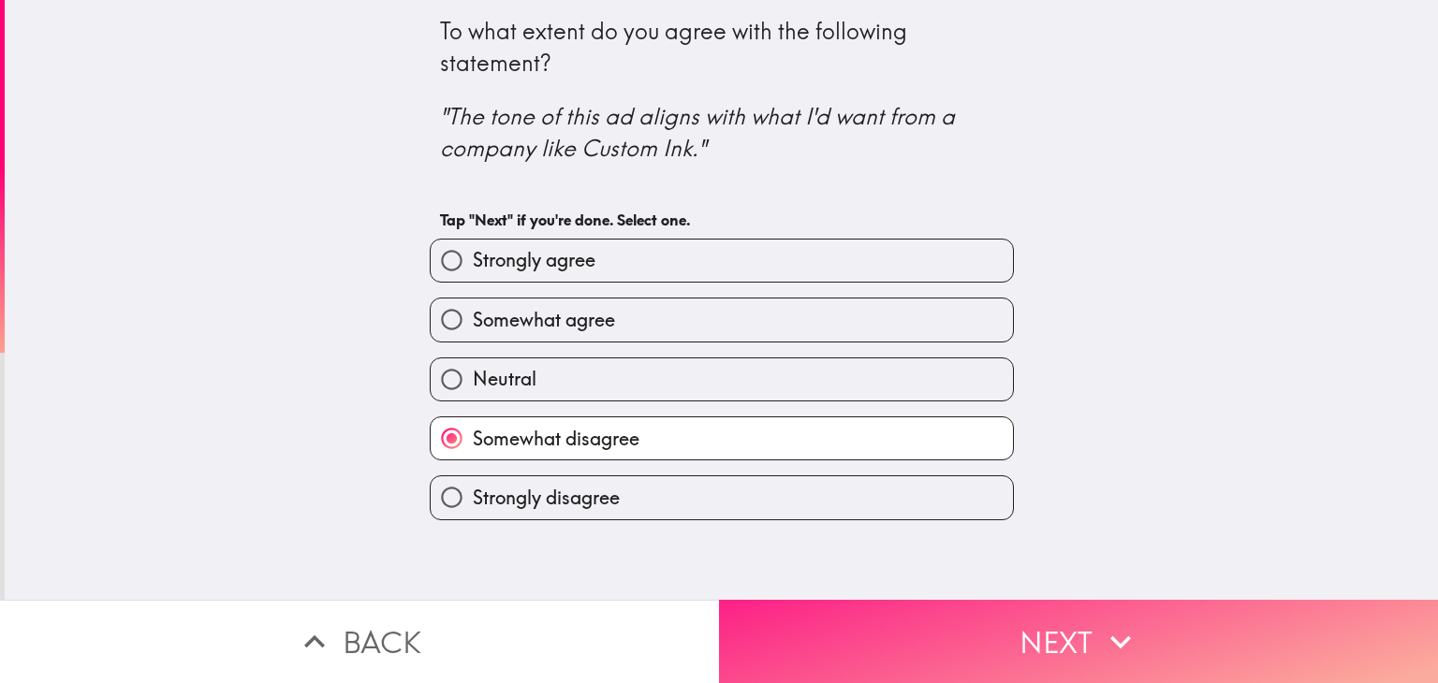
click at [876, 637] on button "Next" at bounding box center [1078, 641] width 719 height 83
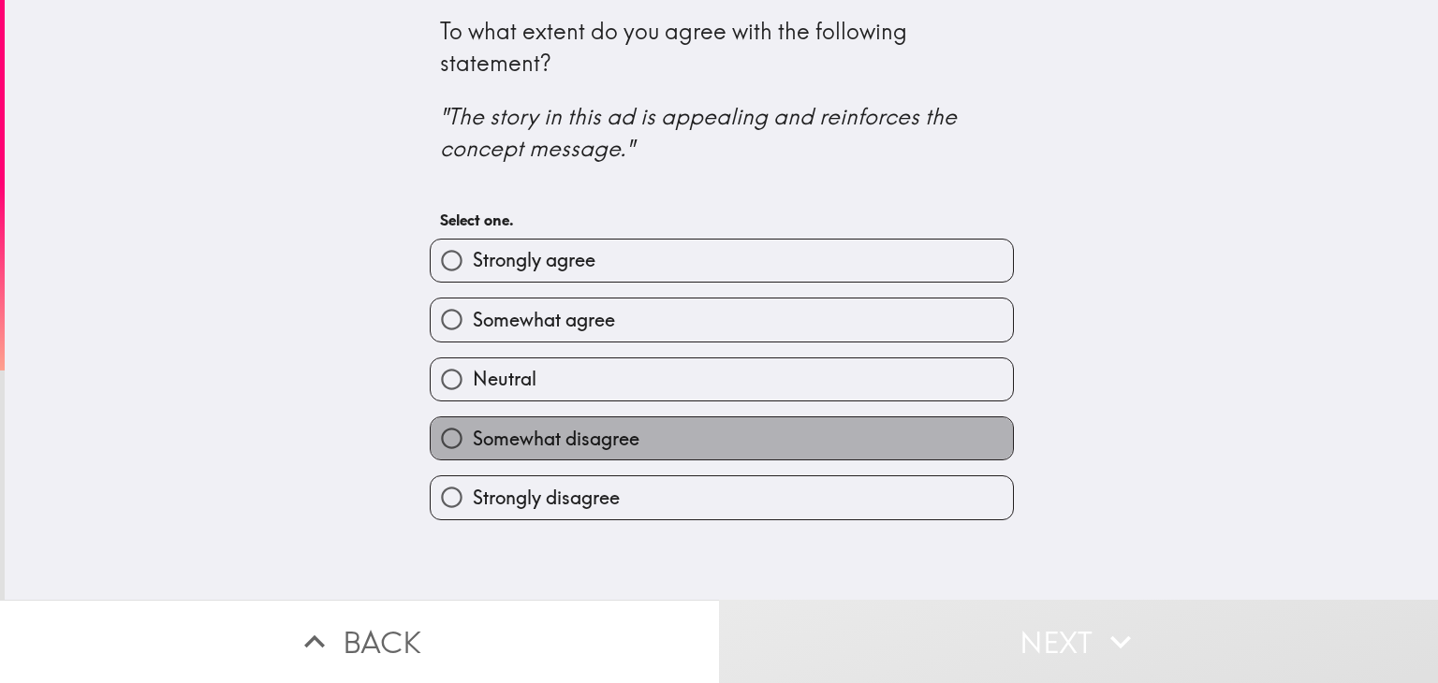
click at [585, 426] on span "Somewhat disagree" at bounding box center [556, 439] width 167 height 26
click at [473, 424] on input "Somewhat disagree" at bounding box center [452, 438] width 42 height 42
radio input "true"
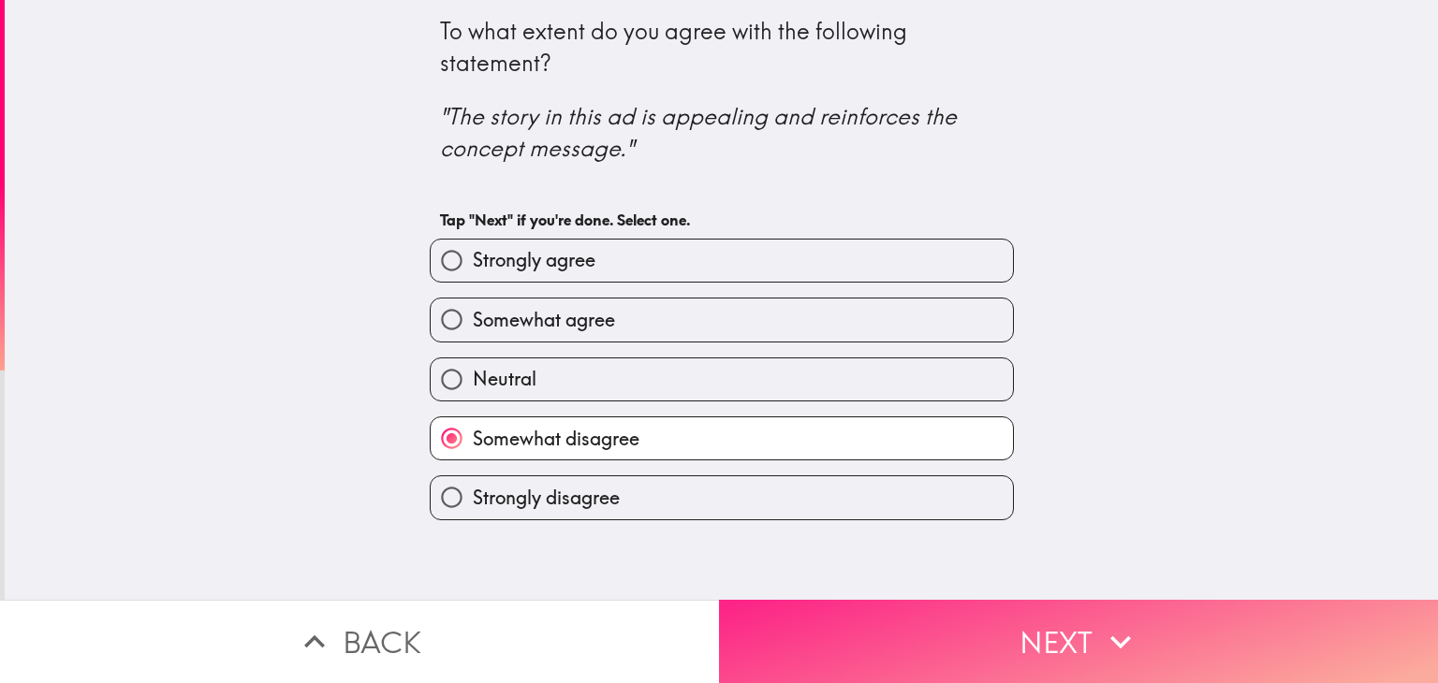
click at [861, 636] on button "Next" at bounding box center [1078, 641] width 719 height 83
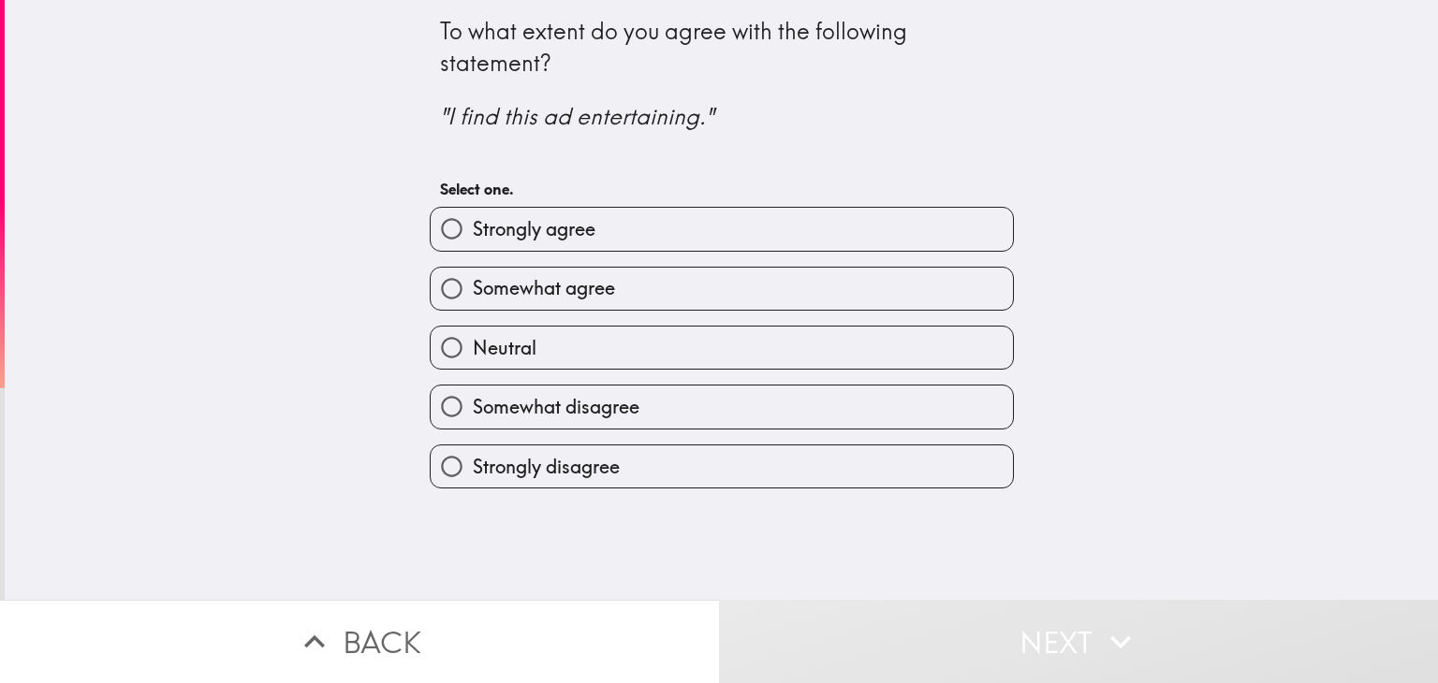
click at [608, 461] on label "Strongly disagree" at bounding box center [722, 467] width 582 height 42
click at [473, 461] on input "Strongly disagree" at bounding box center [452, 467] width 42 height 42
radio input "true"
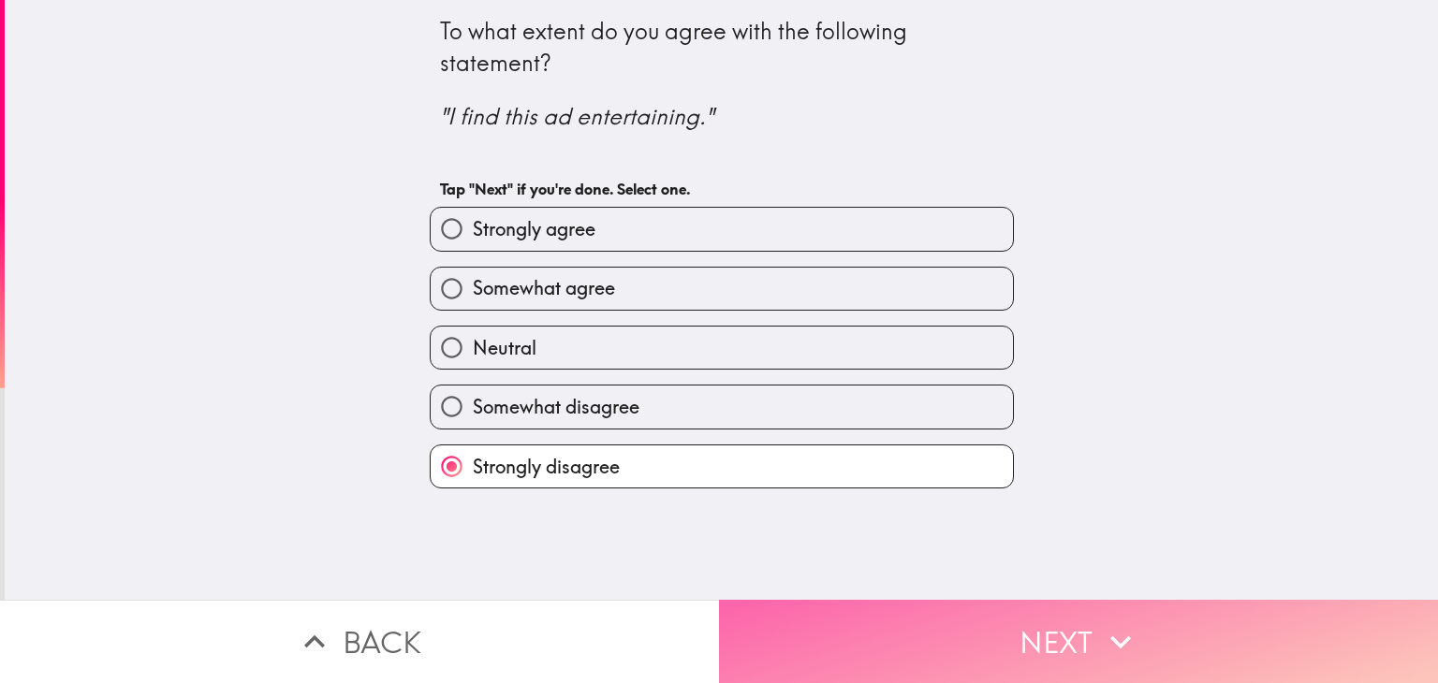
click at [922, 635] on button "Next" at bounding box center [1078, 641] width 719 height 83
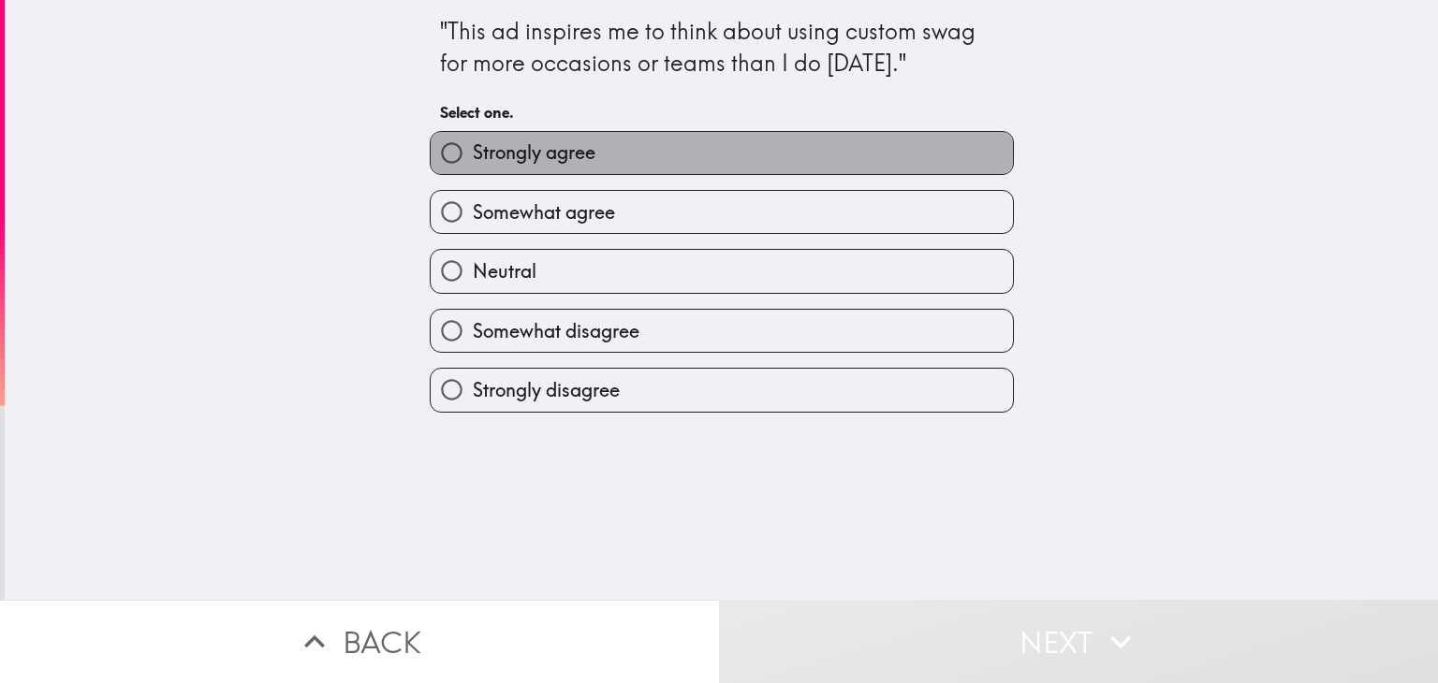
click at [618, 142] on label "Strongly agree" at bounding box center [722, 153] width 582 height 42
click at [473, 142] on input "Strongly agree" at bounding box center [452, 153] width 42 height 42
radio input "true"
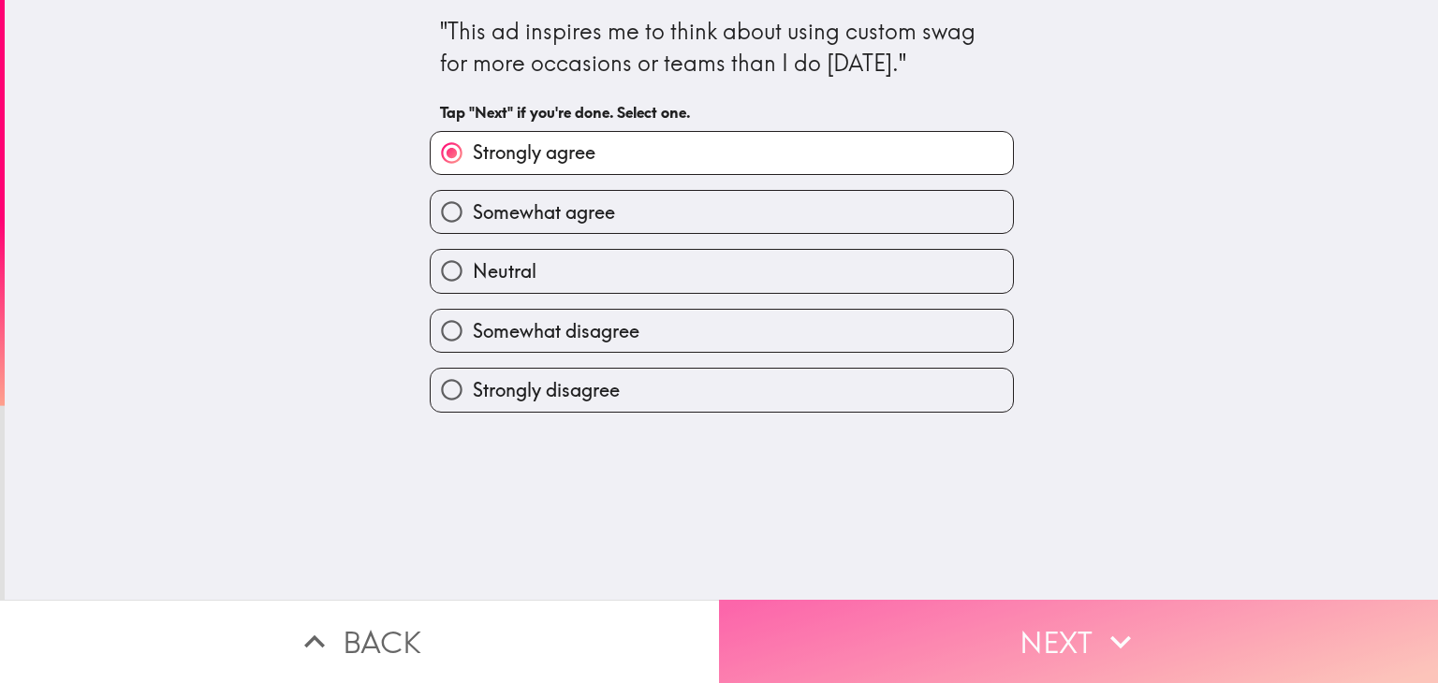
click at [998, 635] on button "Next" at bounding box center [1078, 641] width 719 height 83
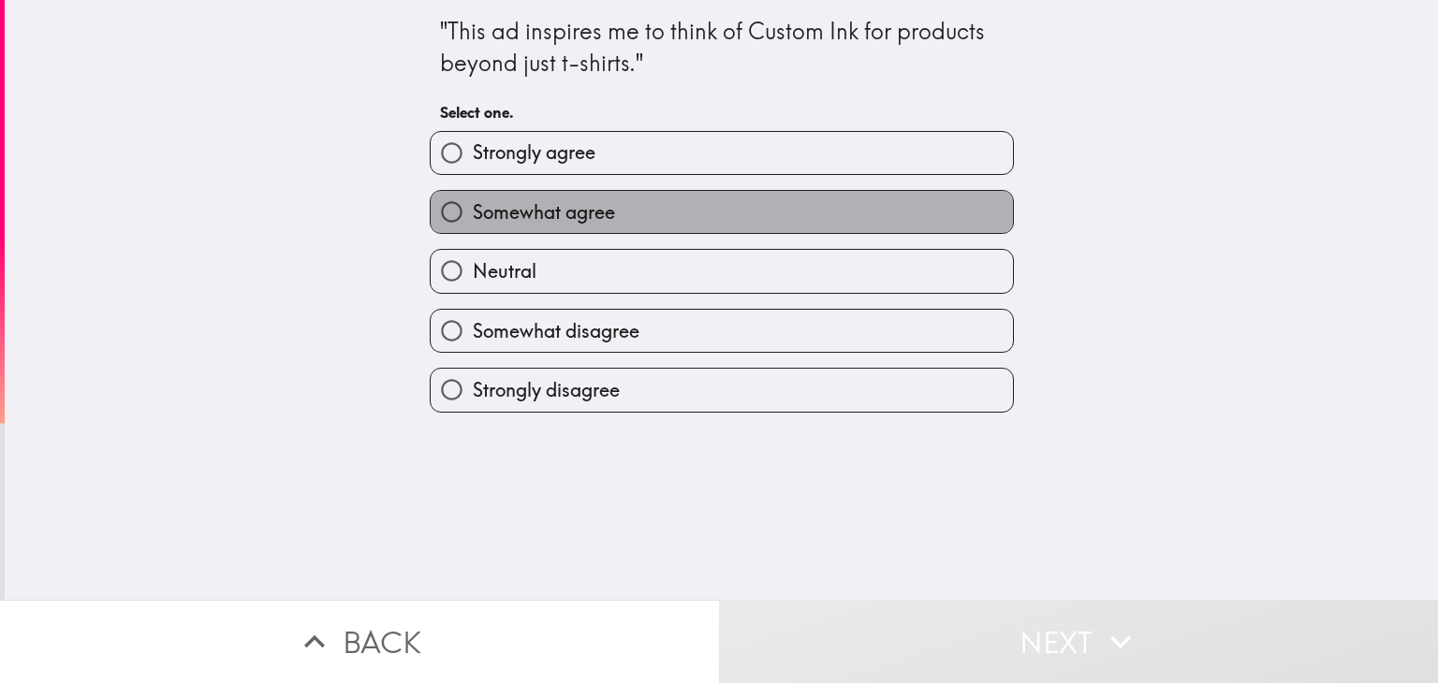
click at [556, 216] on span "Somewhat agree" at bounding box center [544, 212] width 142 height 26
click at [473, 216] on input "Somewhat agree" at bounding box center [452, 212] width 42 height 42
radio input "true"
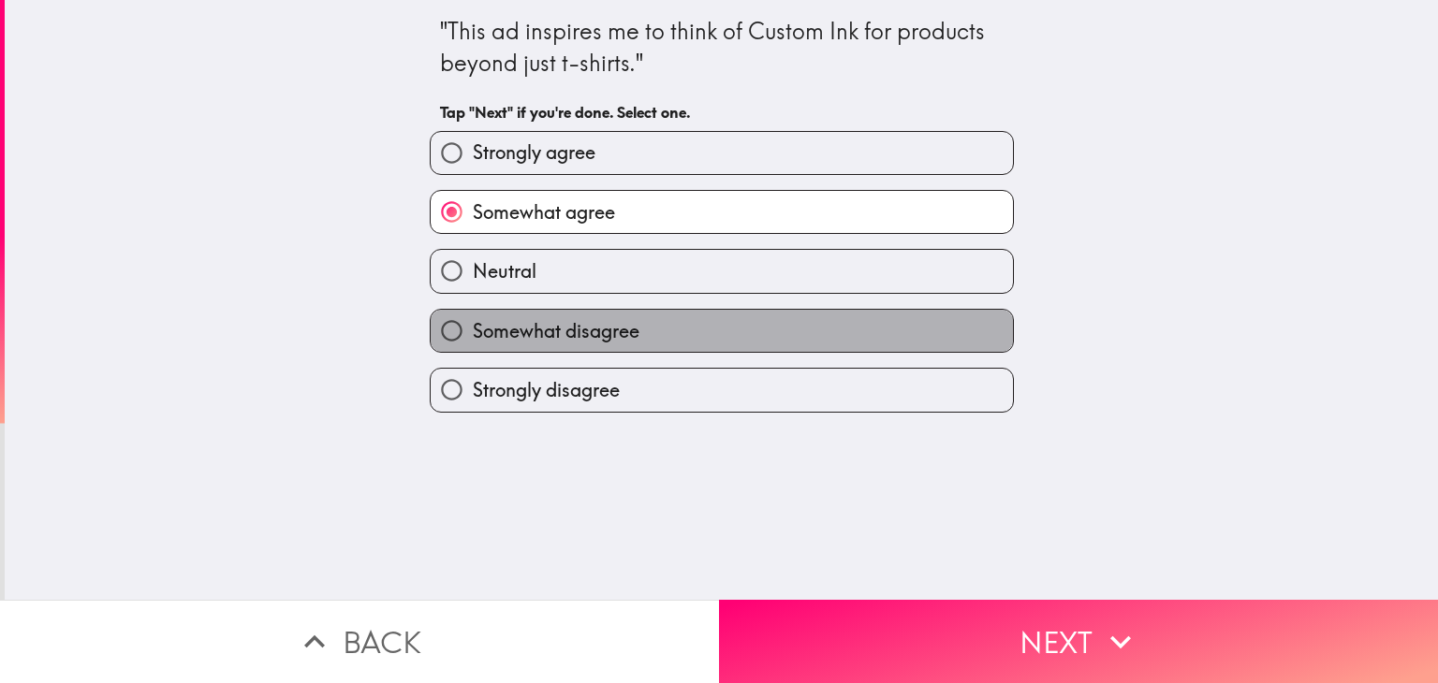
click at [558, 334] on span "Somewhat disagree" at bounding box center [556, 331] width 167 height 26
click at [473, 334] on input "Somewhat disagree" at bounding box center [452, 331] width 42 height 42
radio input "true"
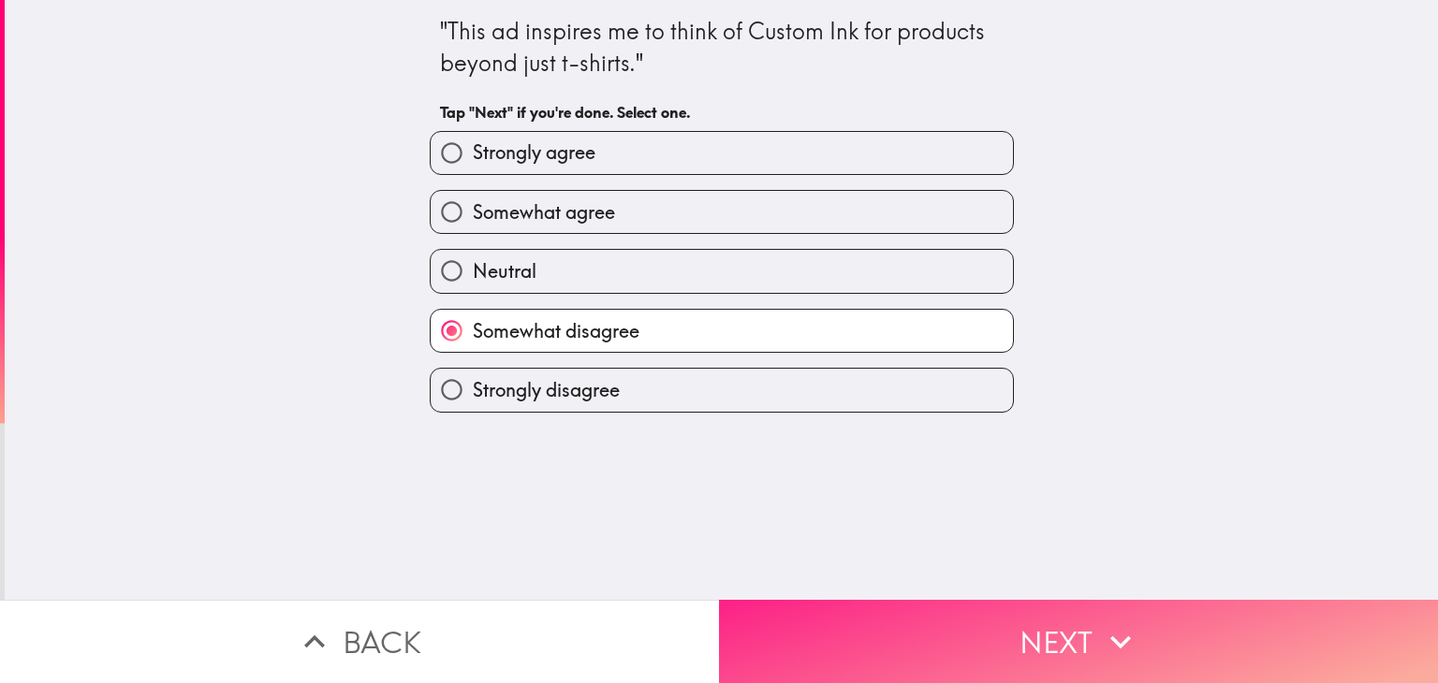
click at [898, 607] on button "Next" at bounding box center [1078, 641] width 719 height 83
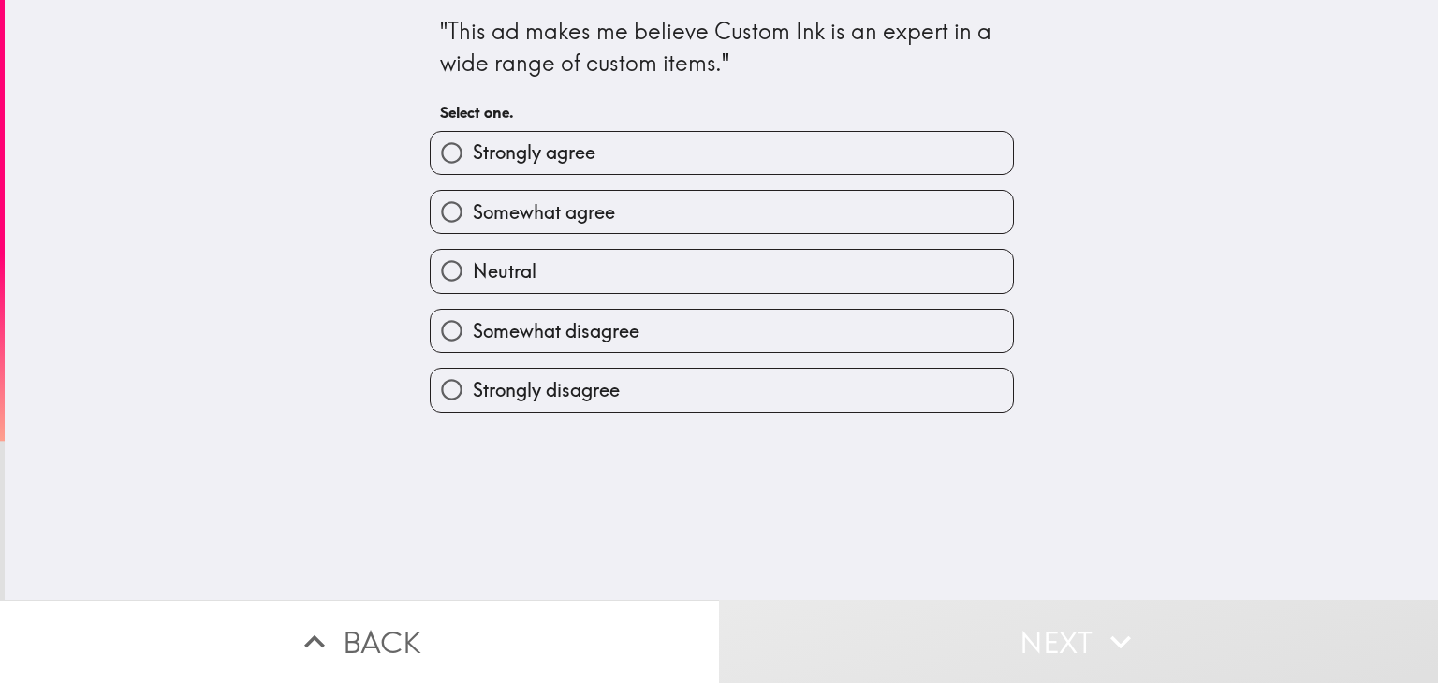
drag, startPoint x: 652, startPoint y: 162, endPoint x: 645, endPoint y: 194, distance: 32.7
click at [652, 166] on label "Strongly agree" at bounding box center [722, 153] width 582 height 42
click at [473, 166] on input "Strongly agree" at bounding box center [452, 153] width 42 height 42
radio input "true"
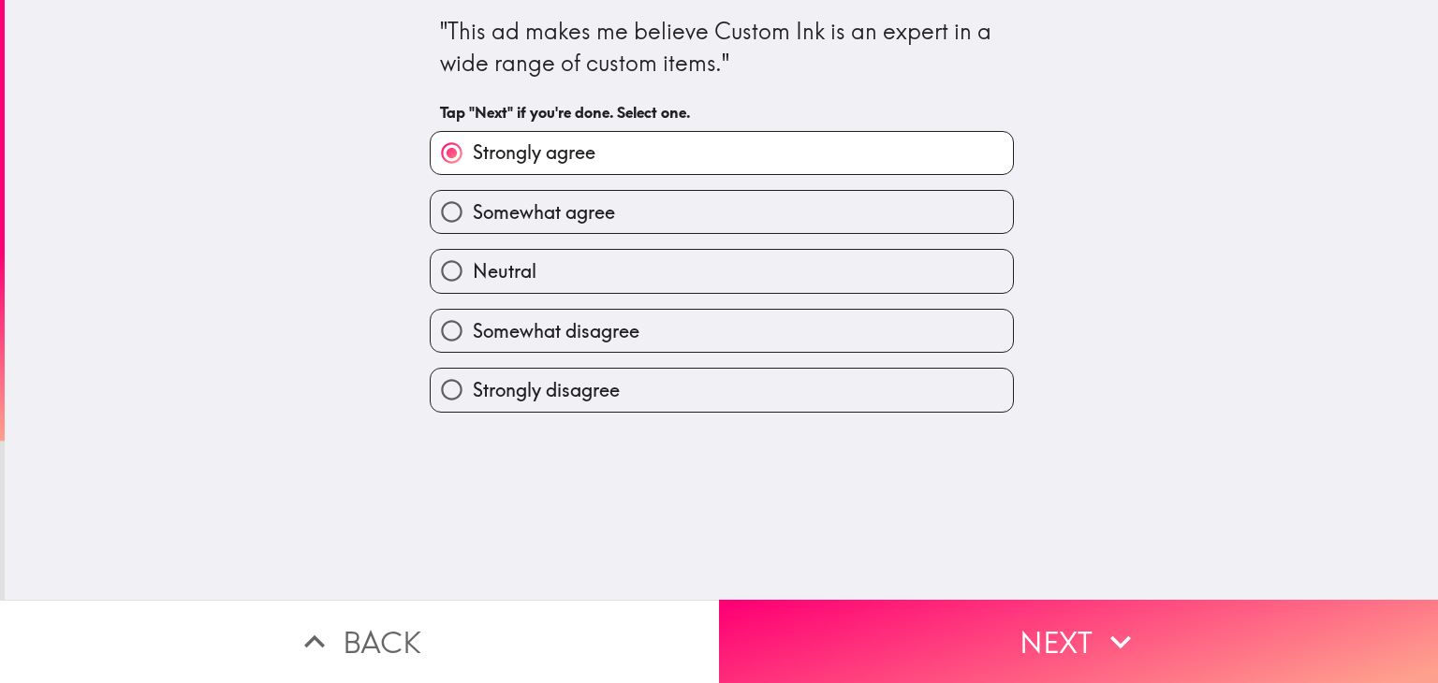
drag, startPoint x: 622, startPoint y: 233, endPoint x: 623, endPoint y: 252, distance: 18.7
click at [623, 236] on div "Neutral" at bounding box center [714, 263] width 599 height 59
drag, startPoint x: 610, startPoint y: 226, endPoint x: 613, endPoint y: 238, distance: 12.5
click at [613, 231] on label "Somewhat agree" at bounding box center [722, 212] width 582 height 42
click at [473, 231] on input "Somewhat agree" at bounding box center [452, 212] width 42 height 42
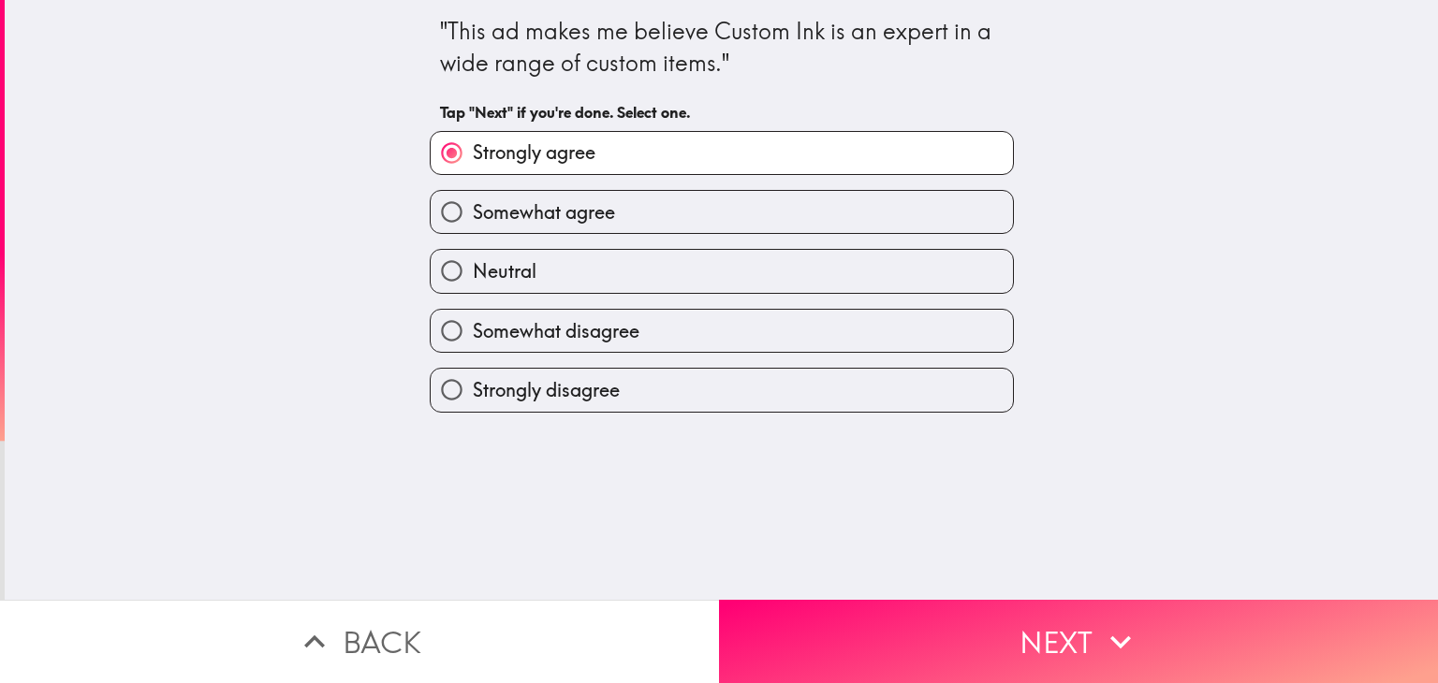
radio input "true"
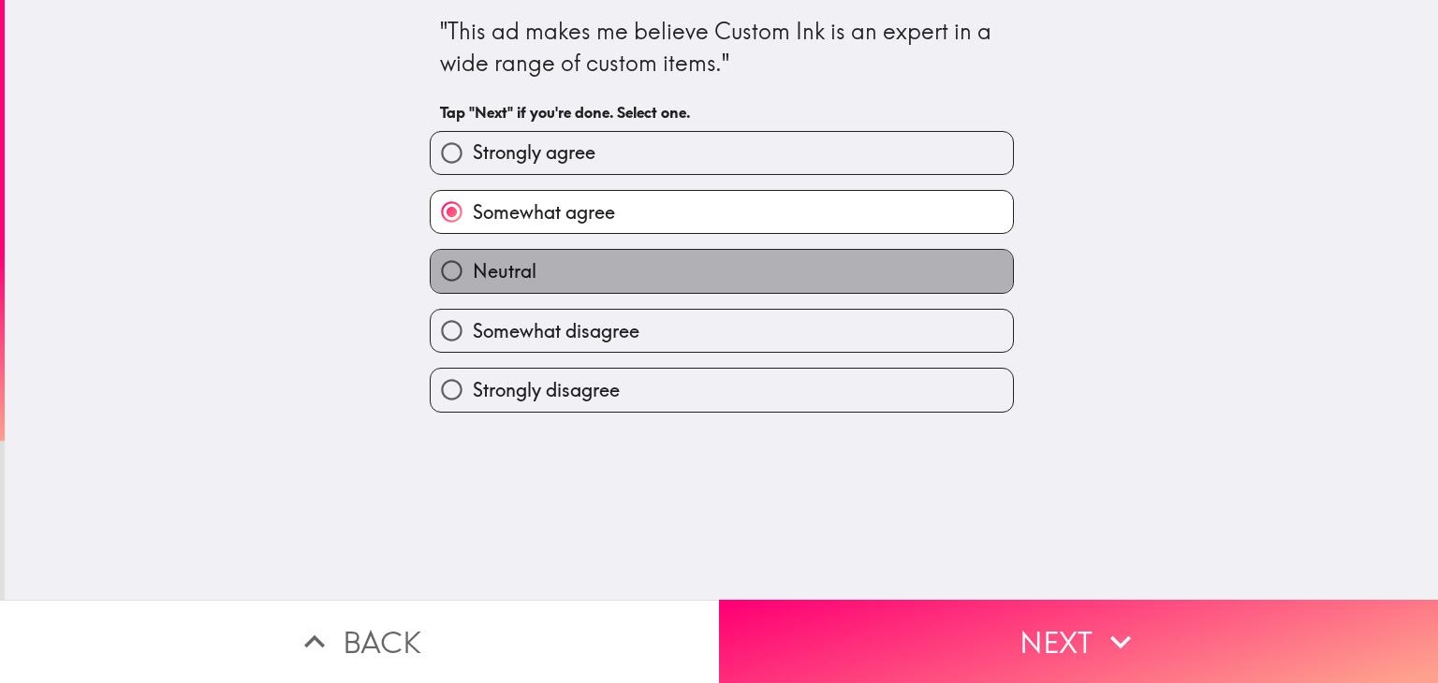
click at [614, 281] on label "Neutral" at bounding box center [722, 271] width 582 height 42
click at [473, 281] on input "Neutral" at bounding box center [452, 271] width 42 height 42
radio input "true"
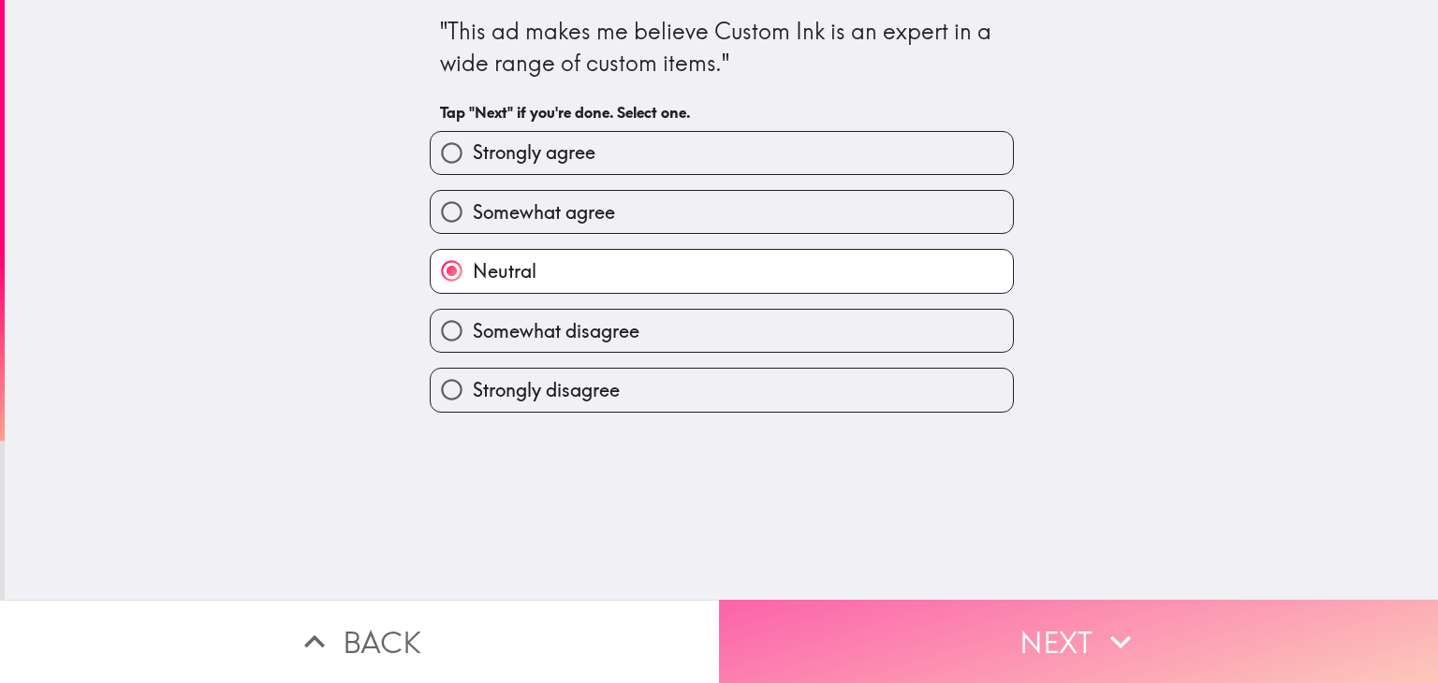
click at [876, 652] on button "Next" at bounding box center [1078, 641] width 719 height 83
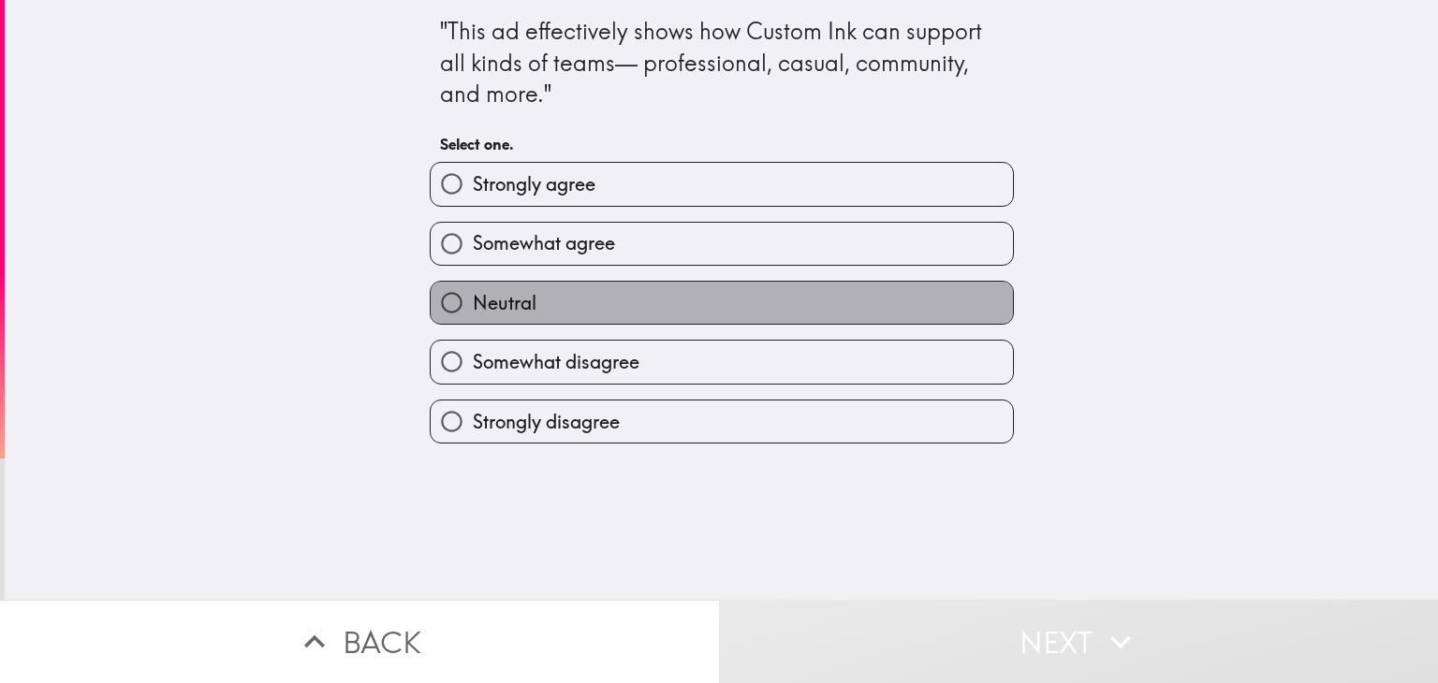
click at [531, 315] on label "Neutral" at bounding box center [722, 303] width 582 height 42
click at [473, 315] on input "Neutral" at bounding box center [452, 303] width 42 height 42
radio input "true"
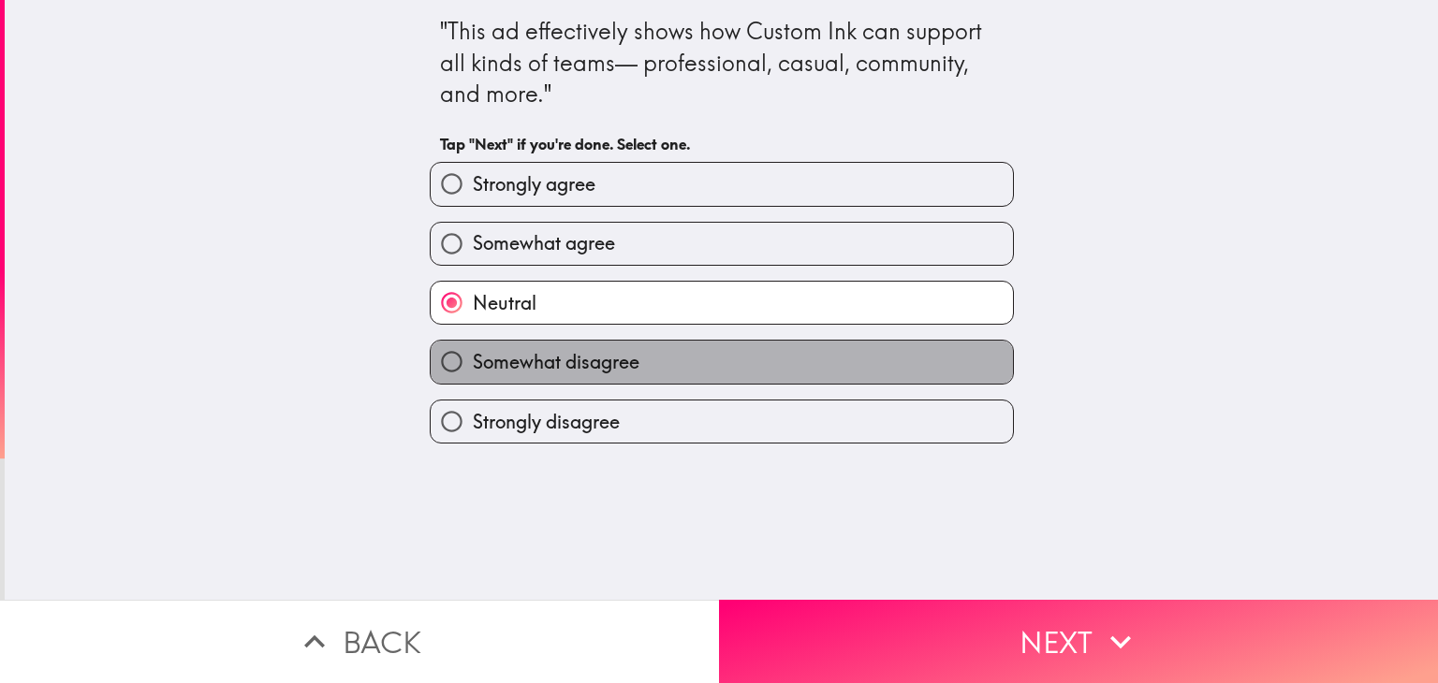
click at [582, 378] on label "Somewhat disagree" at bounding box center [722, 362] width 582 height 42
click at [473, 378] on input "Somewhat disagree" at bounding box center [452, 362] width 42 height 42
radio input "true"
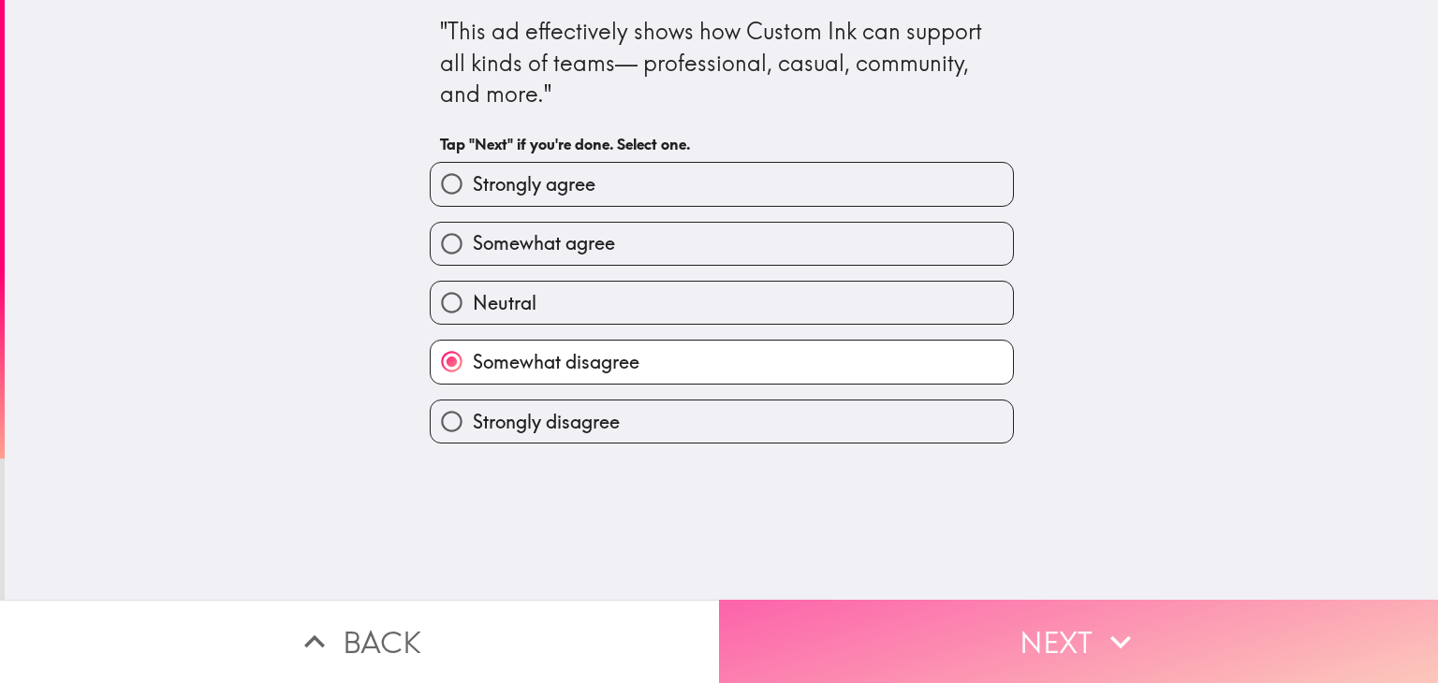
click at [827, 610] on button "Next" at bounding box center [1078, 641] width 719 height 83
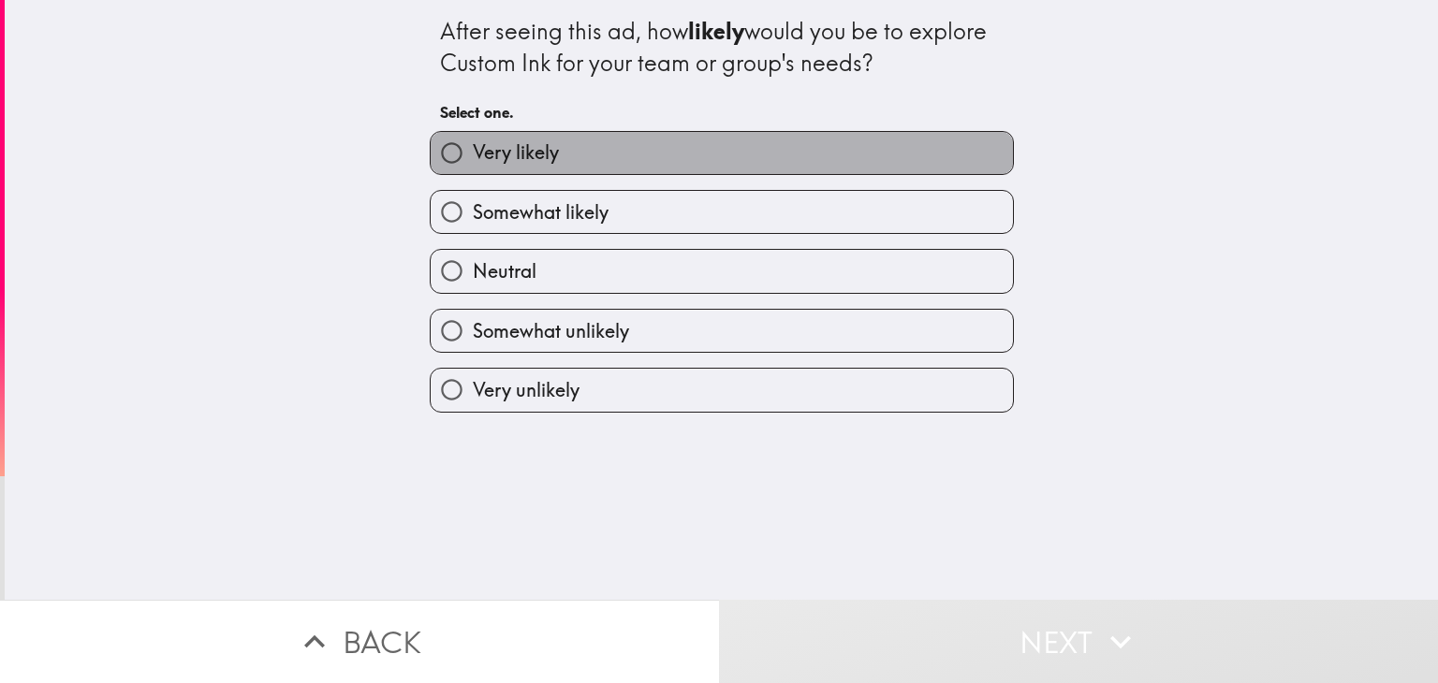
click at [513, 158] on span "Very likely" at bounding box center [516, 152] width 86 height 26
click at [473, 158] on input "Very likely" at bounding box center [452, 153] width 42 height 42
radio input "true"
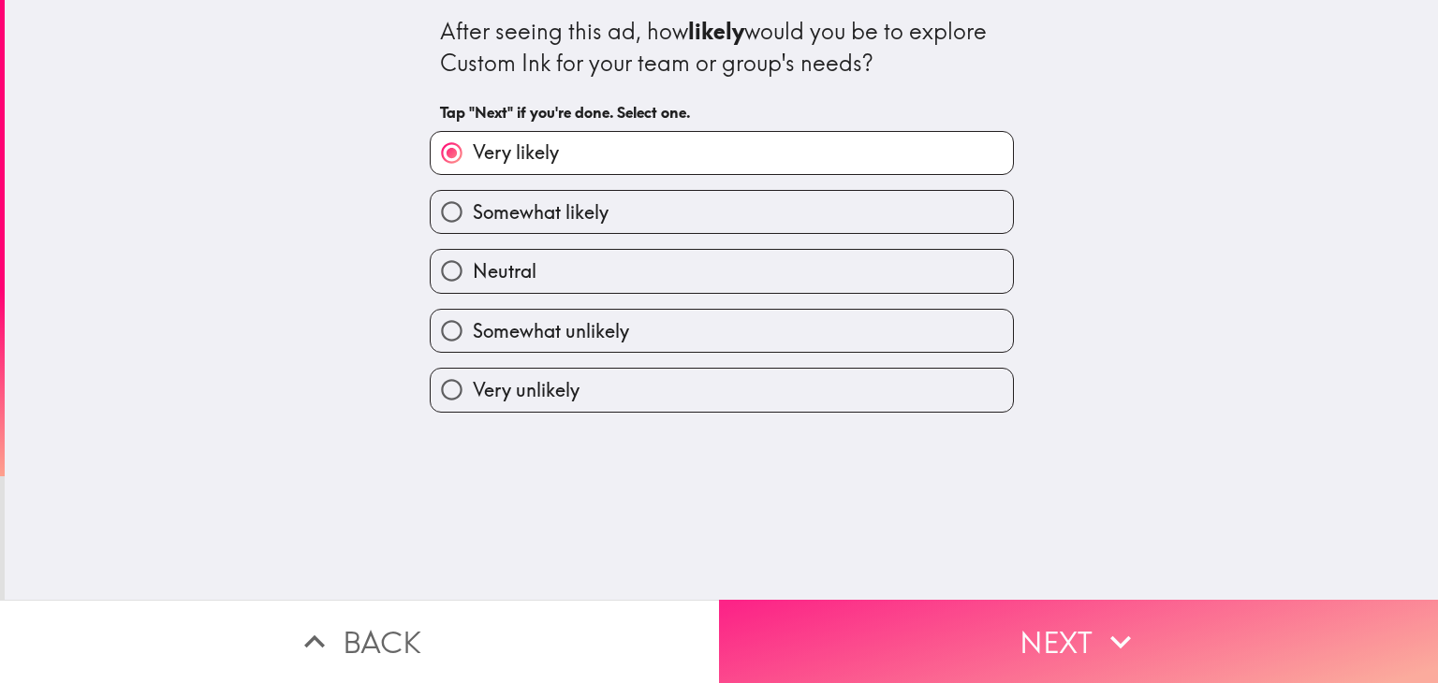
click at [881, 623] on button "Next" at bounding box center [1078, 641] width 719 height 83
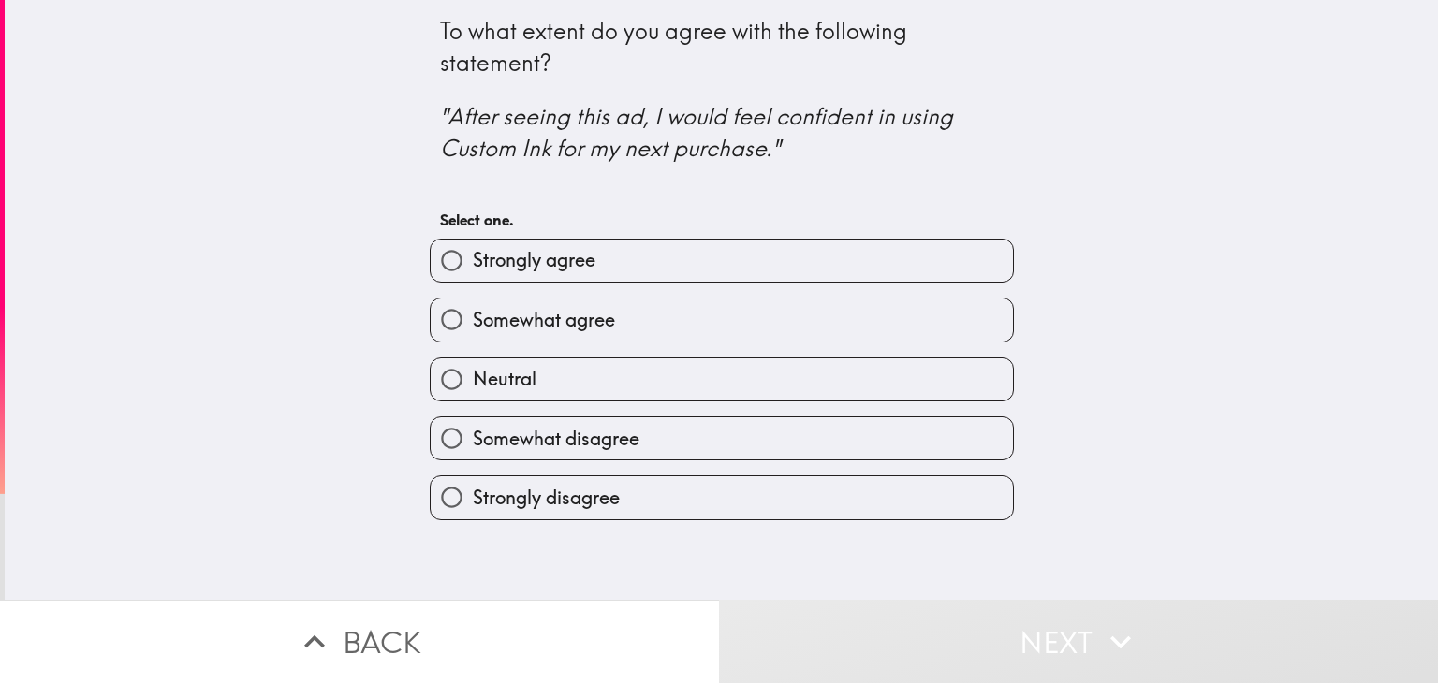
drag, startPoint x: 436, startPoint y: 119, endPoint x: 655, endPoint y: 161, distance: 223.1
click at [653, 158] on icon ""After seeing this ad, I would feel confident in using Custom Ink for my next p…" at bounding box center [699, 132] width 519 height 60
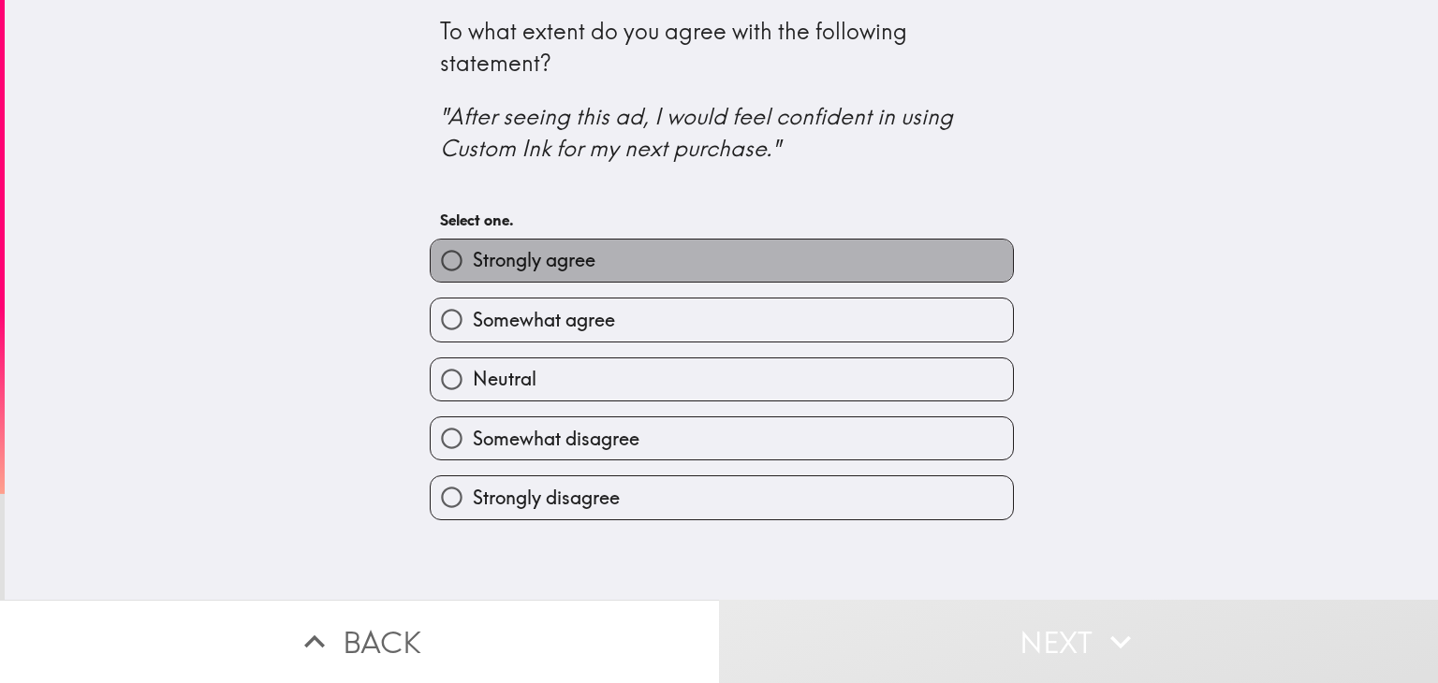
click at [547, 273] on span "Strongly agree" at bounding box center [534, 260] width 123 height 26
click at [473, 273] on input "Strongly agree" at bounding box center [452, 261] width 42 height 42
radio input "true"
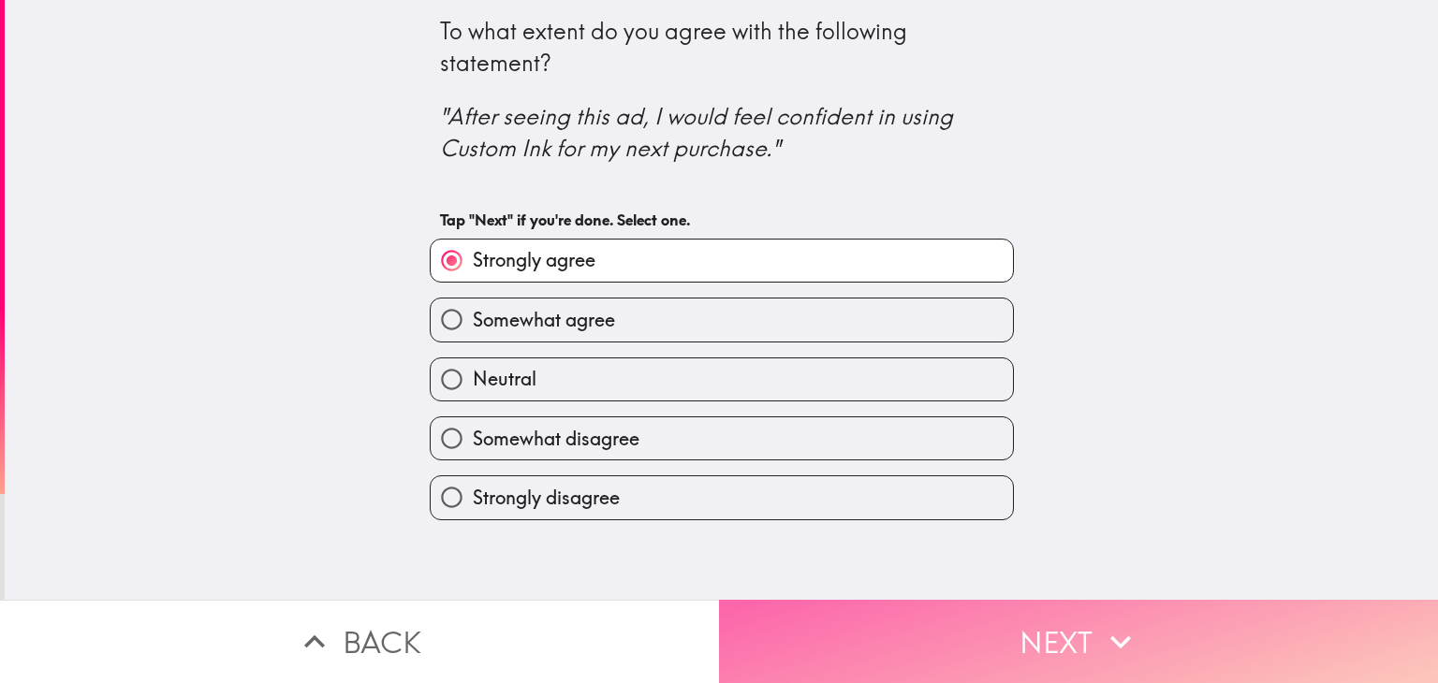
click at [869, 618] on button "Next" at bounding box center [1078, 641] width 719 height 83
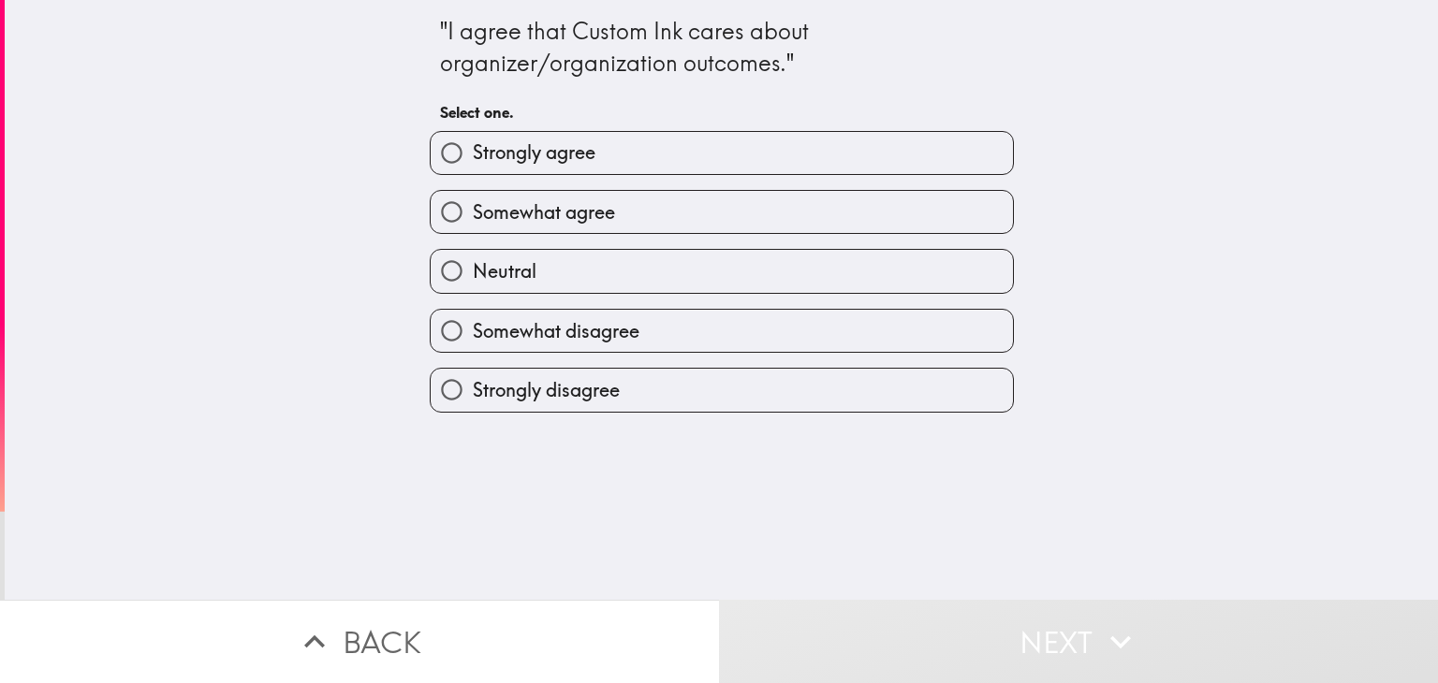
click at [531, 216] on span "Somewhat agree" at bounding box center [544, 212] width 142 height 26
click at [473, 216] on input "Somewhat agree" at bounding box center [452, 212] width 42 height 42
radio input "true"
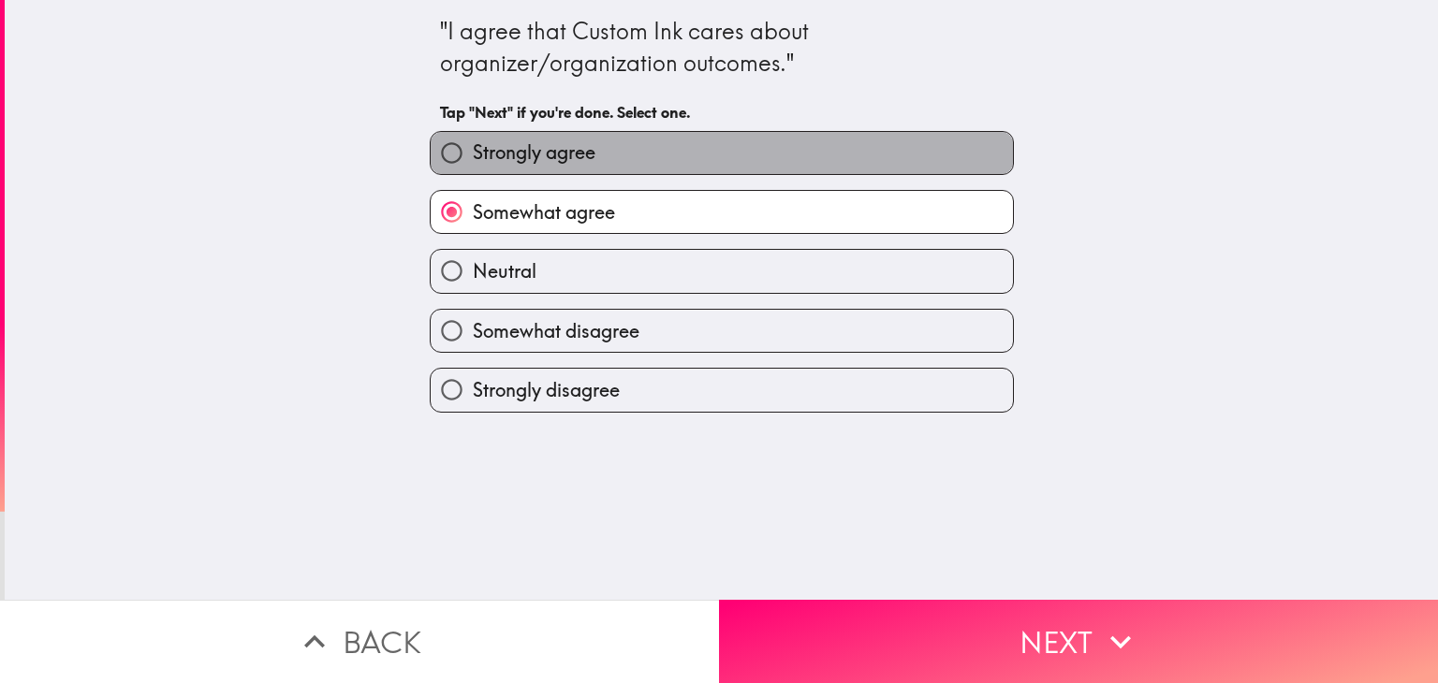
click at [524, 165] on span "Strongly agree" at bounding box center [534, 152] width 123 height 26
click at [473, 165] on input "Strongly agree" at bounding box center [452, 153] width 42 height 42
radio input "true"
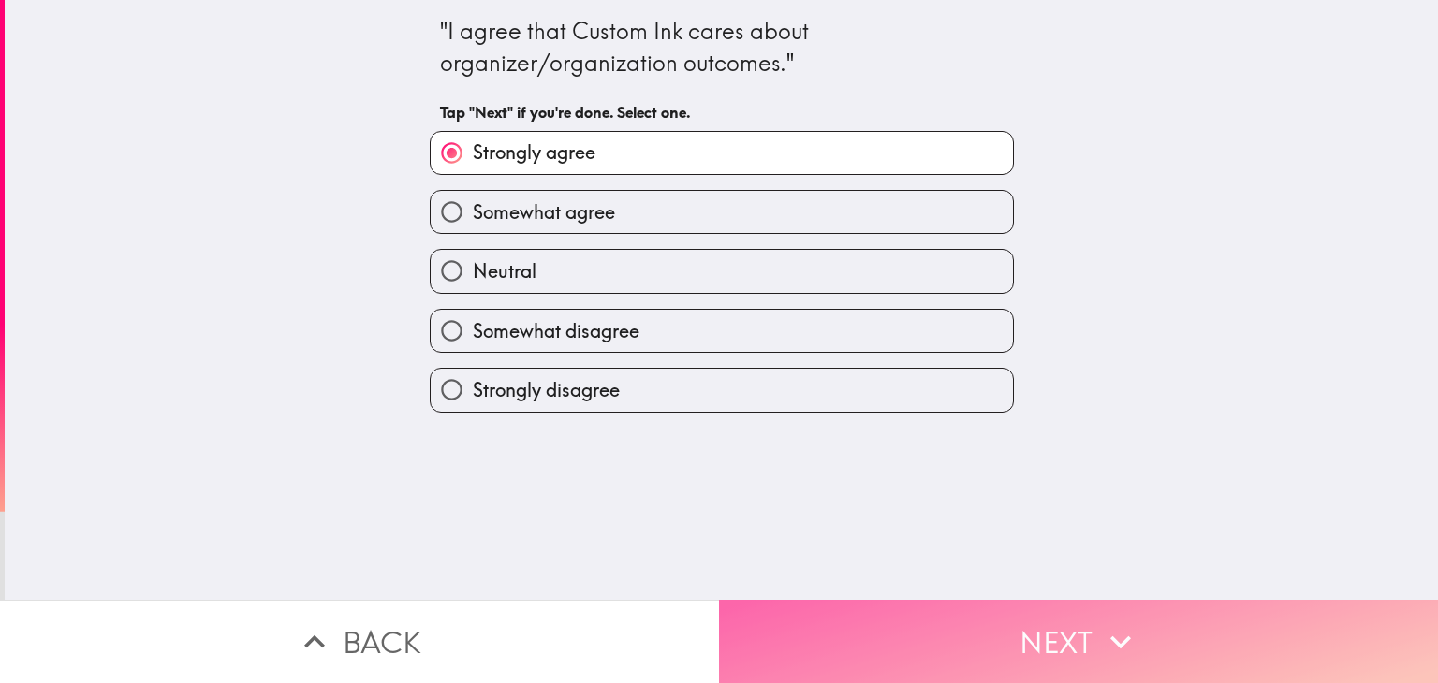
click at [870, 611] on button "Next" at bounding box center [1078, 641] width 719 height 83
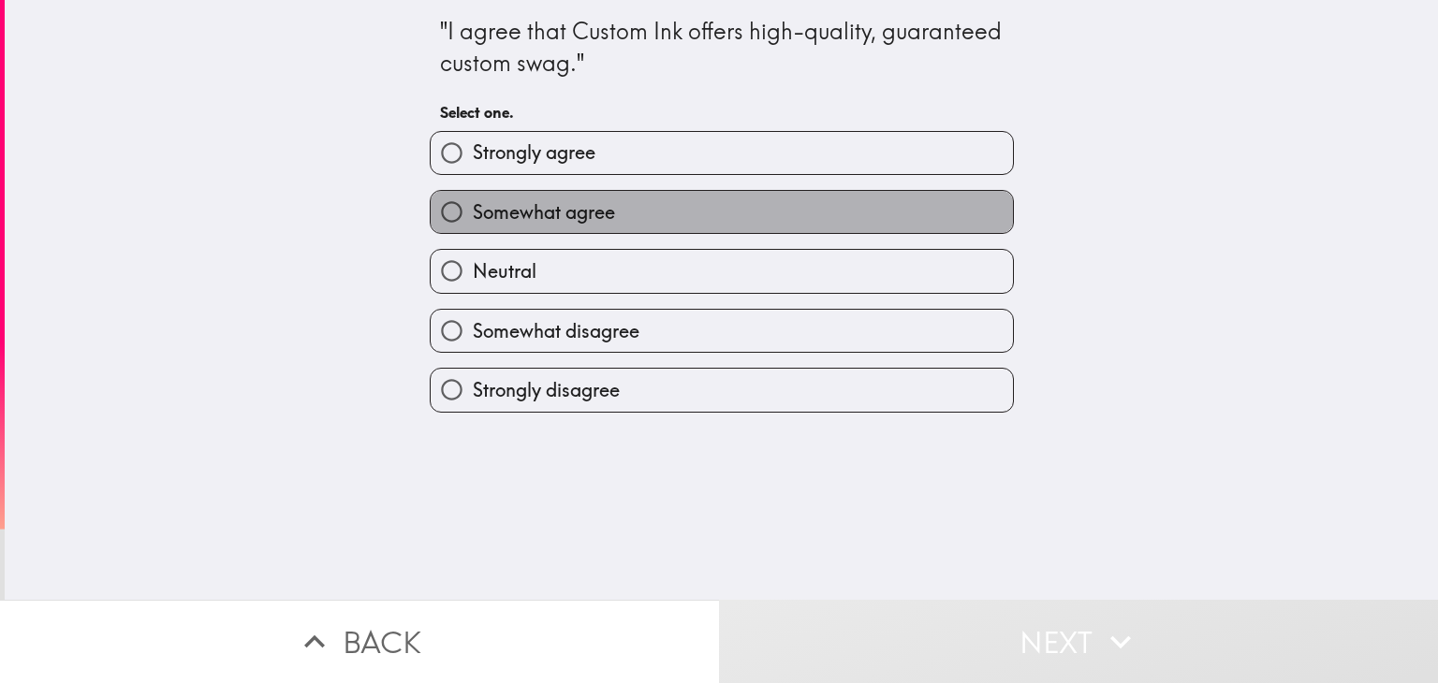
click at [569, 226] on label "Somewhat agree" at bounding box center [722, 212] width 582 height 42
click at [473, 226] on input "Somewhat agree" at bounding box center [452, 212] width 42 height 42
radio input "true"
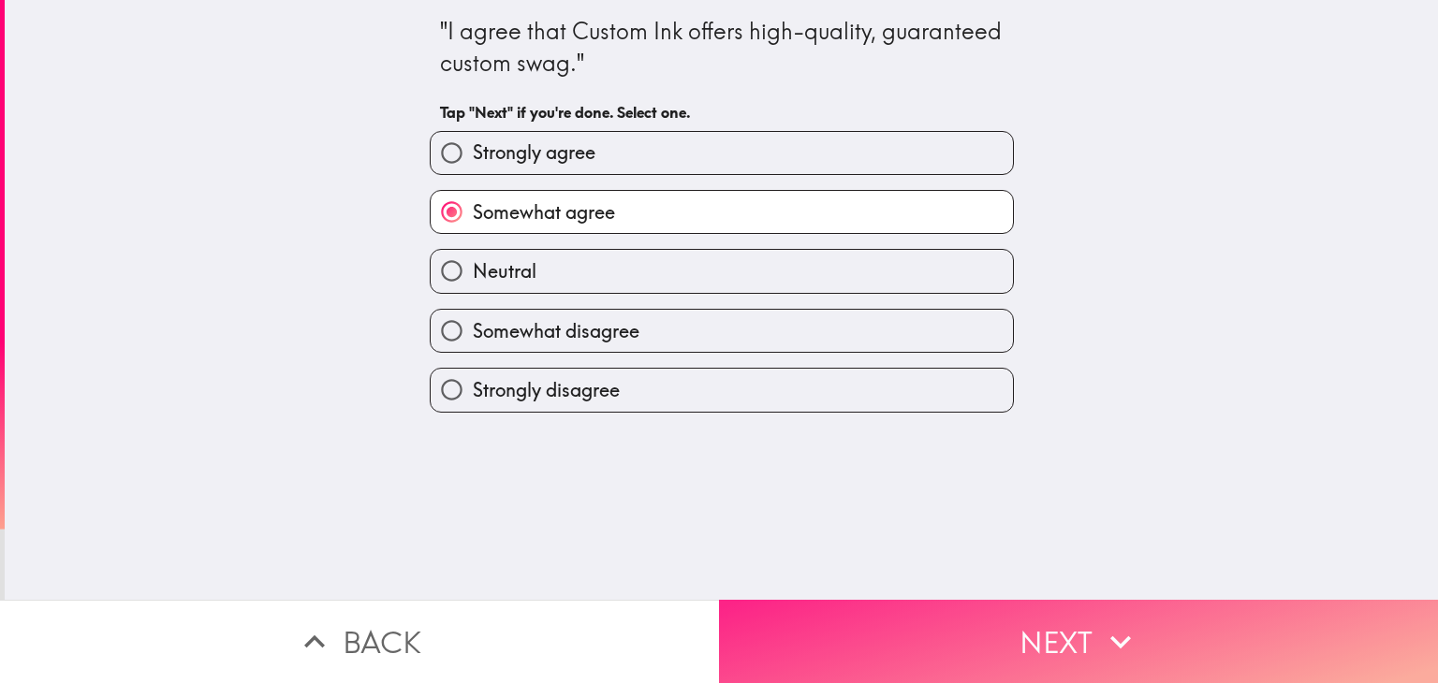
click at [831, 615] on button "Next" at bounding box center [1078, 641] width 719 height 83
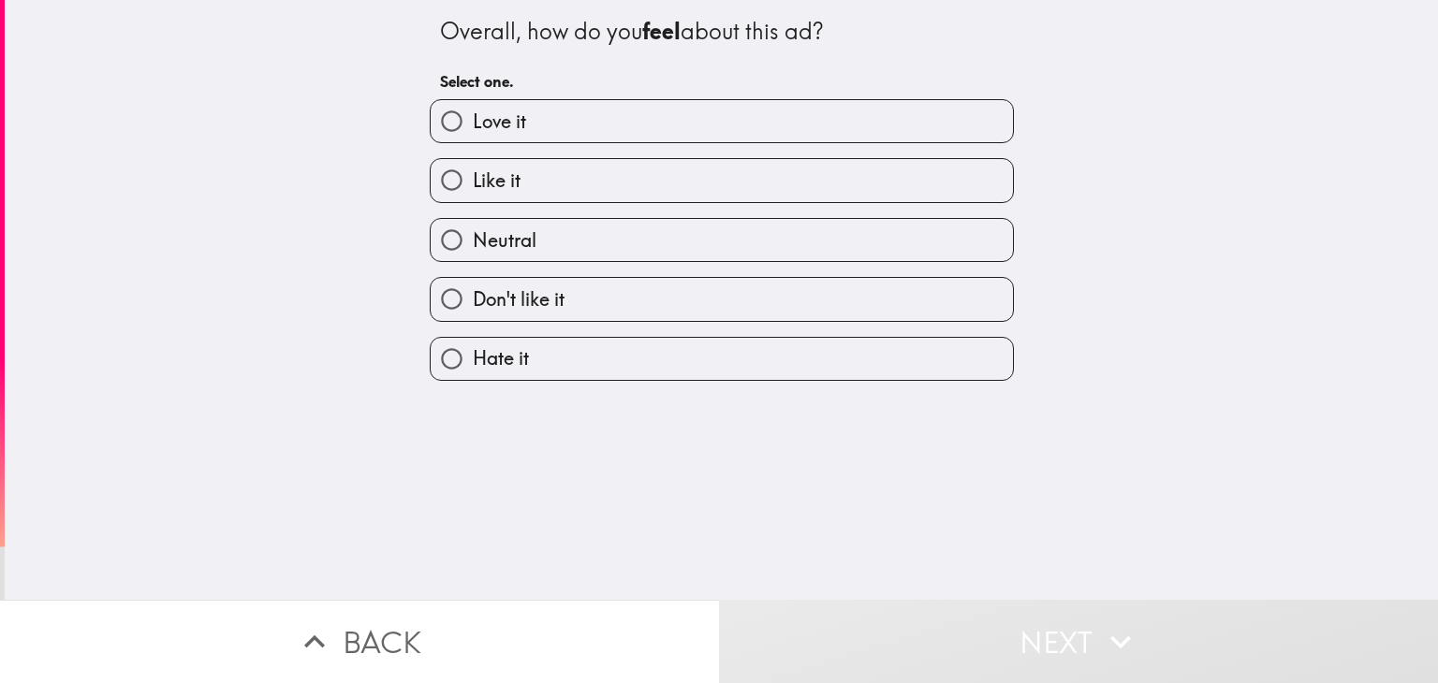
click at [546, 132] on label "Love it" at bounding box center [722, 121] width 582 height 42
click at [473, 132] on input "Love it" at bounding box center [452, 121] width 42 height 42
radio input "true"
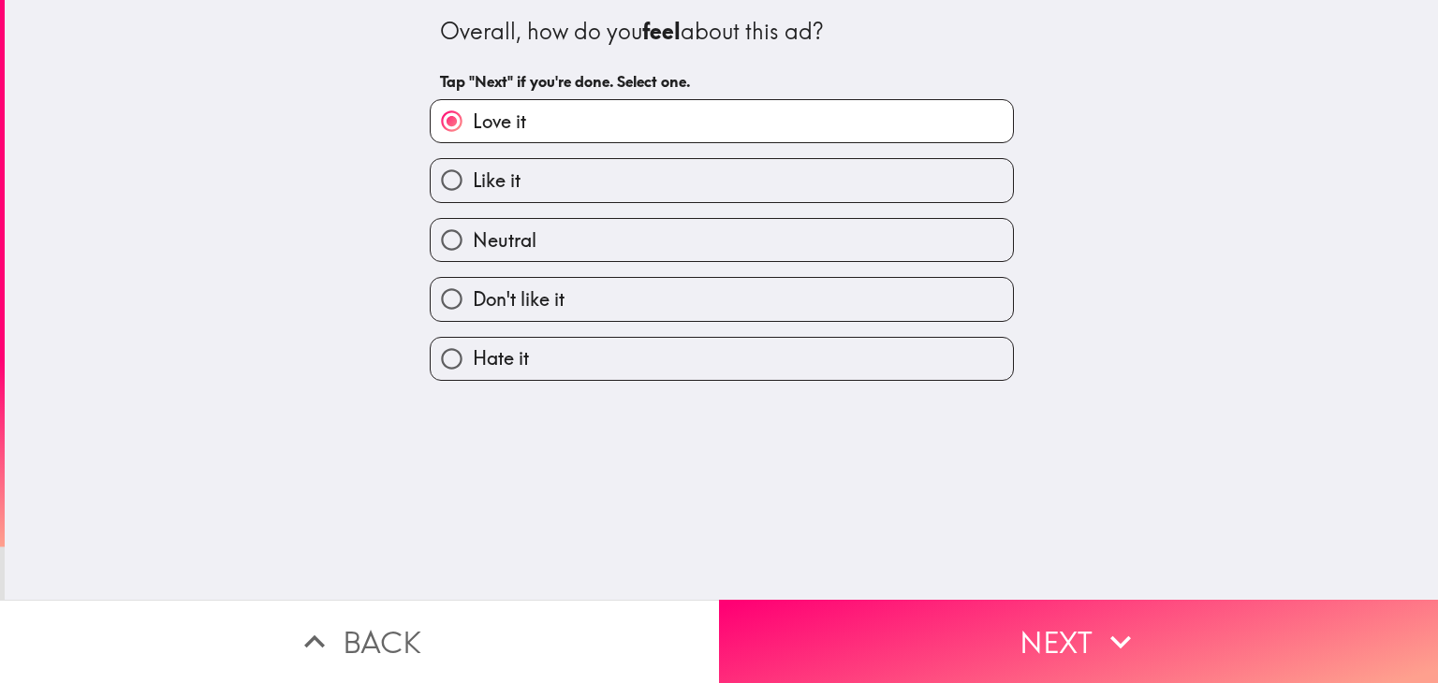
click at [557, 183] on label "Like it" at bounding box center [722, 180] width 582 height 42
click at [473, 183] on input "Like it" at bounding box center [452, 180] width 42 height 42
radio input "true"
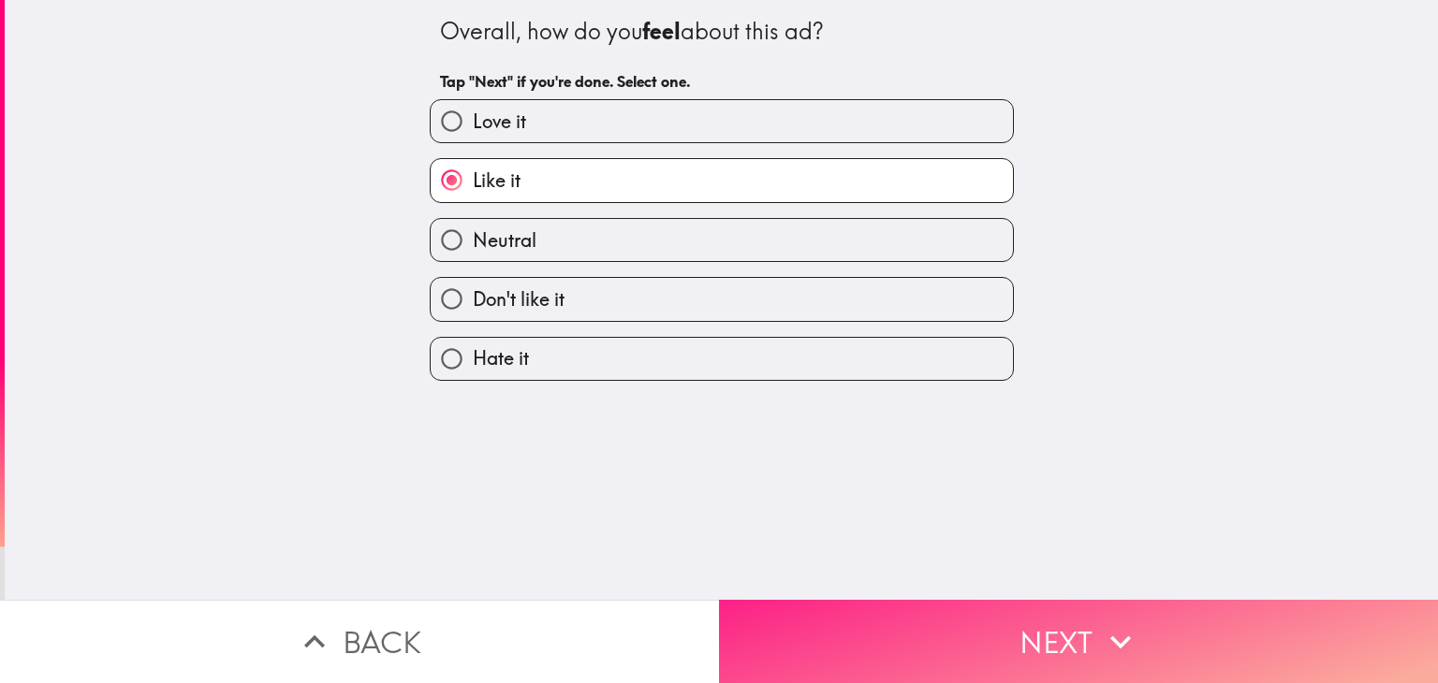
click at [871, 630] on button "Next" at bounding box center [1078, 641] width 719 height 83
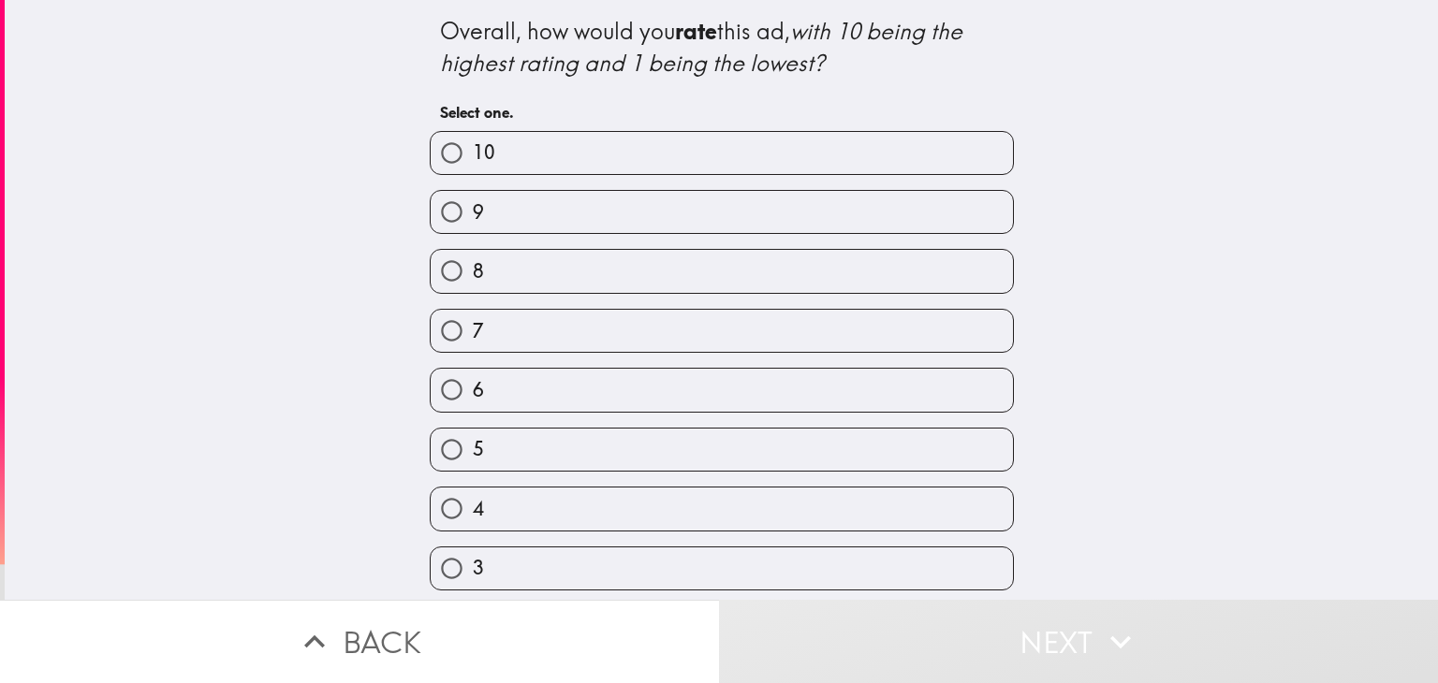
click at [564, 286] on label "8" at bounding box center [722, 271] width 582 height 42
click at [473, 286] on input "8" at bounding box center [452, 271] width 42 height 42
radio input "true"
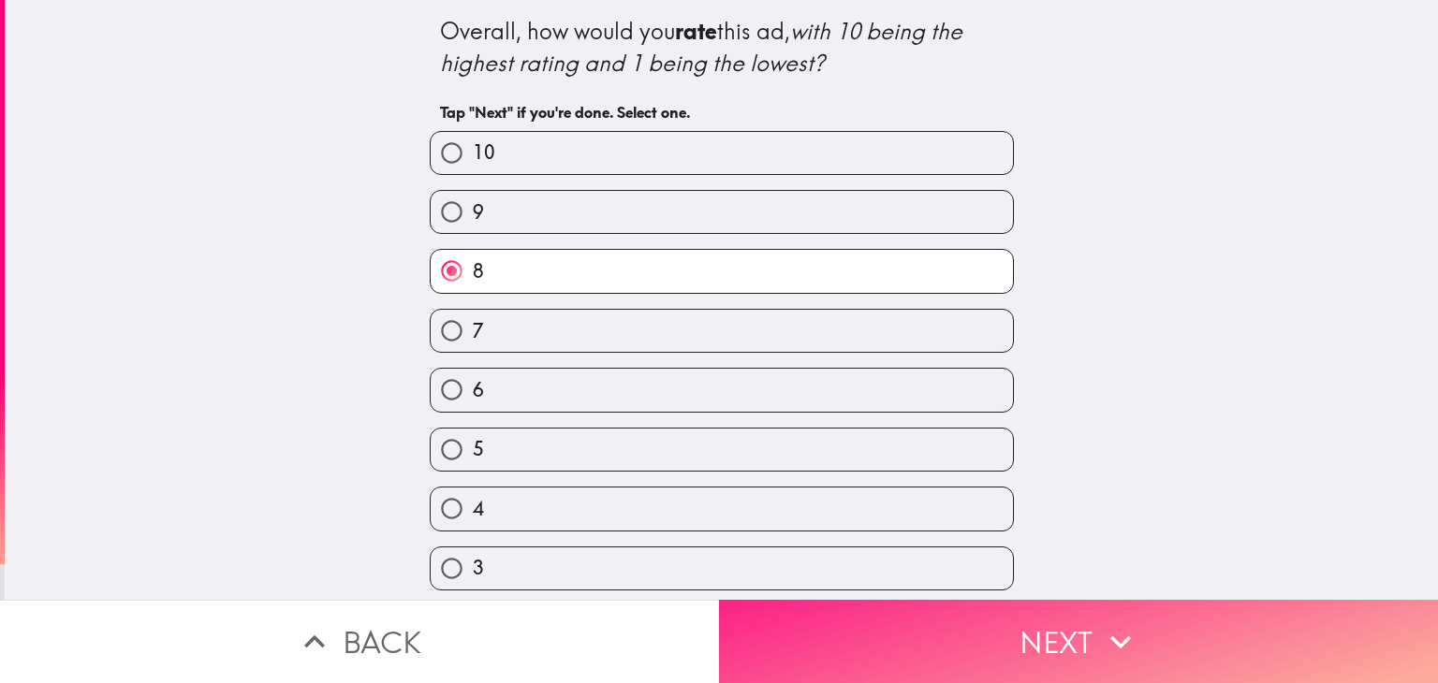
click at [817, 628] on button "Next" at bounding box center [1078, 641] width 719 height 83
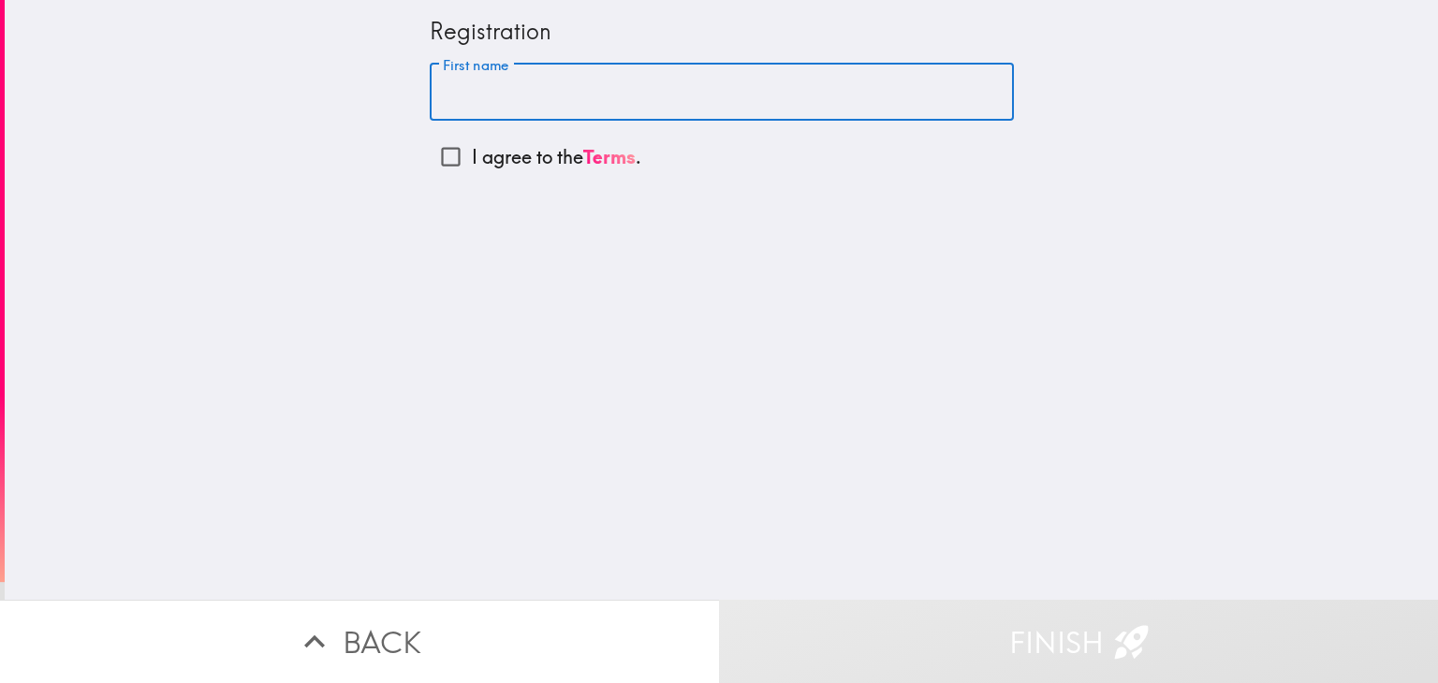
click at [485, 97] on input "First name" at bounding box center [722, 93] width 584 height 58
click at [506, 102] on input "First name" at bounding box center [722, 93] width 584 height 58
type input "inna"
click at [441, 153] on input "I agree to the Terms ." at bounding box center [451, 157] width 42 height 42
checkbox input "true"
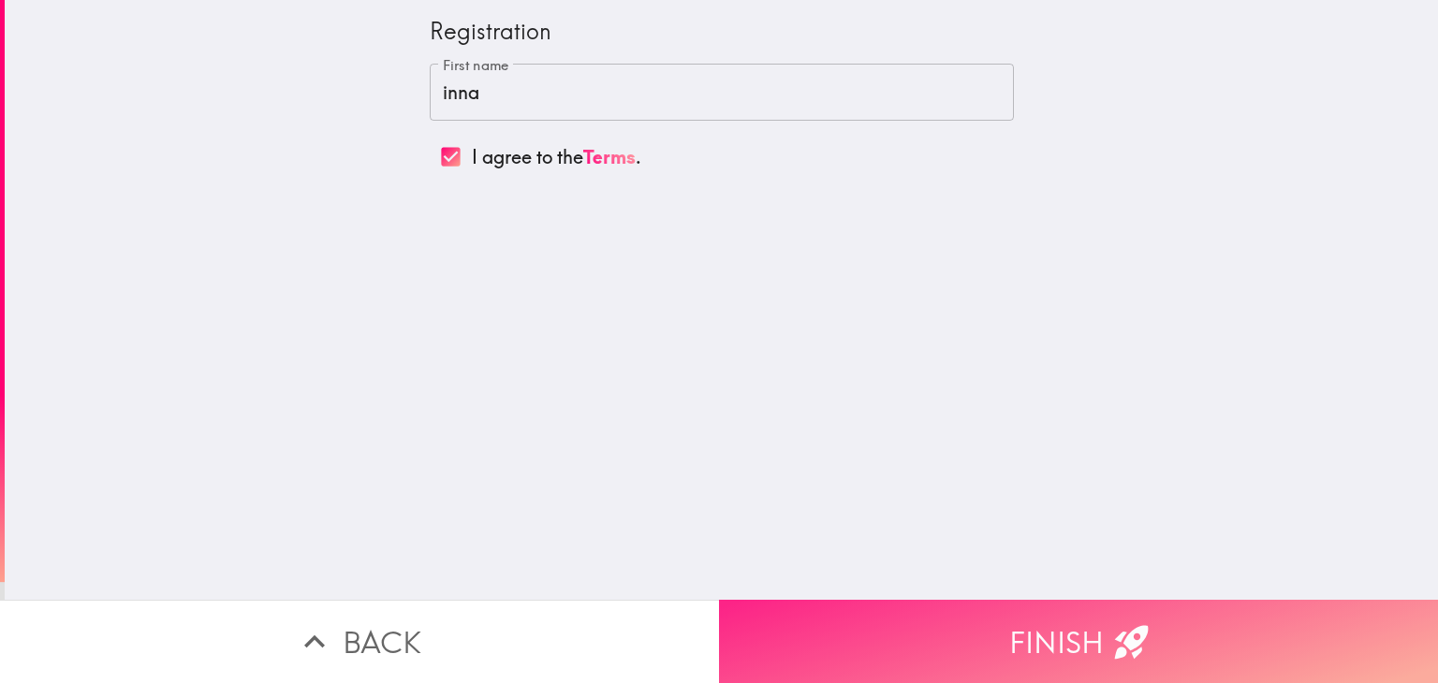
click at [1011, 638] on button "Finish" at bounding box center [1078, 641] width 719 height 83
